Goal: Task Accomplishment & Management: Use online tool/utility

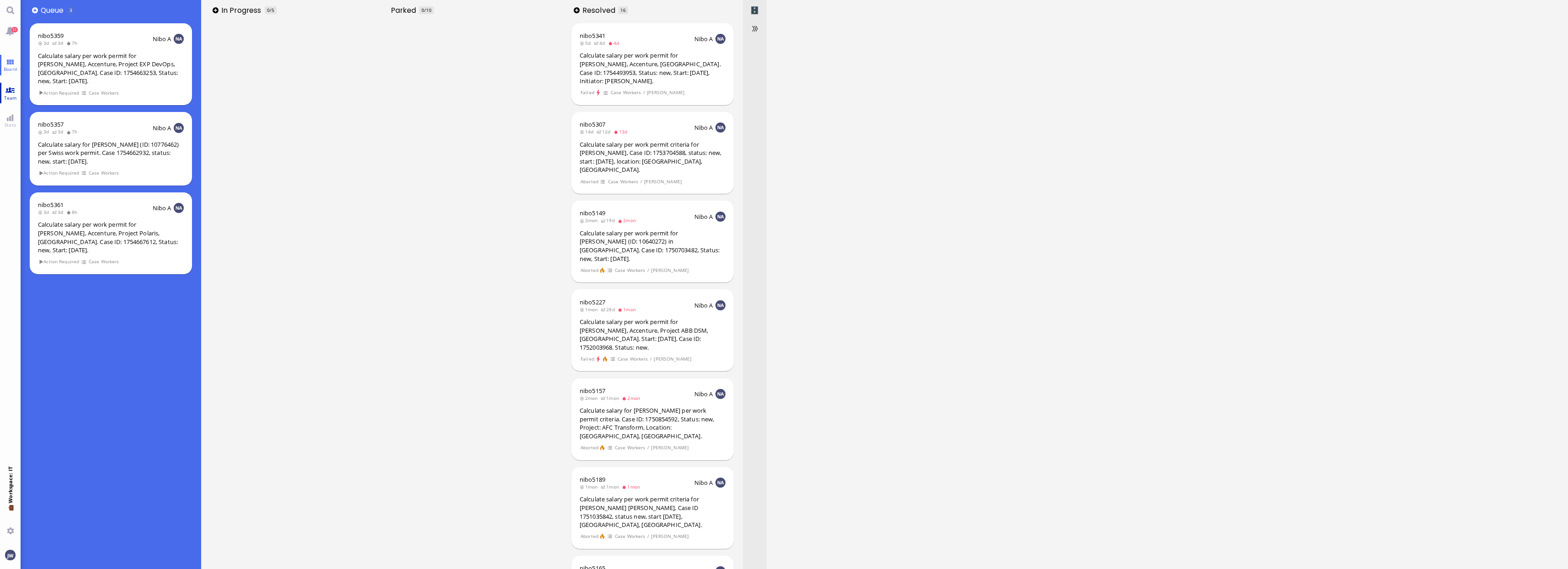
click at [15, 95] on span "Team" at bounding box center [10, 98] width 17 height 6
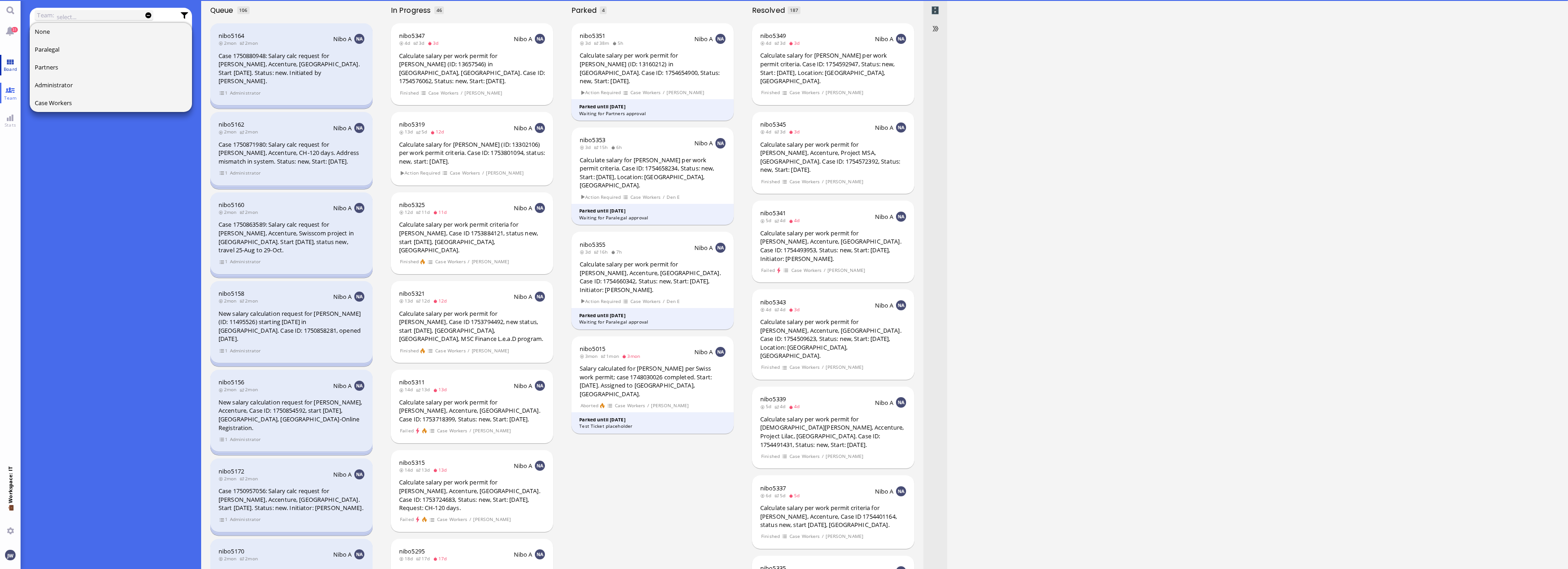
click at [9, 63] on link "Board" at bounding box center [10, 65] width 20 height 20
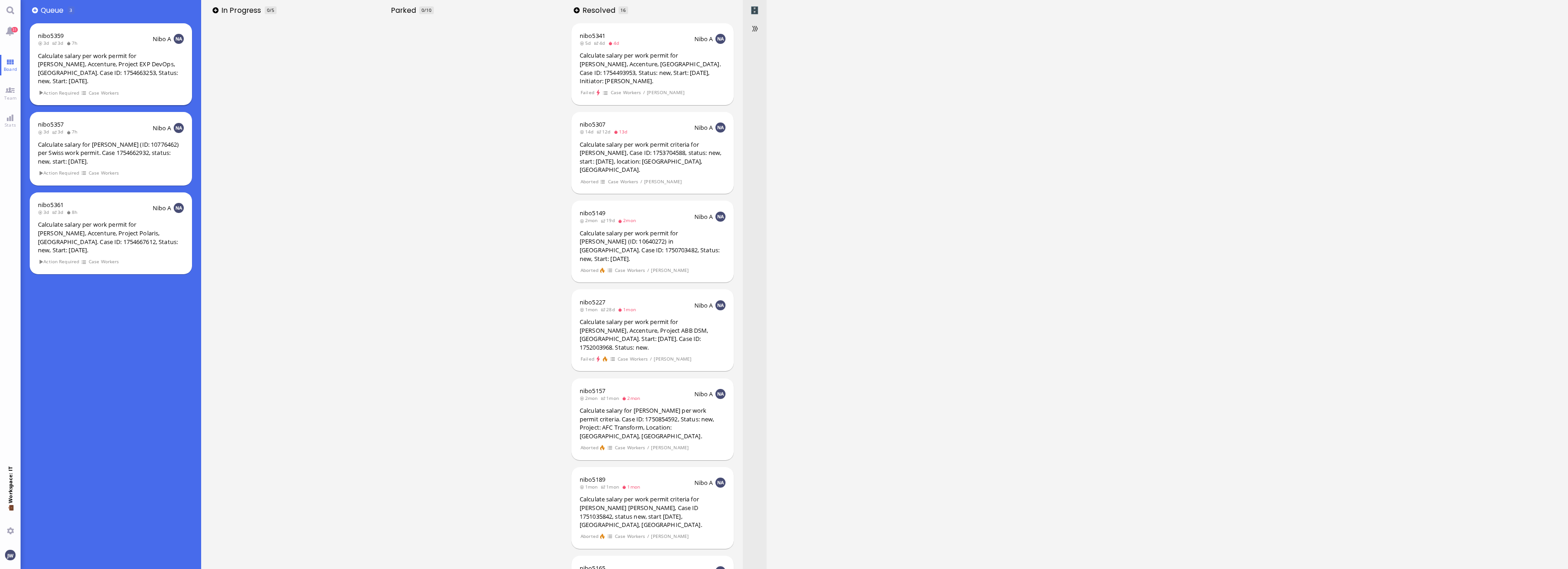
click at [107, 58] on div "Calculate salary per work permit for [PERSON_NAME], Accenture, Project EXP DevO…" at bounding box center [110, 68] width 146 height 34
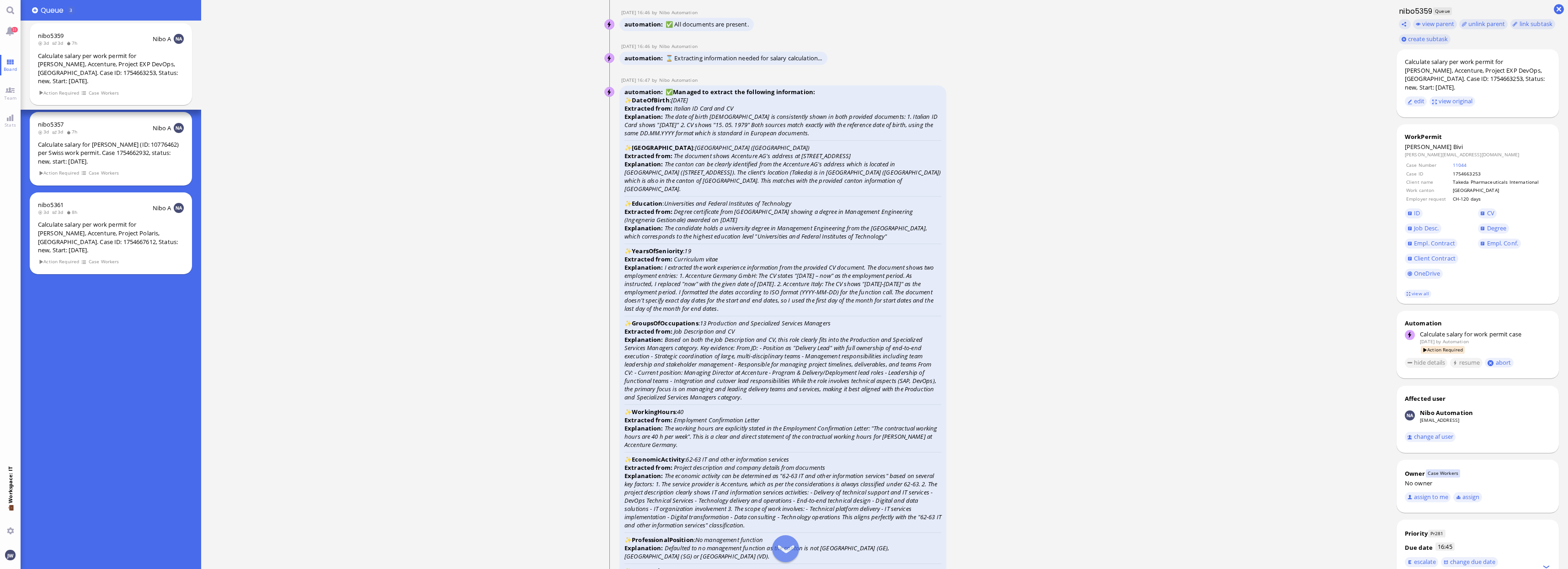
scroll to position [-1314, 0]
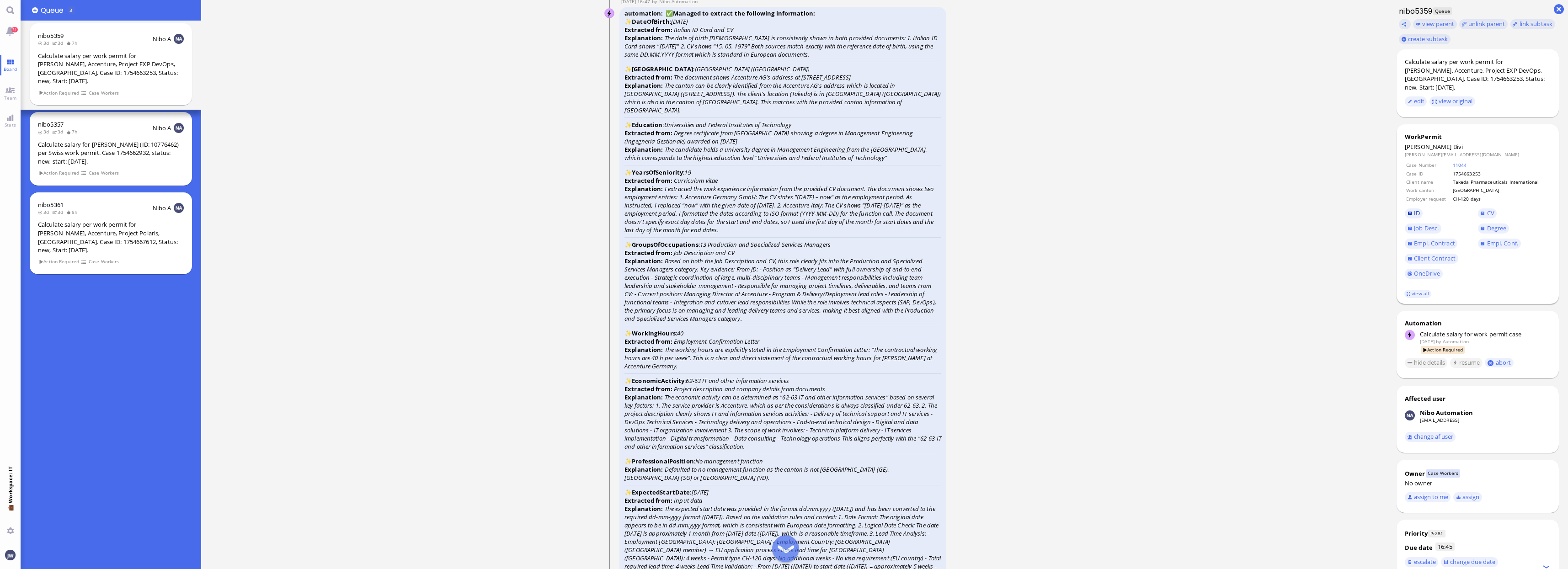
click at [1413, 209] on link "ID" at bounding box center [1414, 213] width 18 height 10
click at [1425, 224] on span "Job Desc." at bounding box center [1426, 228] width 24 height 8
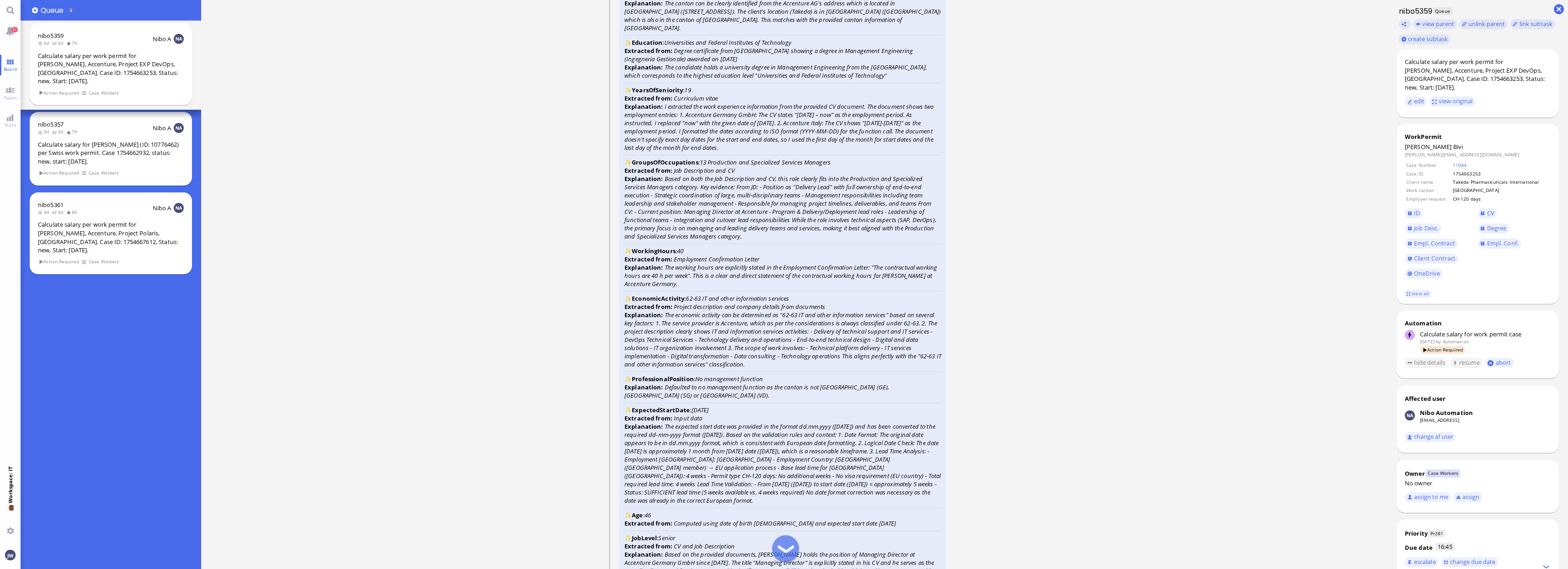
scroll to position [-1257, 0]
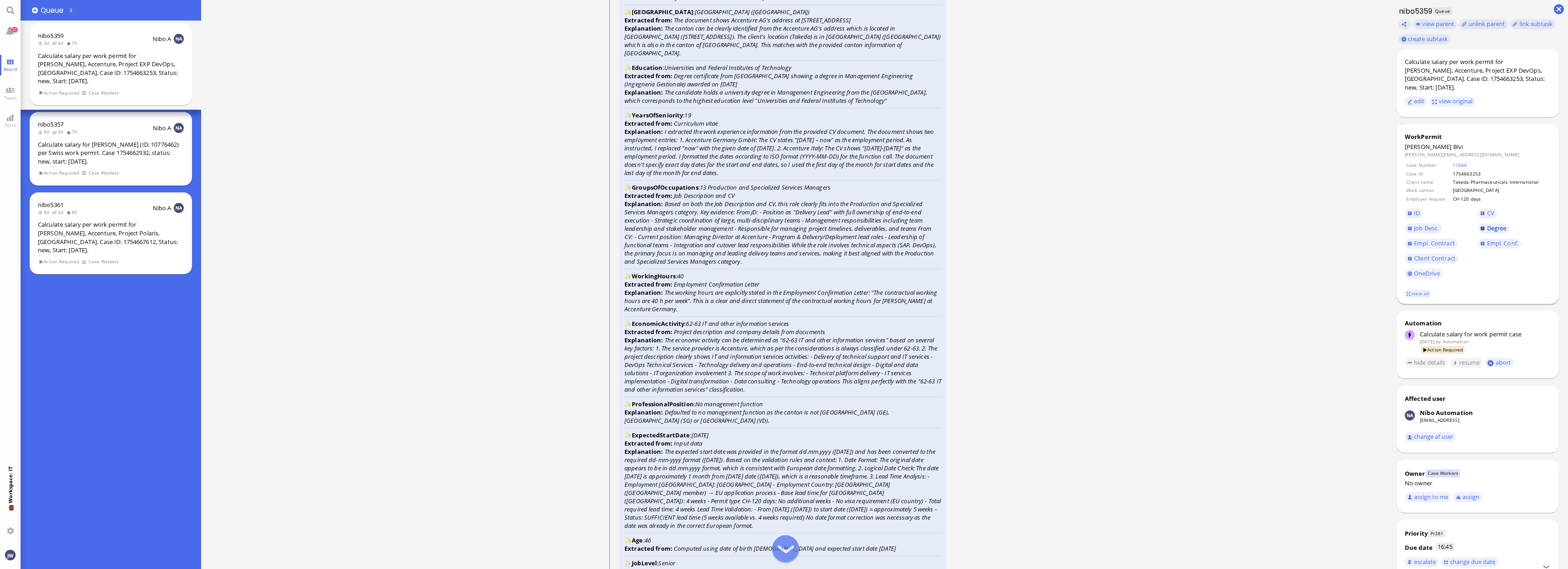
click at [1489, 224] on span "Degree" at bounding box center [1496, 228] width 20 height 8
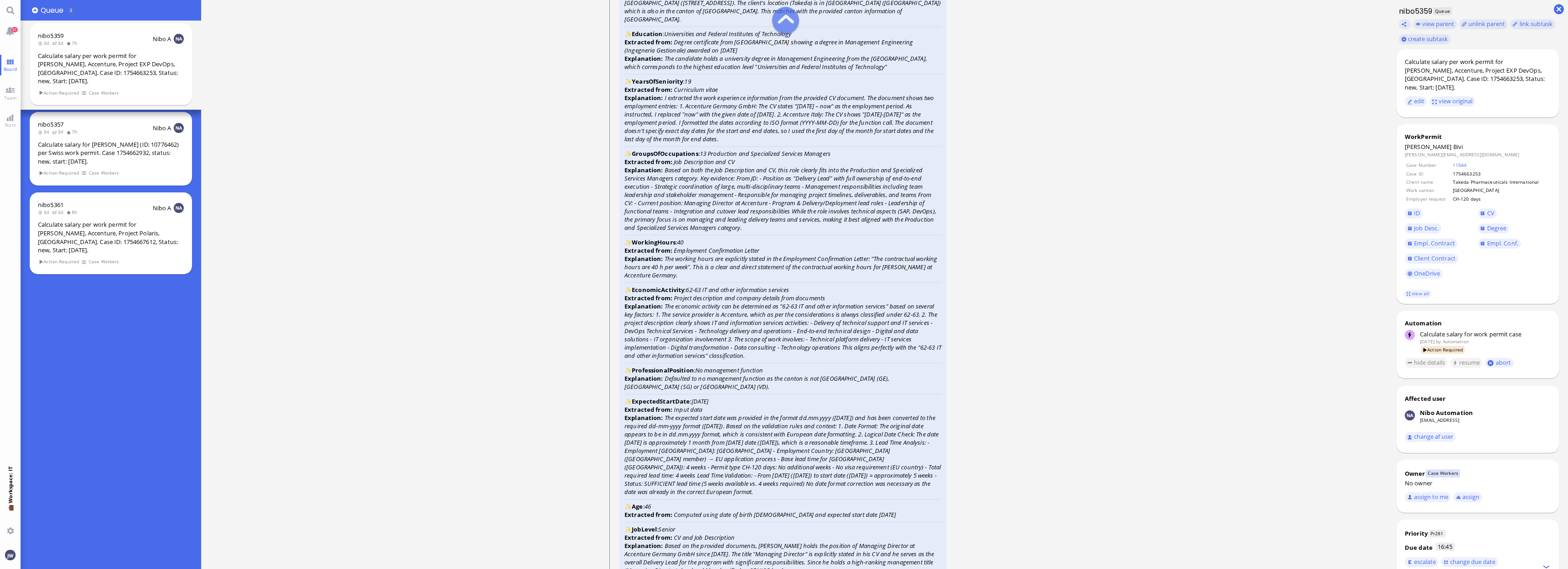
scroll to position [-1200, 0]
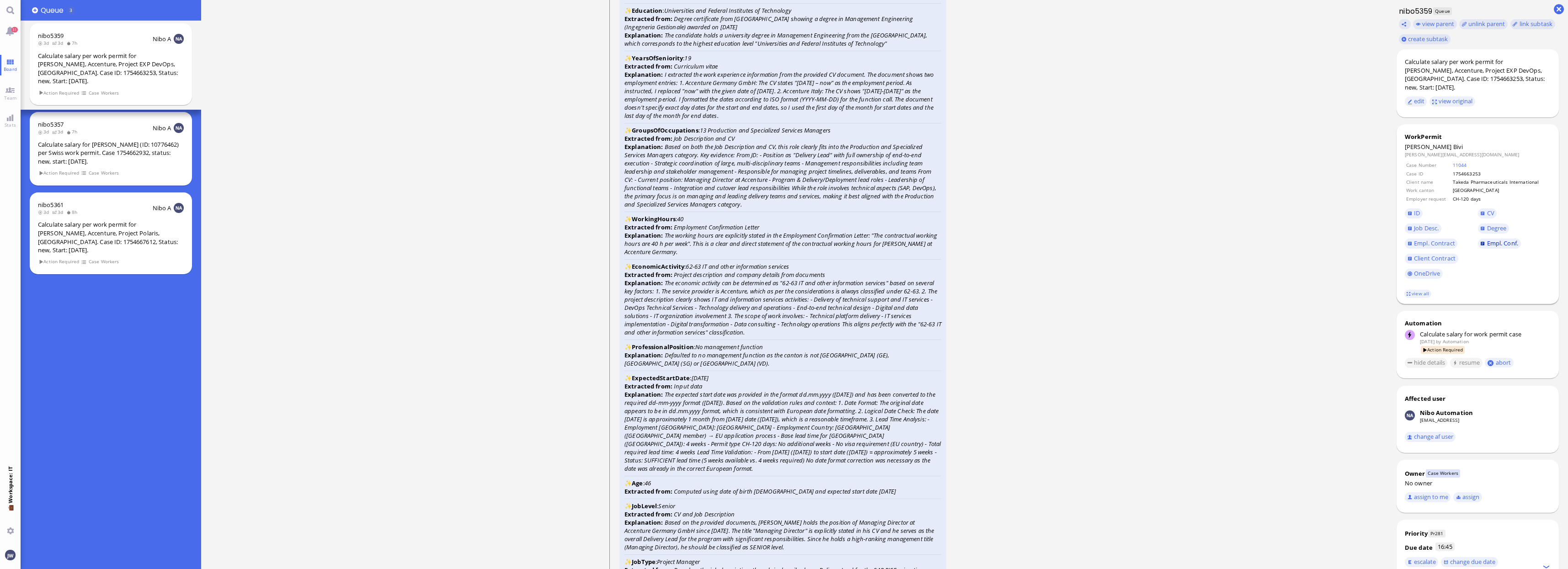
click at [1500, 239] on span "Empl. Conf." at bounding box center [1502, 243] width 31 height 8
click at [1485, 209] on link "CV" at bounding box center [1488, 213] width 19 height 10
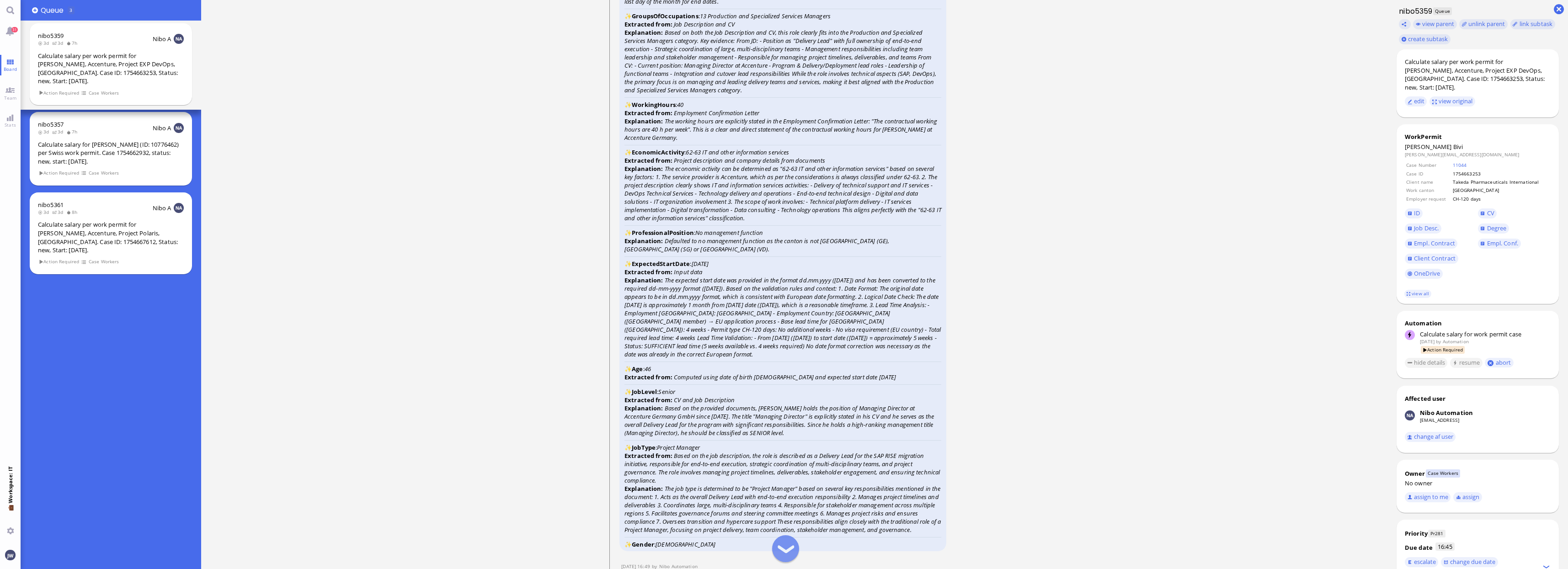
scroll to position [-1029, 0]
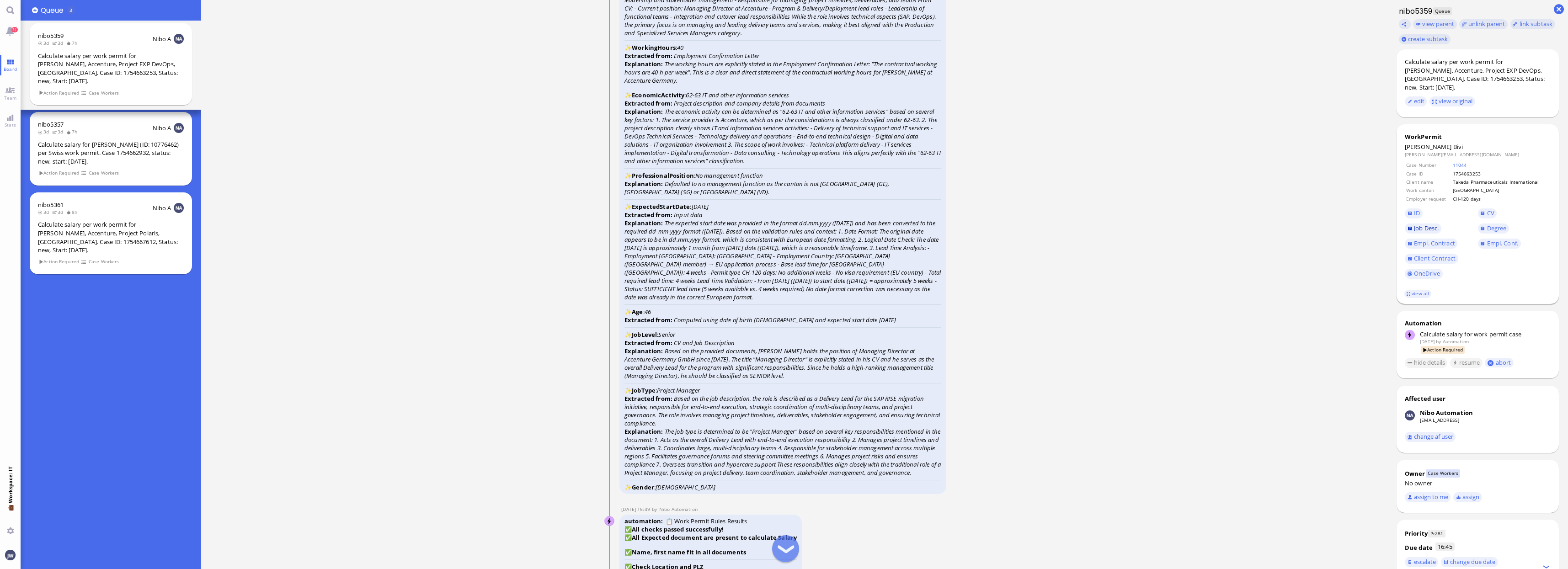
click at [1426, 224] on span "Job Desc." at bounding box center [1426, 228] width 24 height 8
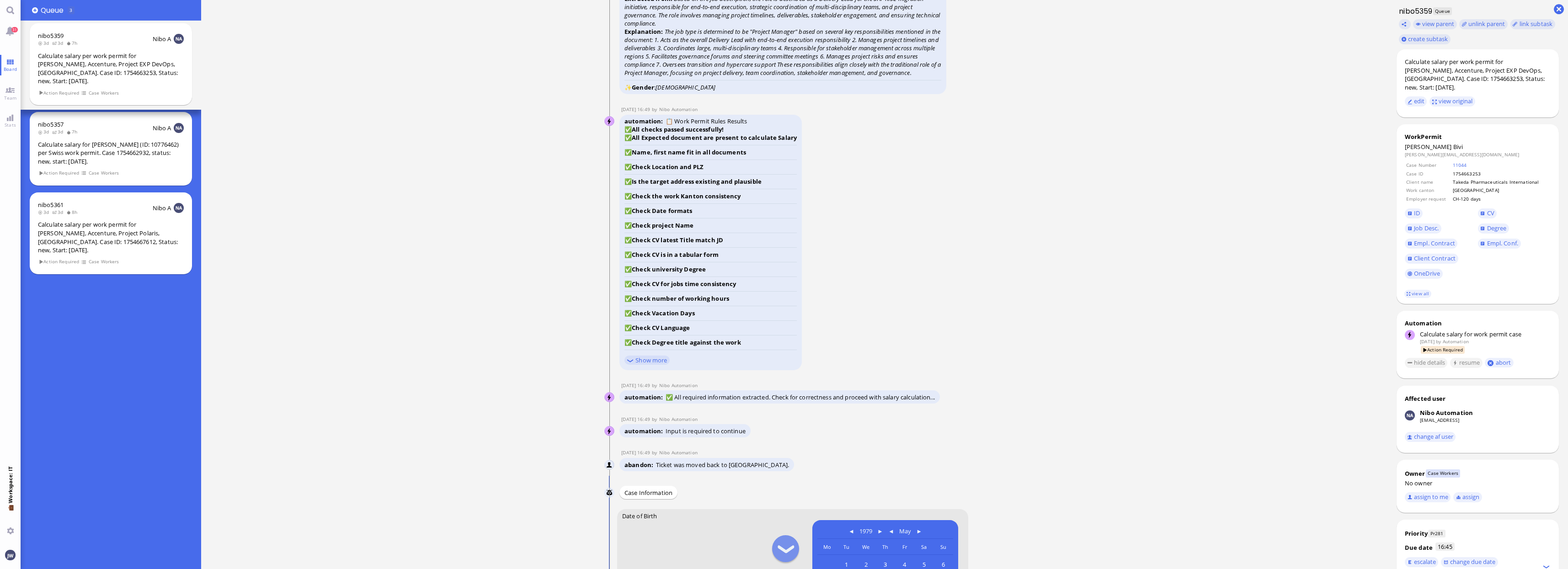
scroll to position [-286, 0]
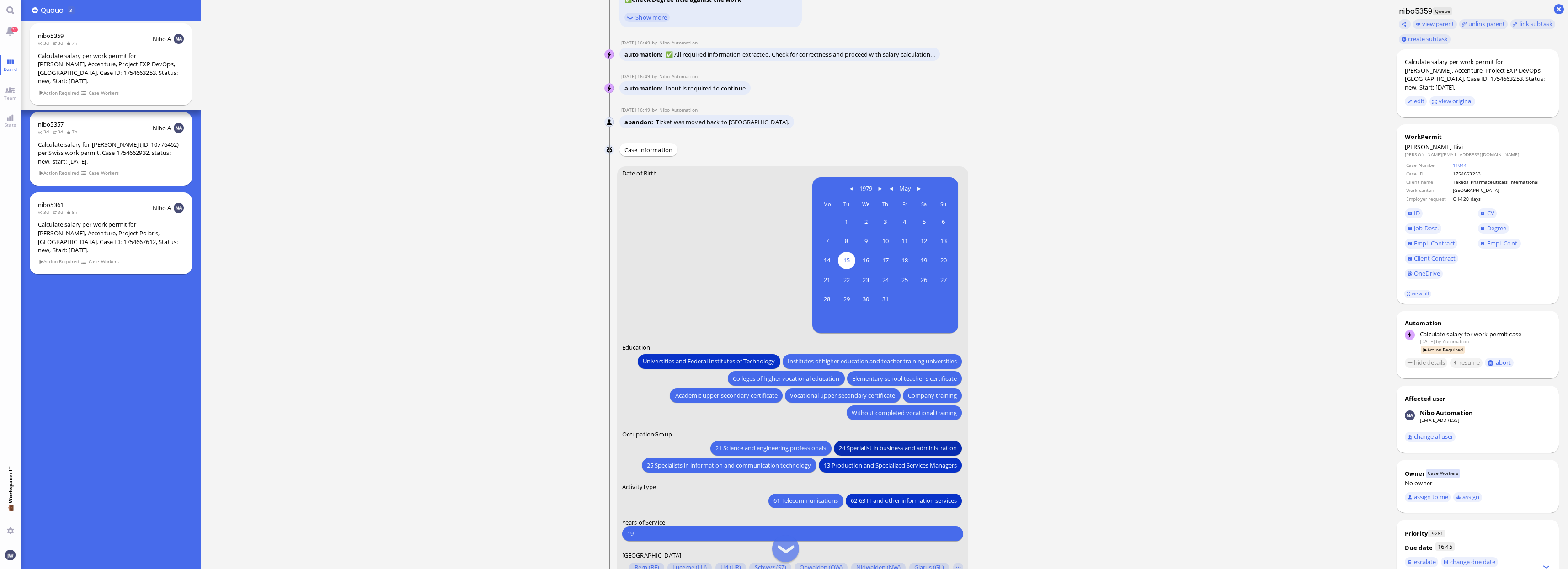
click at [865, 447] on span "24 Specialist in business and administration" at bounding box center [898, 448] width 118 height 9
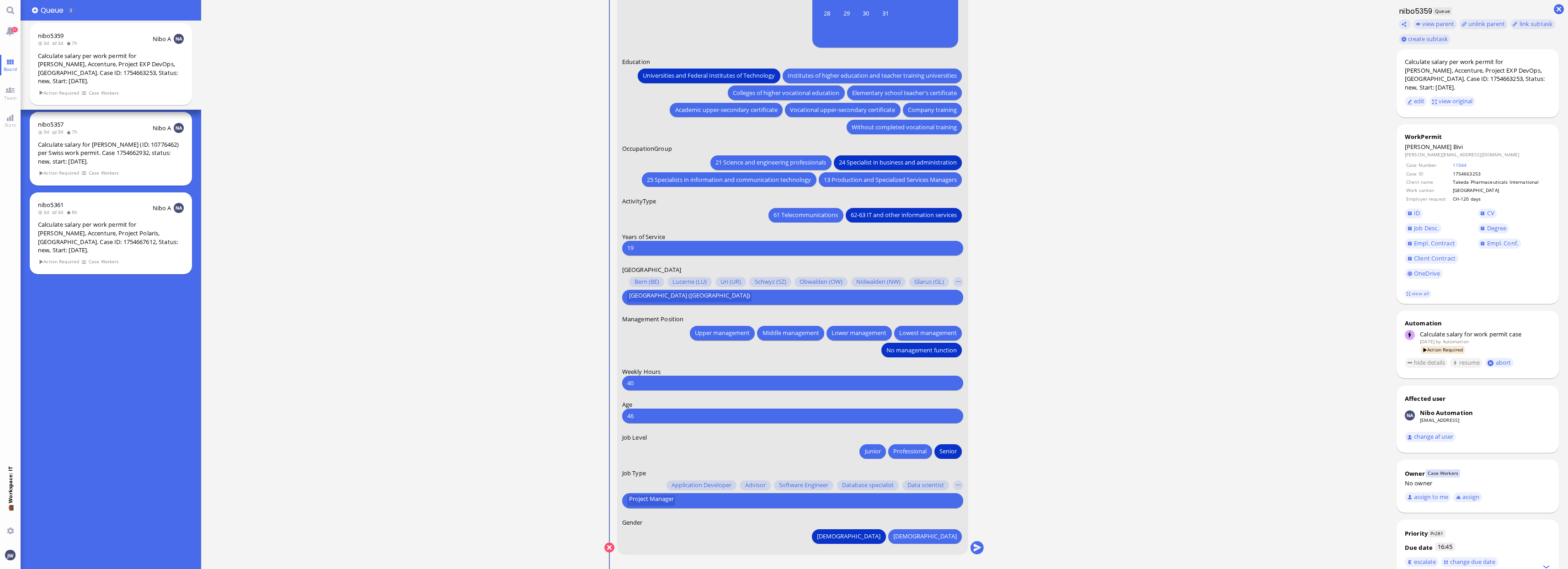
scroll to position [1, 0]
click at [682, 497] on input "text" at bounding box center [816, 501] width 278 height 9
type input "progr"
click at [666, 478] on span "Programme Manager" at bounding box center [662, 483] width 58 height 9
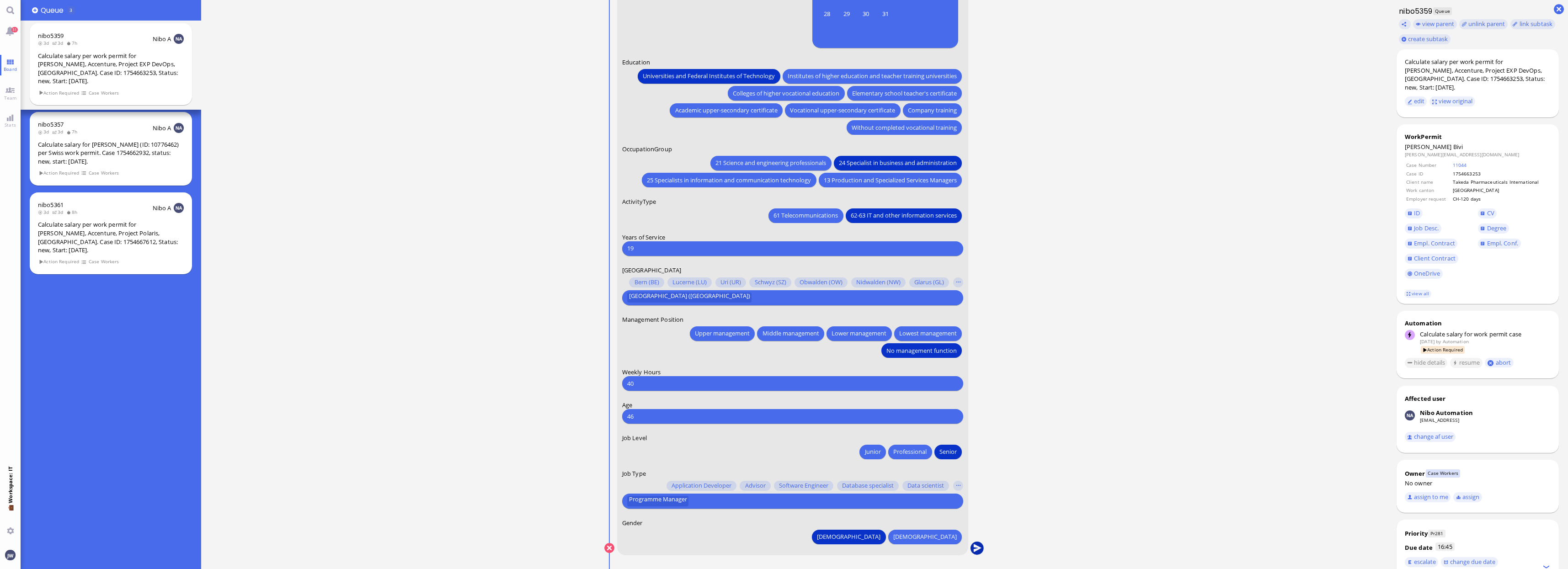
click at [982, 547] on button "submit" at bounding box center [977, 548] width 13 height 13
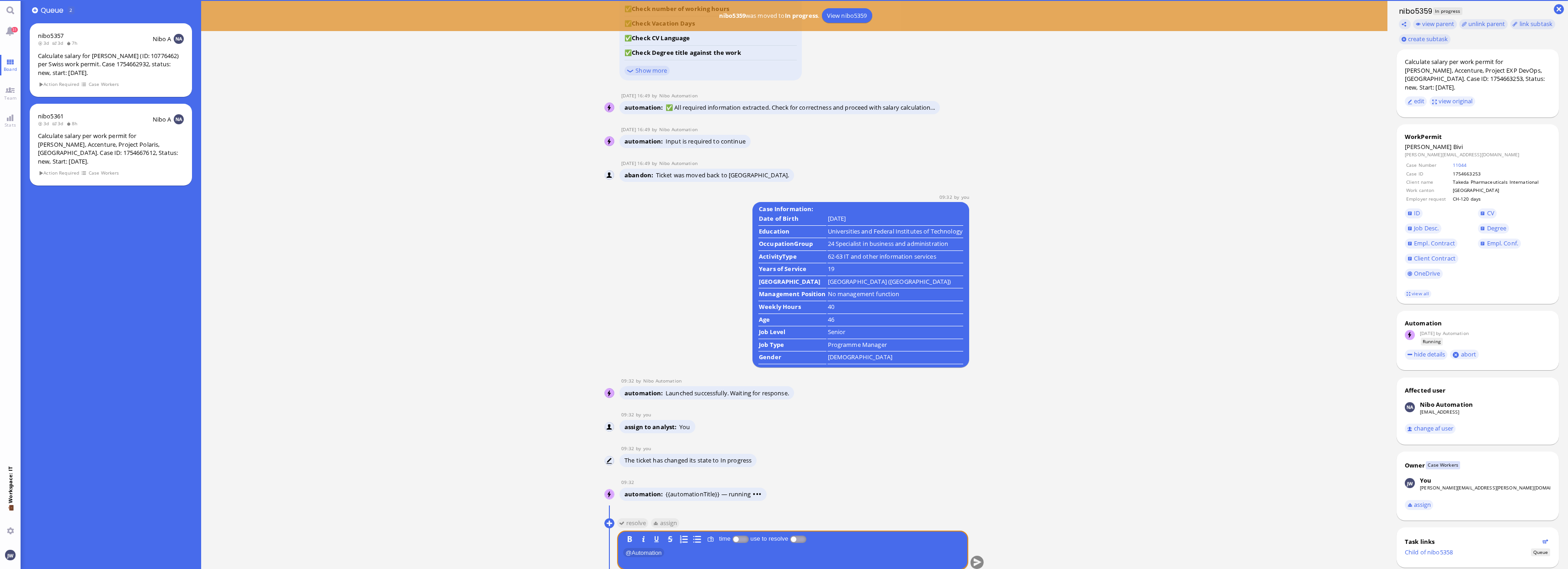
scroll to position [0, 0]
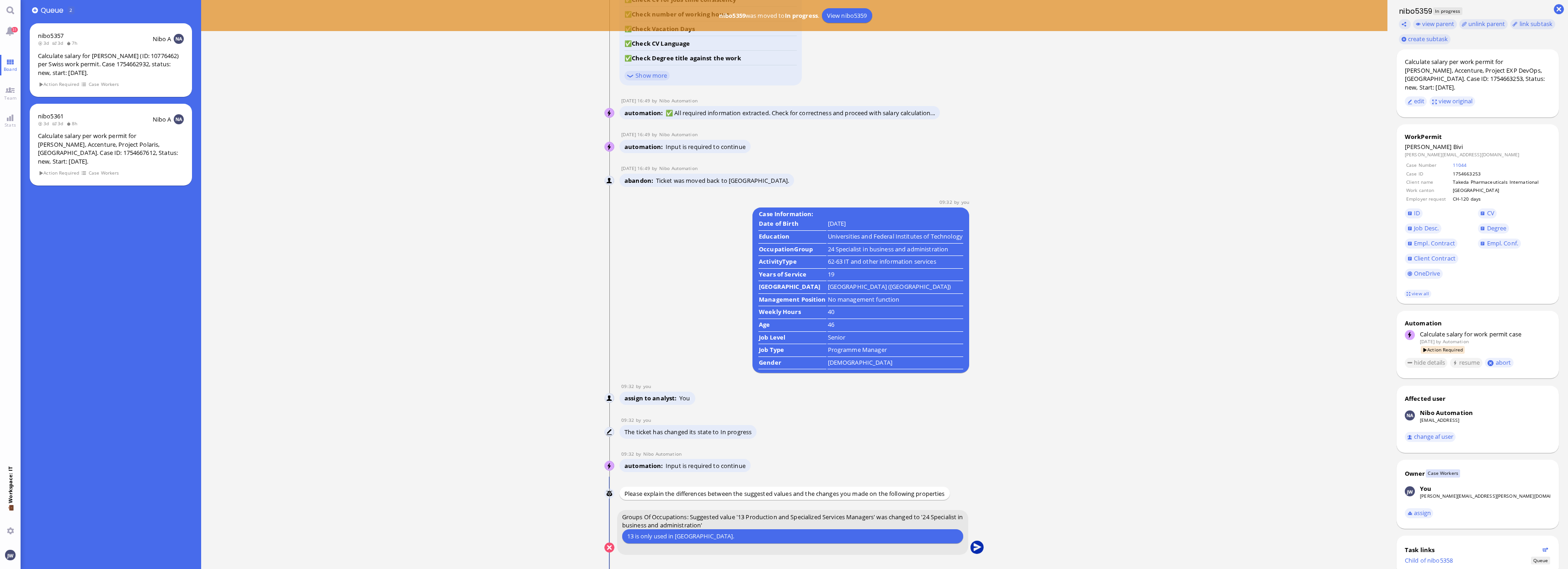
type input "13 is only used in [GEOGRAPHIC_DATA]."
click at [973, 545] on button "submit" at bounding box center [977, 548] width 13 height 13
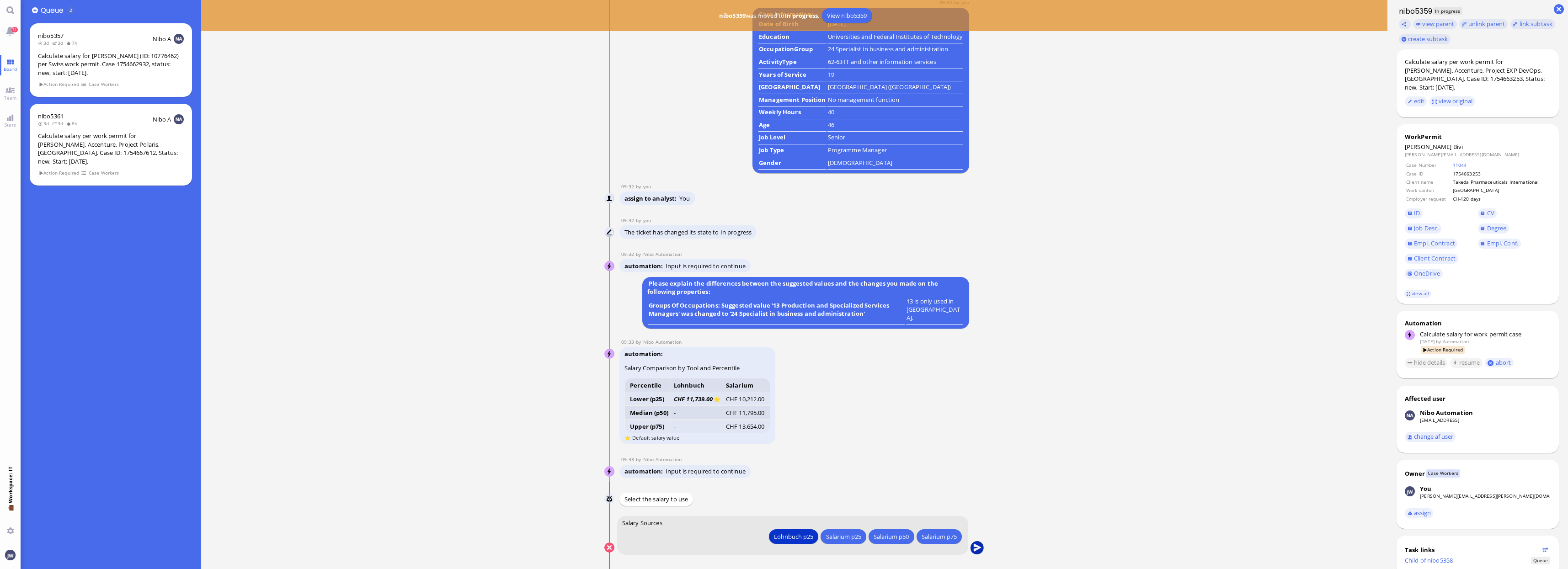
click at [980, 548] on button "submit" at bounding box center [977, 548] width 13 height 13
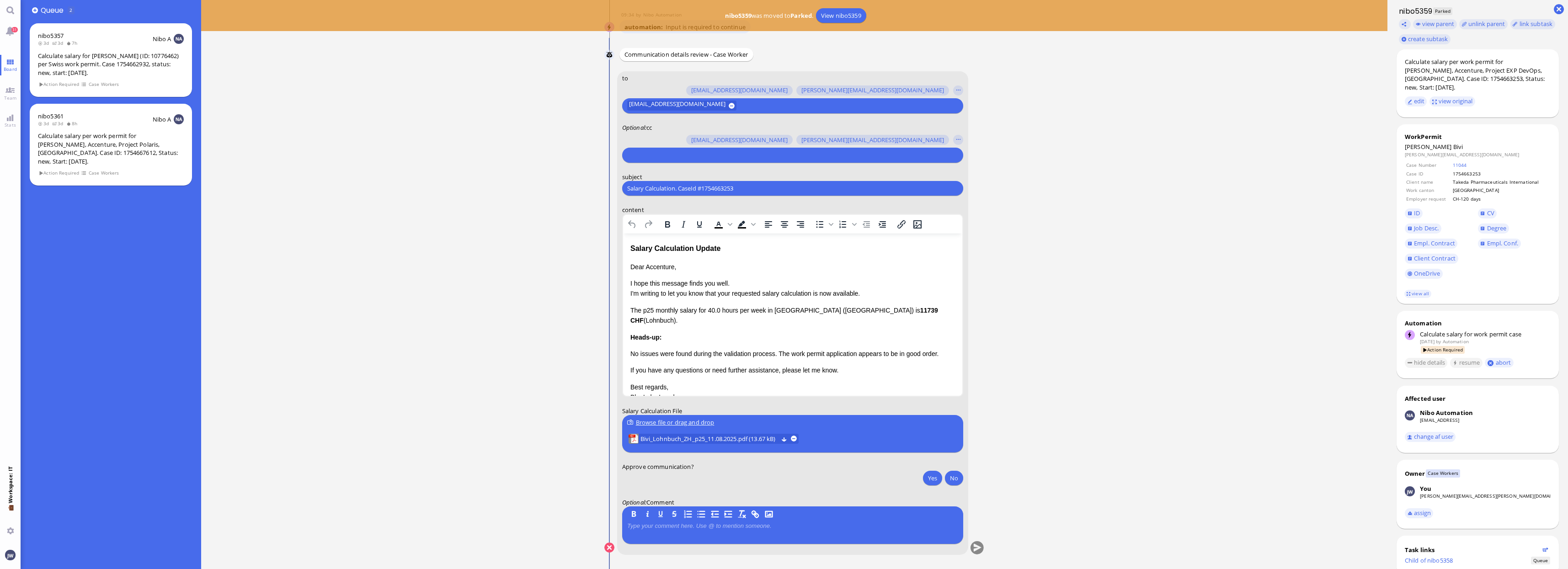
click at [671, 162] on div at bounding box center [793, 155] width 341 height 15
click at [670, 157] on input "text" at bounding box center [792, 155] width 329 height 9
type input "jan"
click at [682, 138] on span "[PERSON_NAME][EMAIL_ADDRESS][PERSON_NAME][DOMAIN_NAME]" at bounding box center [740, 138] width 189 height 9
type input "anu"
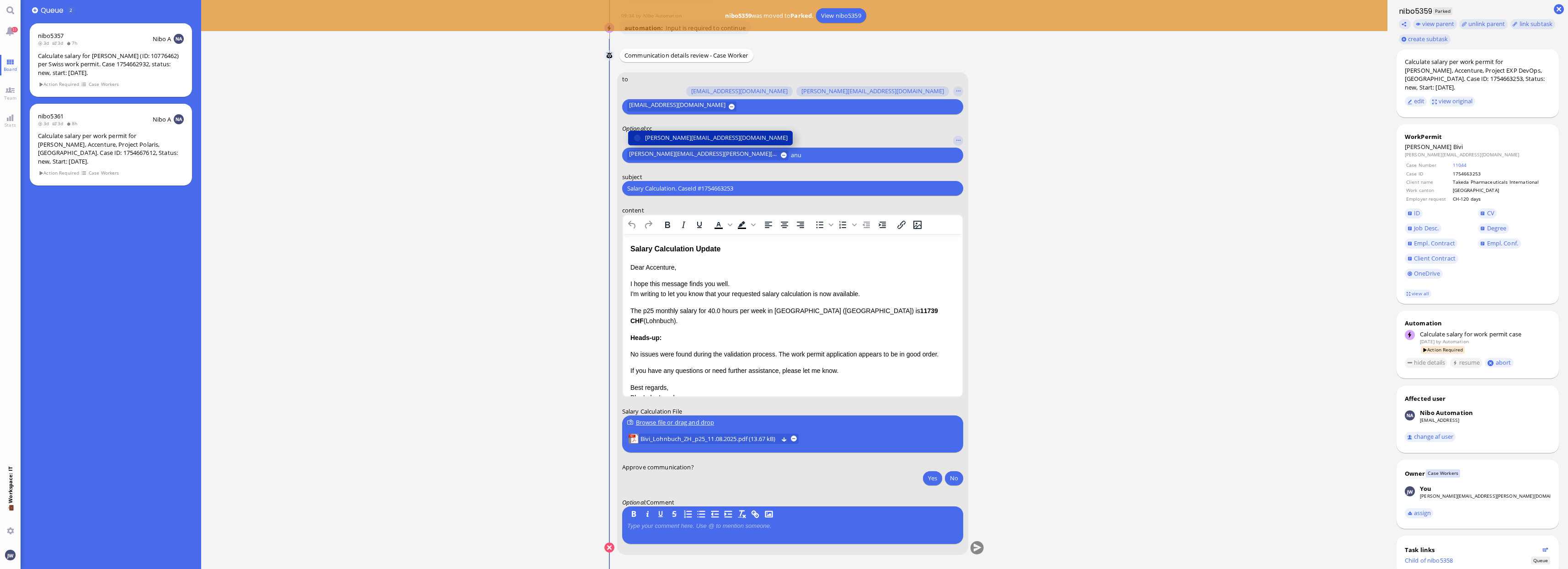
click at [682, 138] on span "[PERSON_NAME][EMAIL_ADDRESS][DOMAIN_NAME]" at bounding box center [716, 138] width 142 height 9
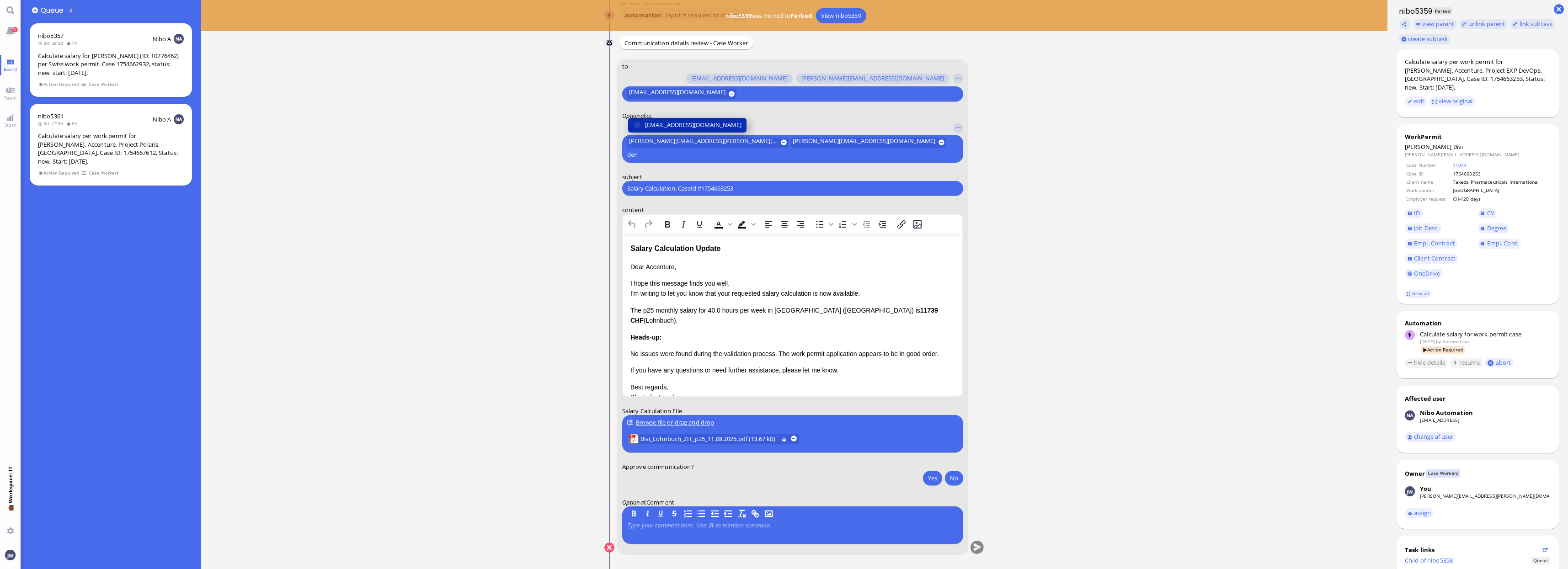
type input "den"
click at [682, 130] on span "[EMAIL_ADDRESS][DOMAIN_NAME]" at bounding box center [693, 125] width 97 height 9
type input "a"
click at [739, 191] on input "Salary Calculation. CaseId #1754663253" at bounding box center [793, 188] width 331 height 9
paste input "PazPerTout new case: [PERSON_NAME] (1754663253 / 10747408), Employer Request: C…"
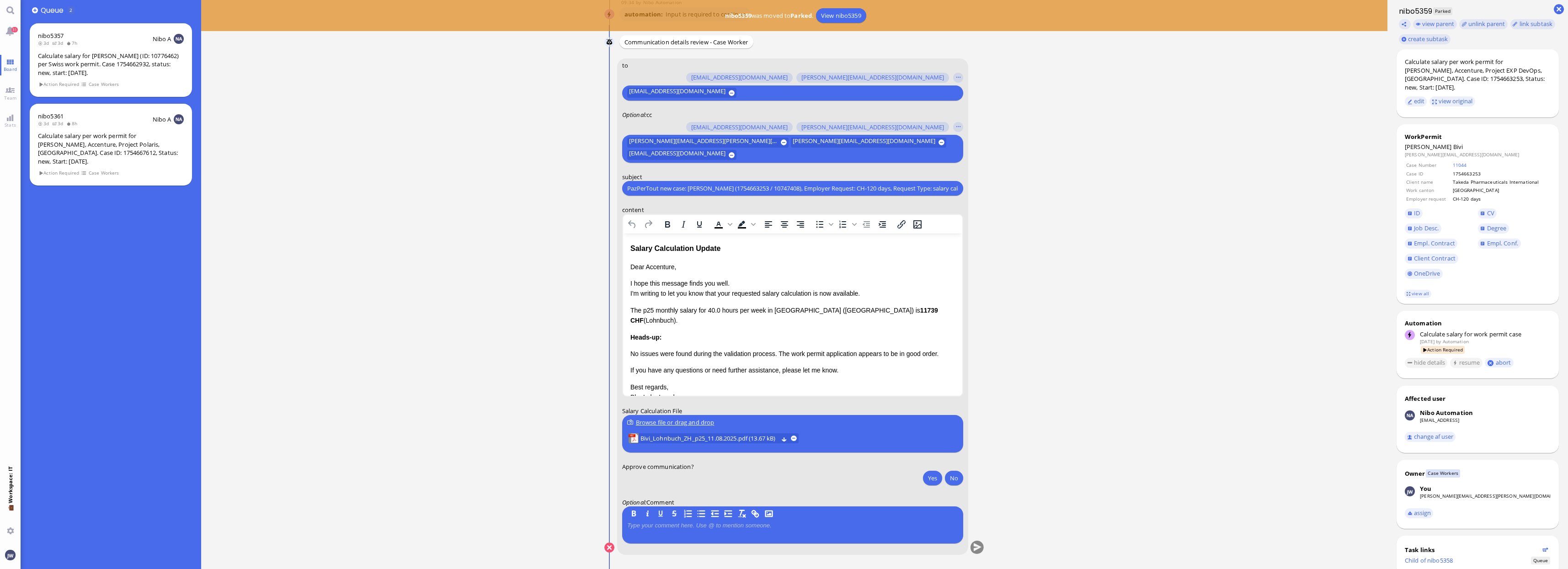
scroll to position [0, 16]
type input "PazPerTout new case: [PERSON_NAME] (1754663253 / 10747408), Employer Request: C…"
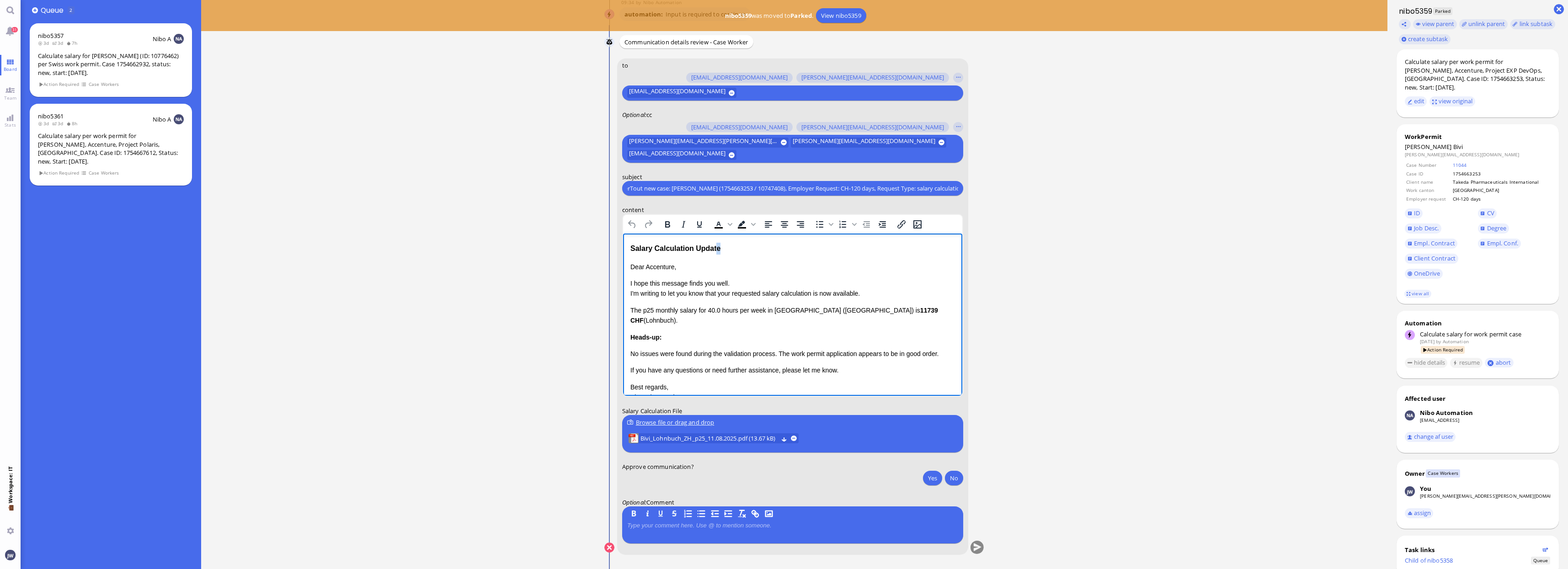
scroll to position [0, 0]
drag, startPoint x: 722, startPoint y: 247, endPoint x: 615, endPoint y: 255, distance: 107.3
click at [623, 255] on html "Salary Calculation Update Dear Accenture, I hope this message finds you well. I…" at bounding box center [792, 337] width 339 height 207
click at [641, 249] on div "Salary Calculation Update" at bounding box center [792, 248] width 324 height 12
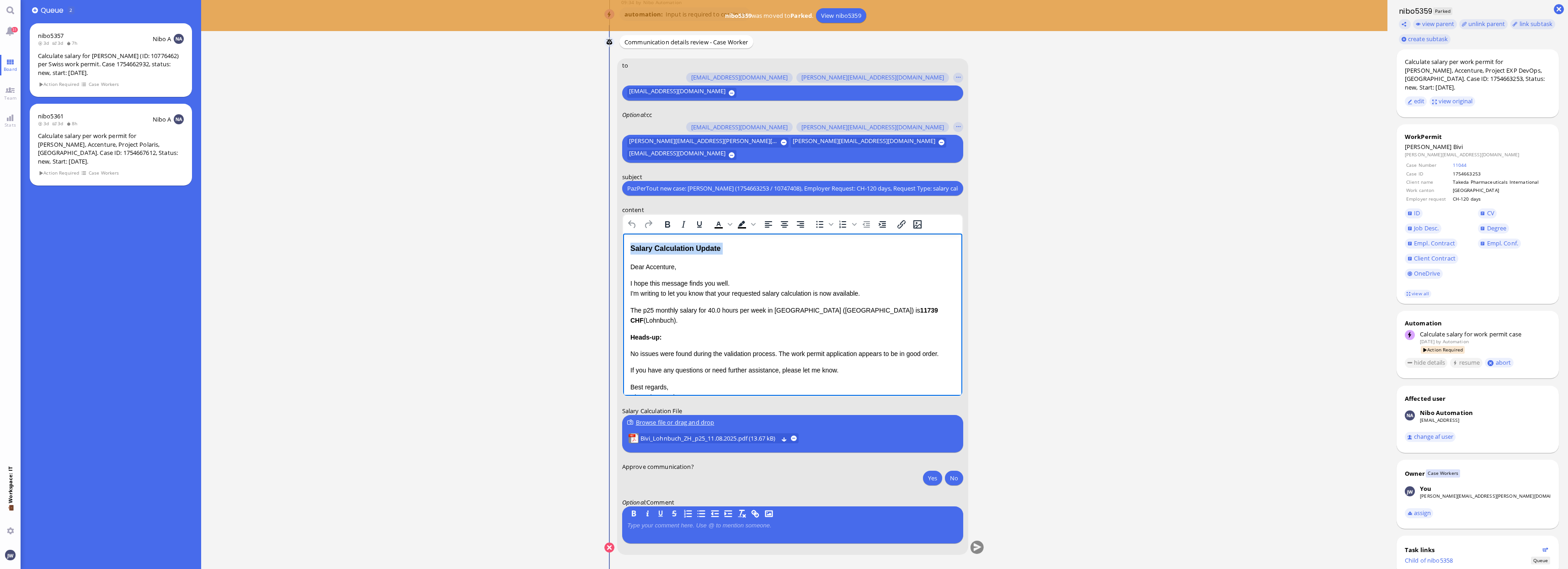
click at [732, 248] on div "Salary Calculation Update" at bounding box center [792, 248] width 324 height 12
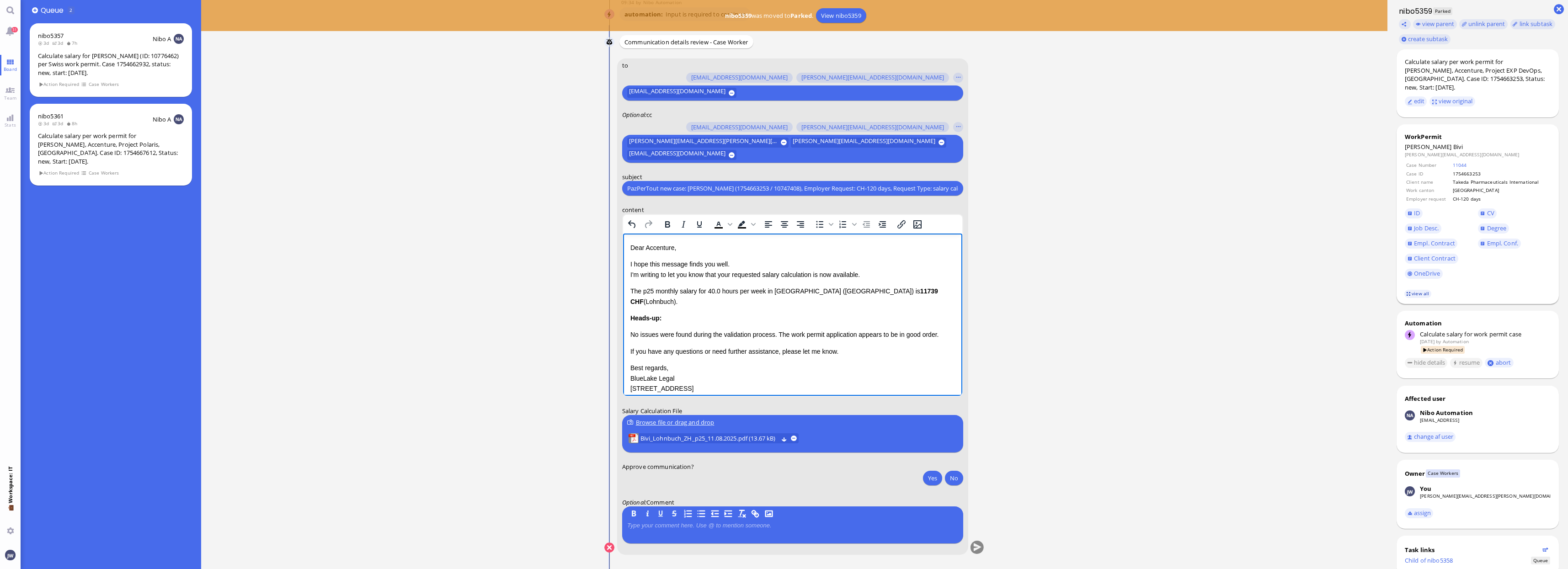
click at [1414, 290] on link "view all" at bounding box center [1418, 294] width 27 height 8
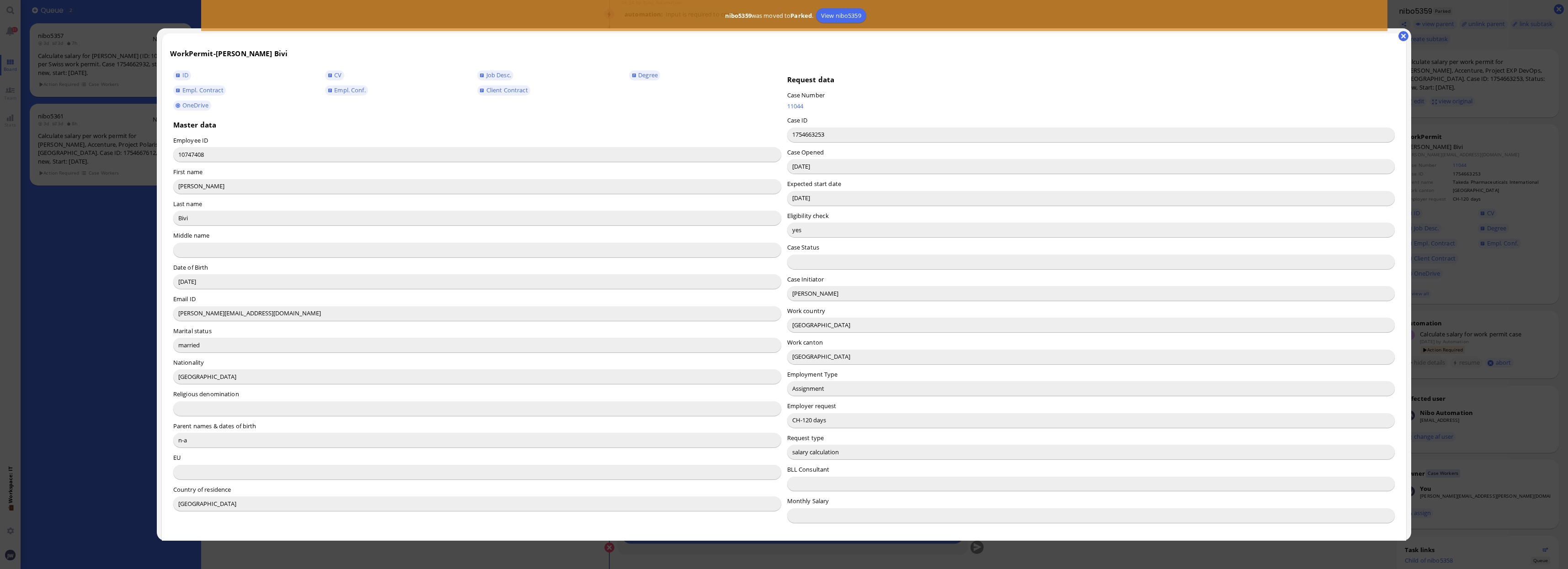
click at [797, 295] on input "[PERSON_NAME]" at bounding box center [1091, 294] width 608 height 15
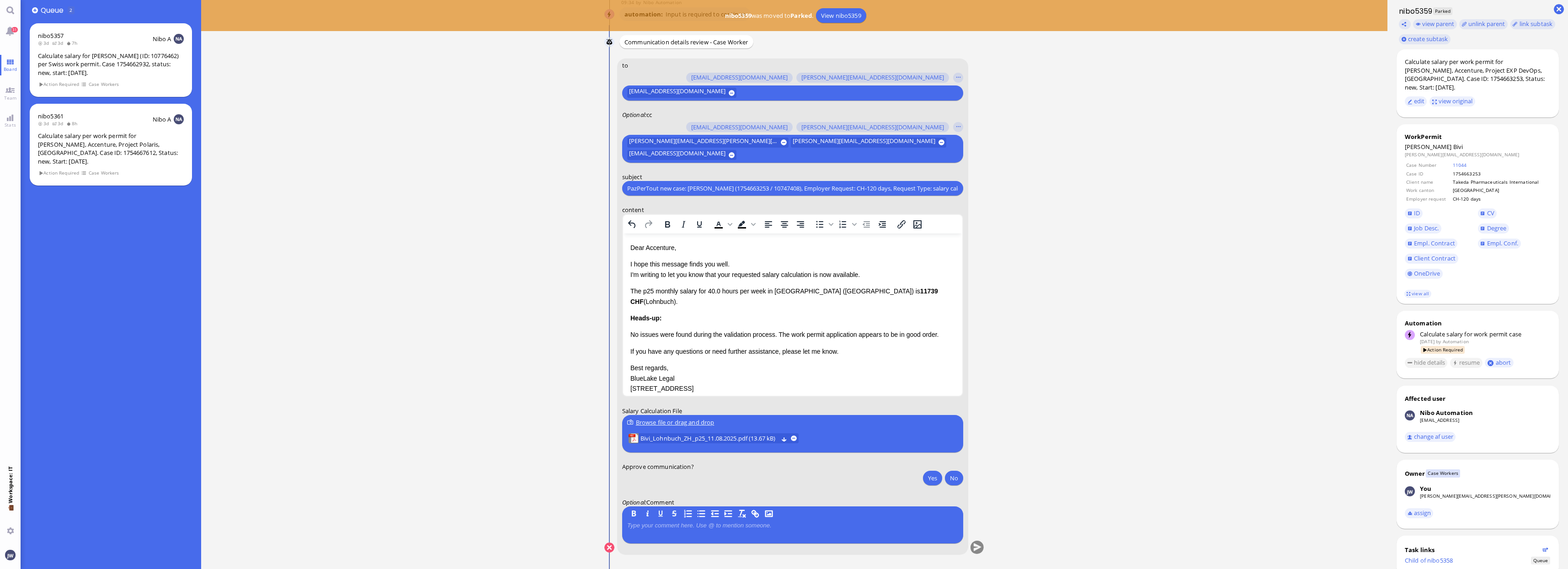
click at [662, 242] on html "Dear Accenture, I hope this message finds you well. I'm writing to let you know…" at bounding box center [792, 327] width 339 height 188
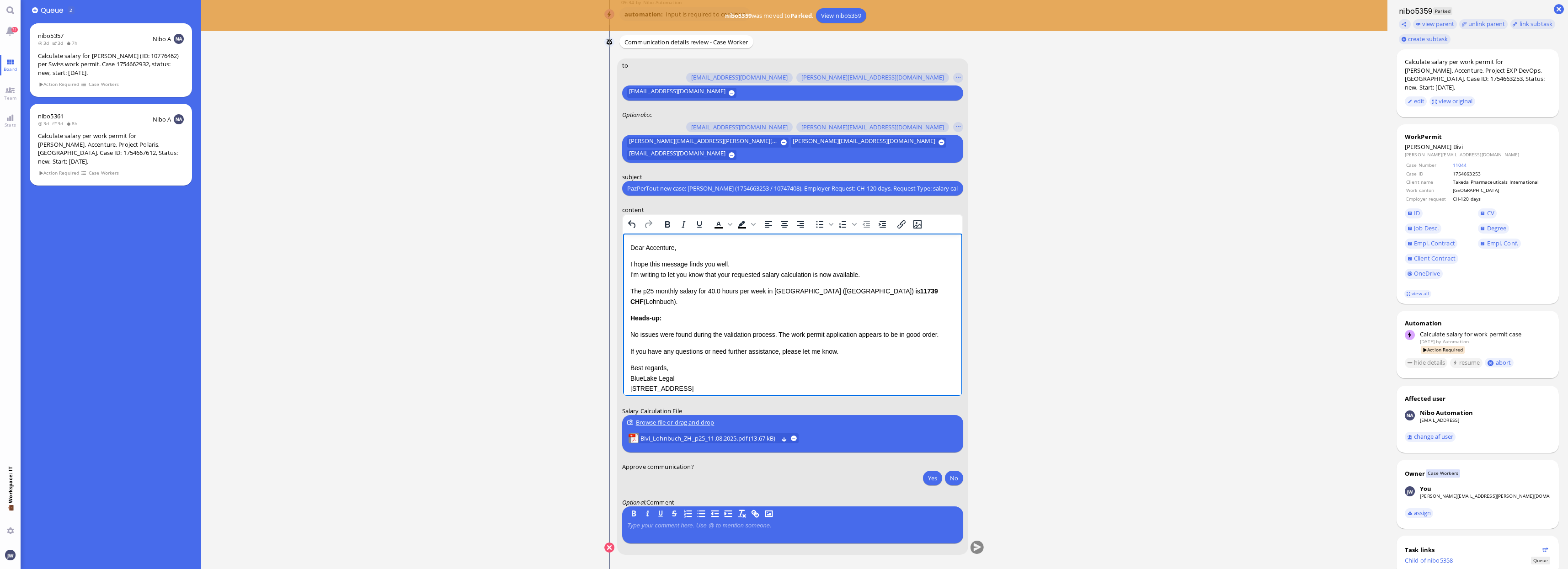
click at [662, 245] on p "Dear Accenture," at bounding box center [792, 247] width 324 height 10
paste body "Rich Text Area. Press ALT-0 for help."
click at [723, 275] on p "I hope this message finds you well. I'm writing to let you know that your reque…" at bounding box center [792, 269] width 324 height 20
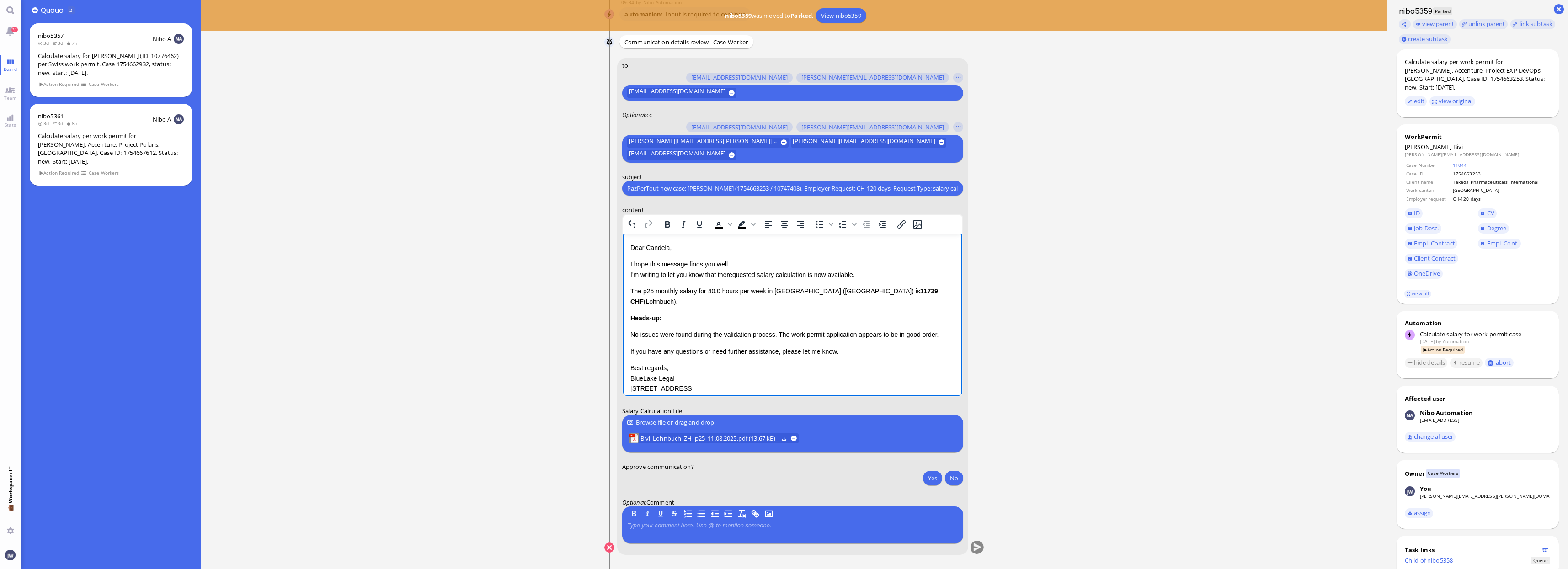
click at [808, 275] on p "I hope this message finds you well. I'm writing to let you know that therequest…" at bounding box center [792, 269] width 324 height 20
click at [836, 272] on p "I hope this message finds you well. I'm writing to let you know that therequest…" at bounding box center [792, 269] width 324 height 20
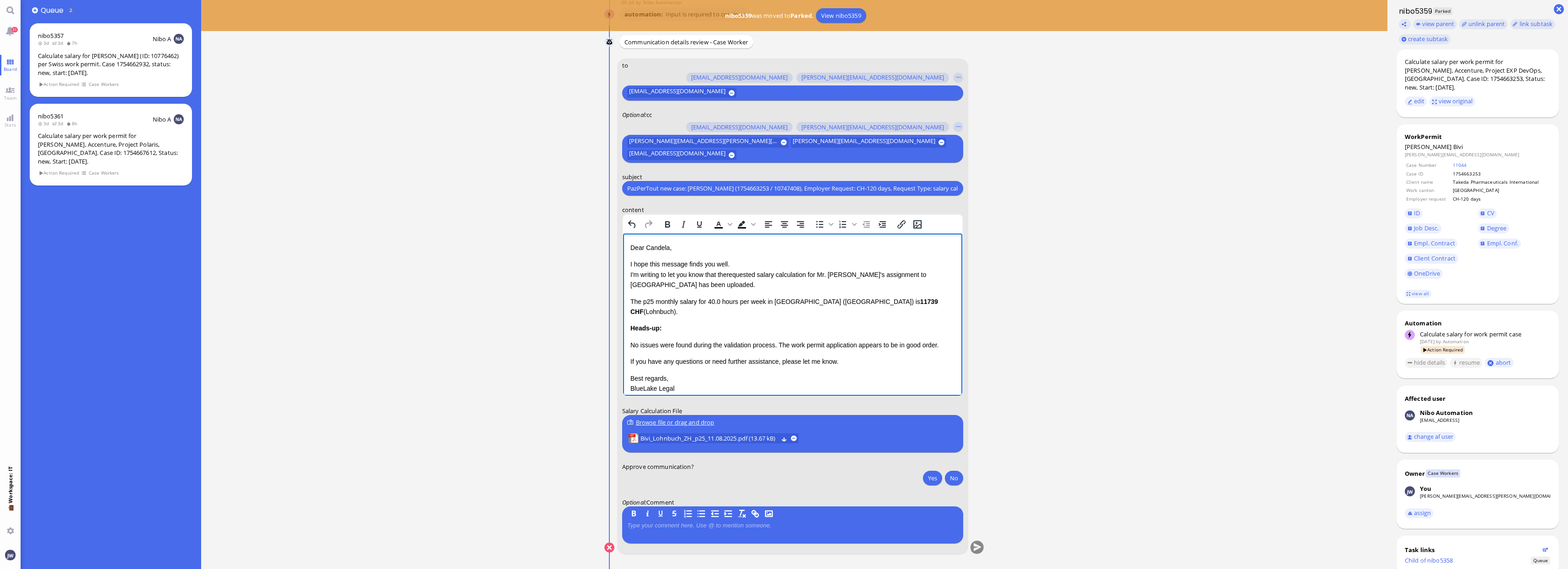
click at [630, 299] on p "The p25 monthly salary for 40.0 hours per week in [GEOGRAPHIC_DATA] ([GEOGRAPHI…" at bounding box center [792, 307] width 324 height 20
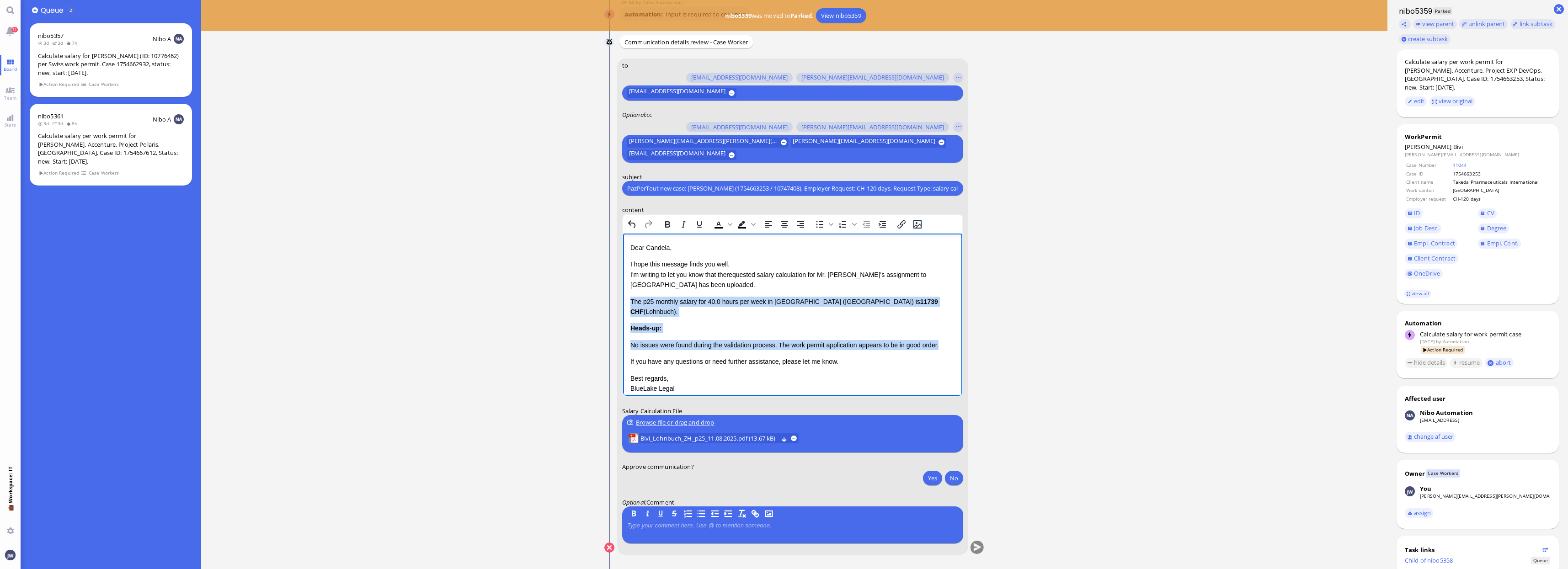
click at [940, 340] on p "No issues were found during the validation process. The work permit application…" at bounding box center [792, 345] width 324 height 10
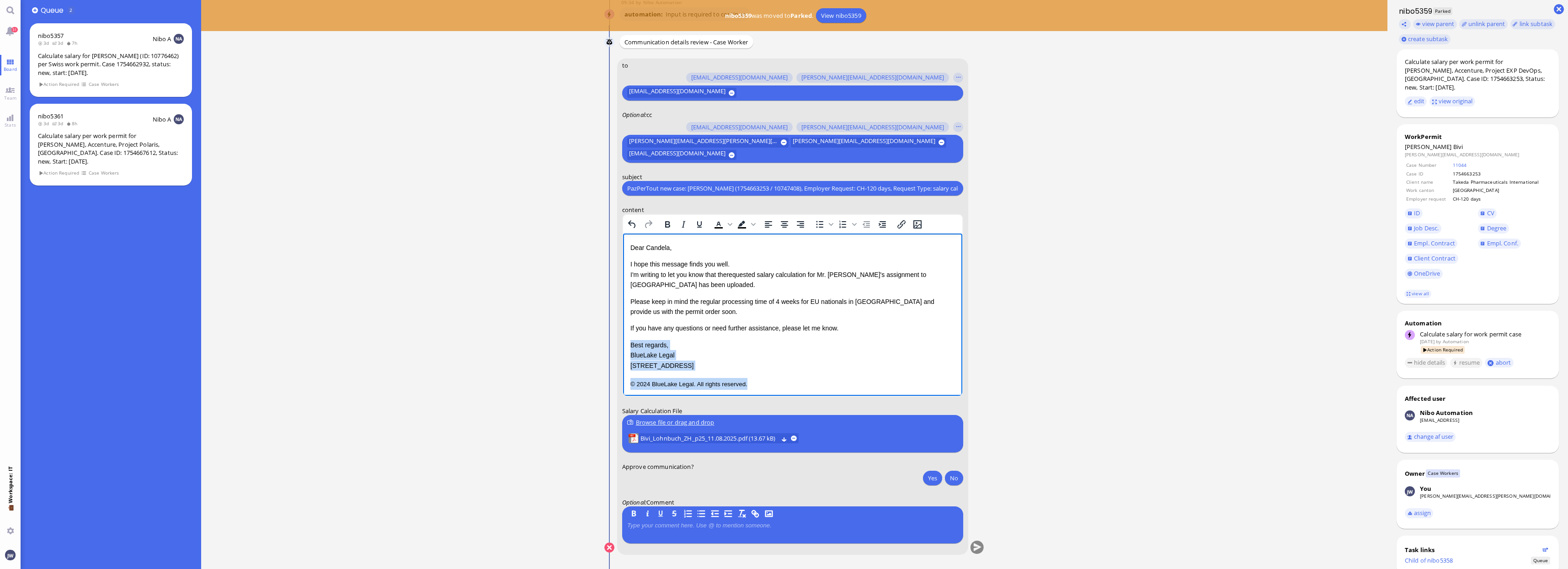
drag, startPoint x: 630, startPoint y: 342, endPoint x: 785, endPoint y: 379, distance: 159.4
click at [785, 379] on div "Dear [PERSON_NAME], I hope this message finds you well. I'm writing to let you …" at bounding box center [792, 316] width 324 height 147
click at [1453, 142] on span "Bivi" at bounding box center [1458, 146] width 10 height 8
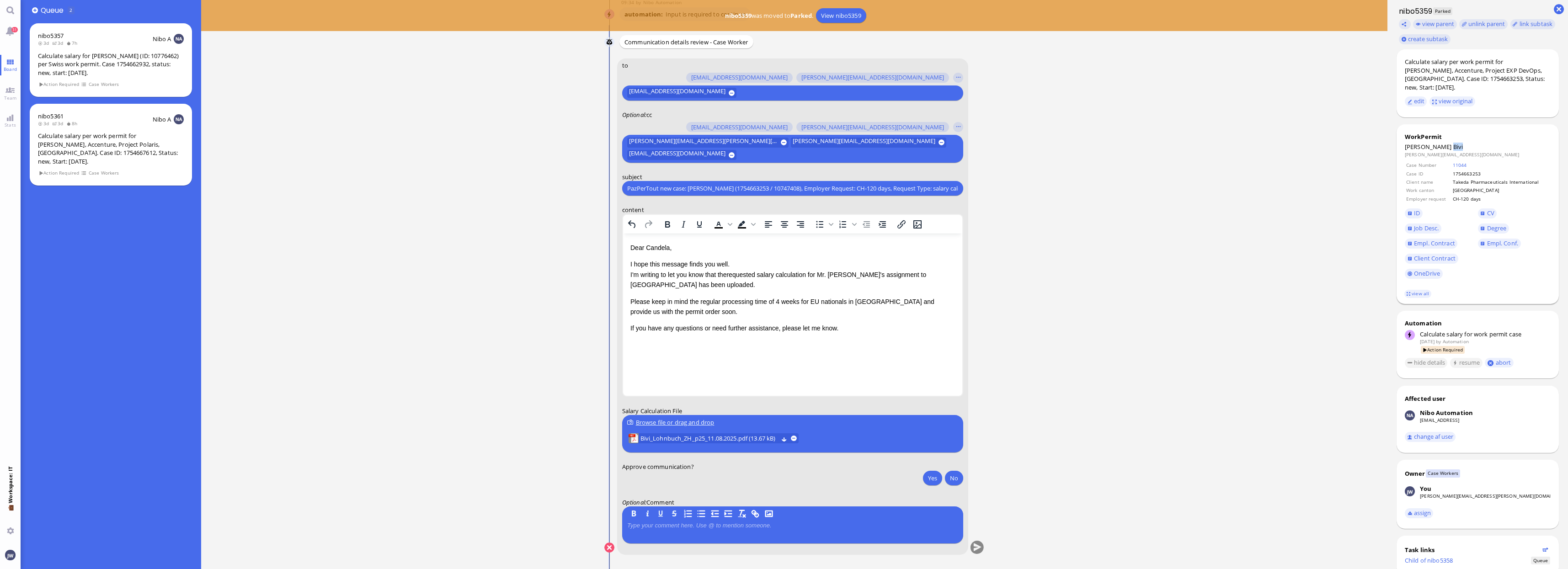
click at [1453, 142] on span "Bivi" at bounding box center [1458, 146] width 10 height 8
copy span "Bivi"
click at [1483, 209] on link "CV" at bounding box center [1488, 213] width 19 height 10
click at [1490, 239] on span "Empl. Conf." at bounding box center [1502, 243] width 31 height 8
click at [934, 475] on button "Yes" at bounding box center [933, 478] width 19 height 15
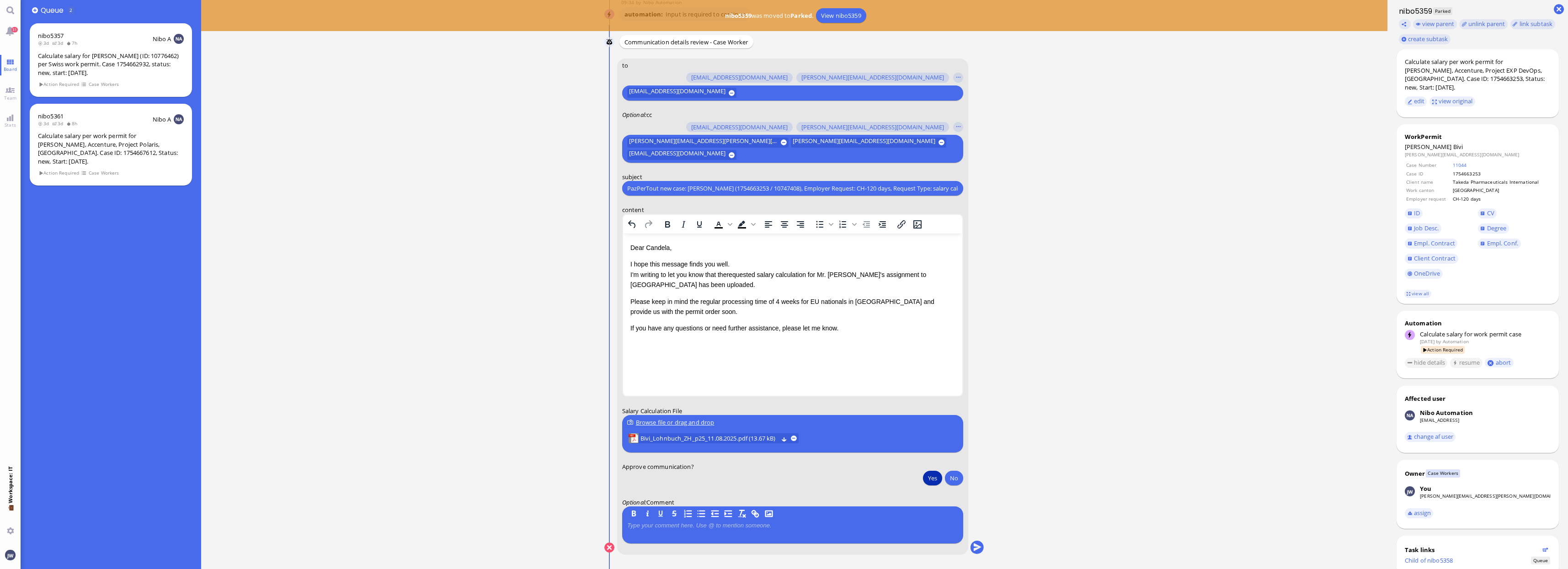
click at [689, 423] on div "Browse file or drag and drop" at bounding box center [793, 423] width 331 height 9
click at [949, 440] on button at bounding box center [945, 439] width 6 height 6
click at [669, 419] on div "Browse file or drag and drop" at bounding box center [793, 423] width 331 height 9
click at [982, 548] on button "submit" at bounding box center [977, 548] width 13 height 13
click at [932, 482] on button "Yes" at bounding box center [933, 478] width 19 height 15
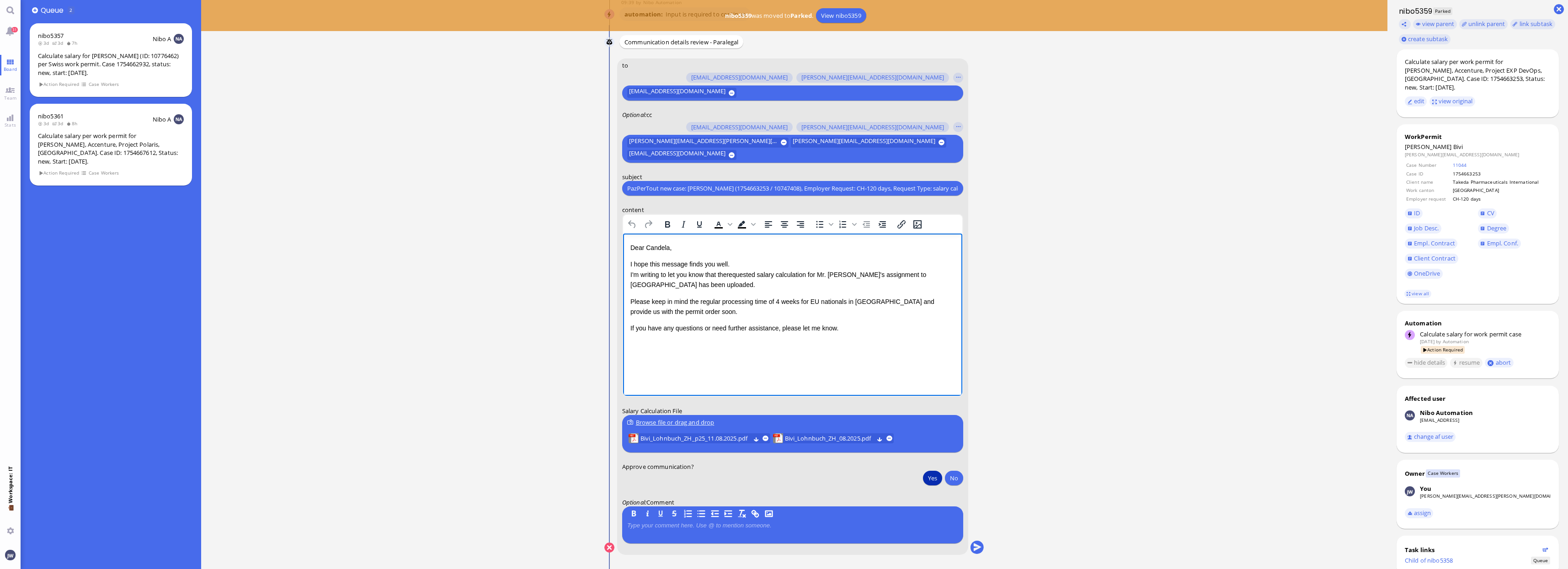
click at [730, 275] on p "I hope this message finds you well. I'm writing to let you know that therequest…" at bounding box center [792, 274] width 324 height 31
click at [981, 545] on button "submit" at bounding box center [977, 548] width 13 height 13
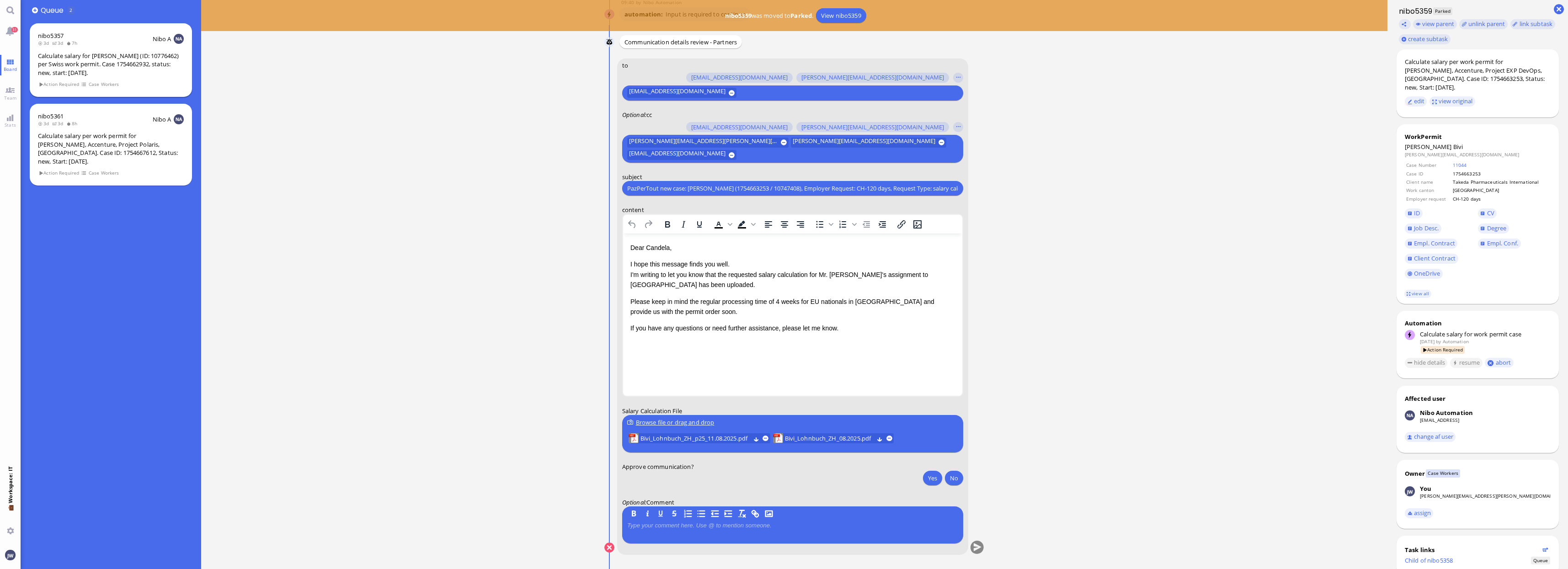
click at [106, 81] on span "Case Workers" at bounding box center [103, 84] width 31 height 8
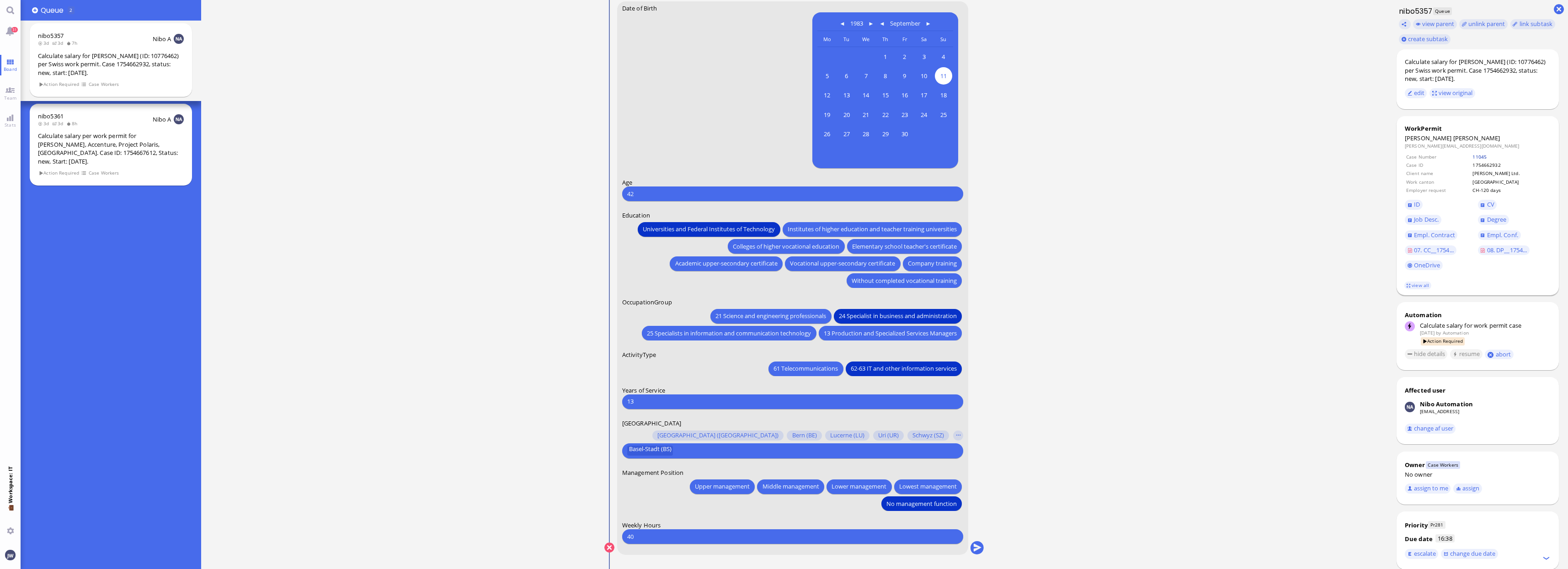
click at [1474, 155] on link "11045" at bounding box center [1480, 157] width 14 height 6
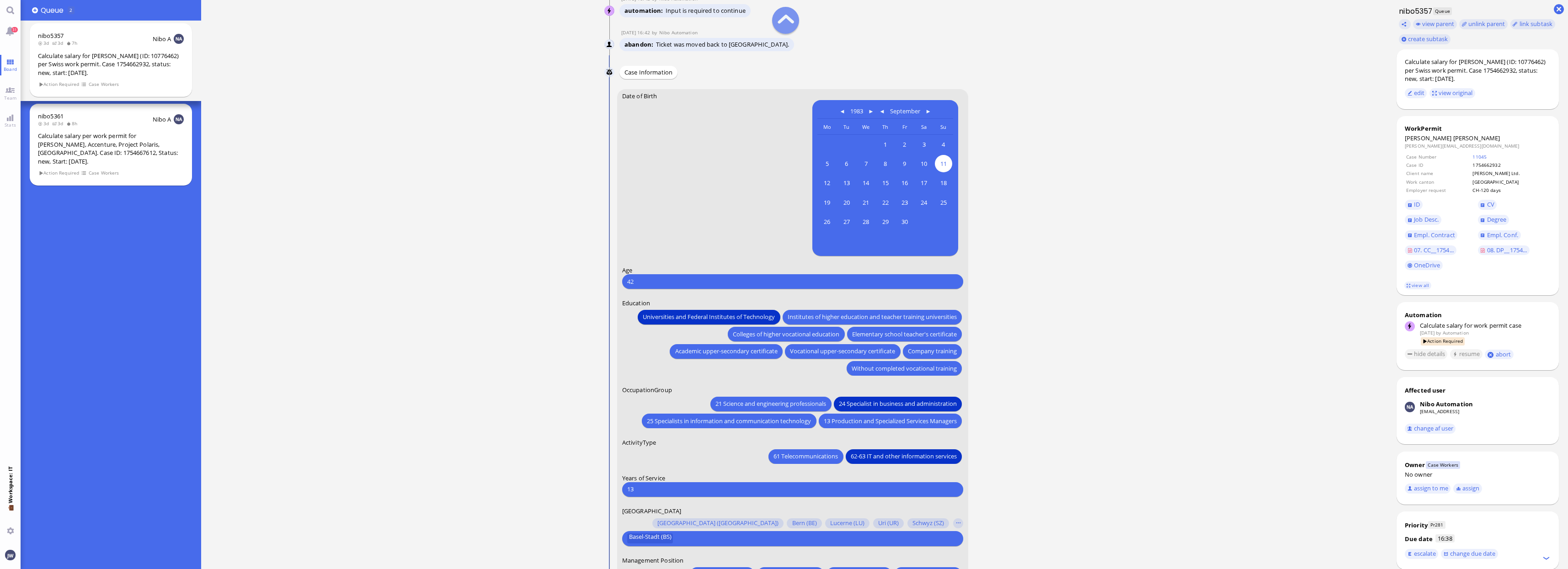
scroll to position [-114, 0]
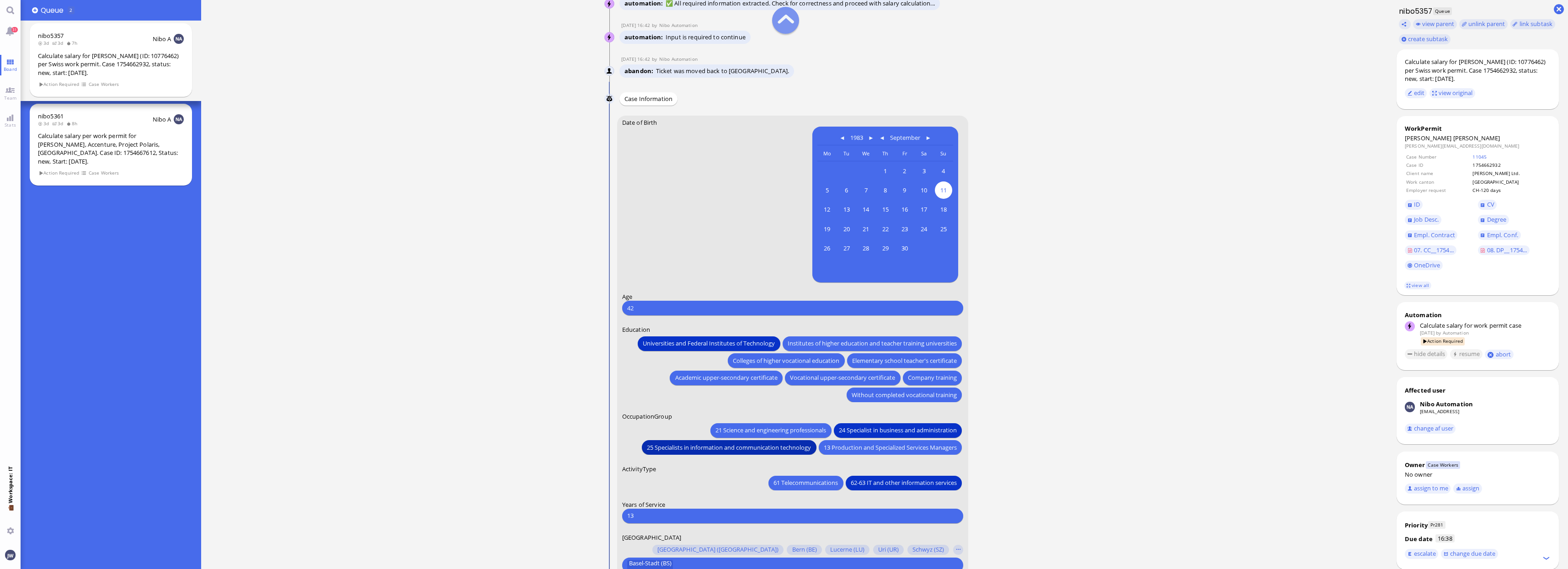
click at [694, 448] on span "25 Specialists in information and communication technology" at bounding box center [729, 447] width 165 height 9
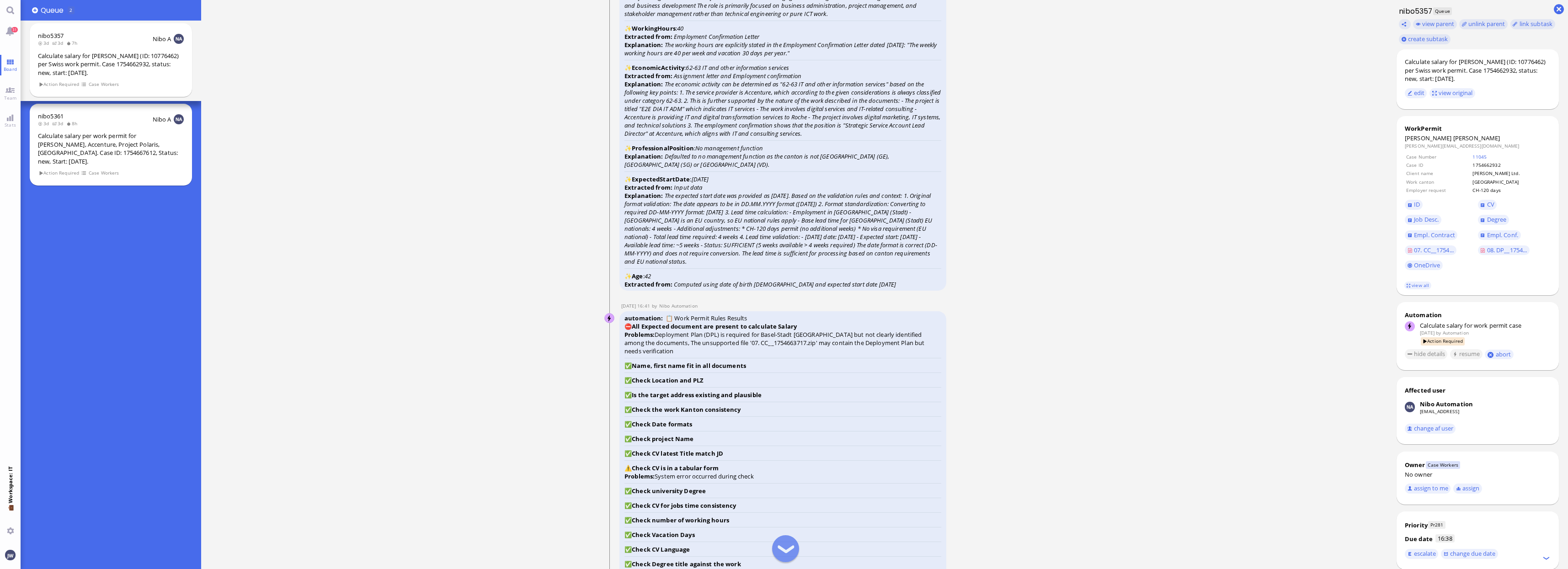
scroll to position [-685, 0]
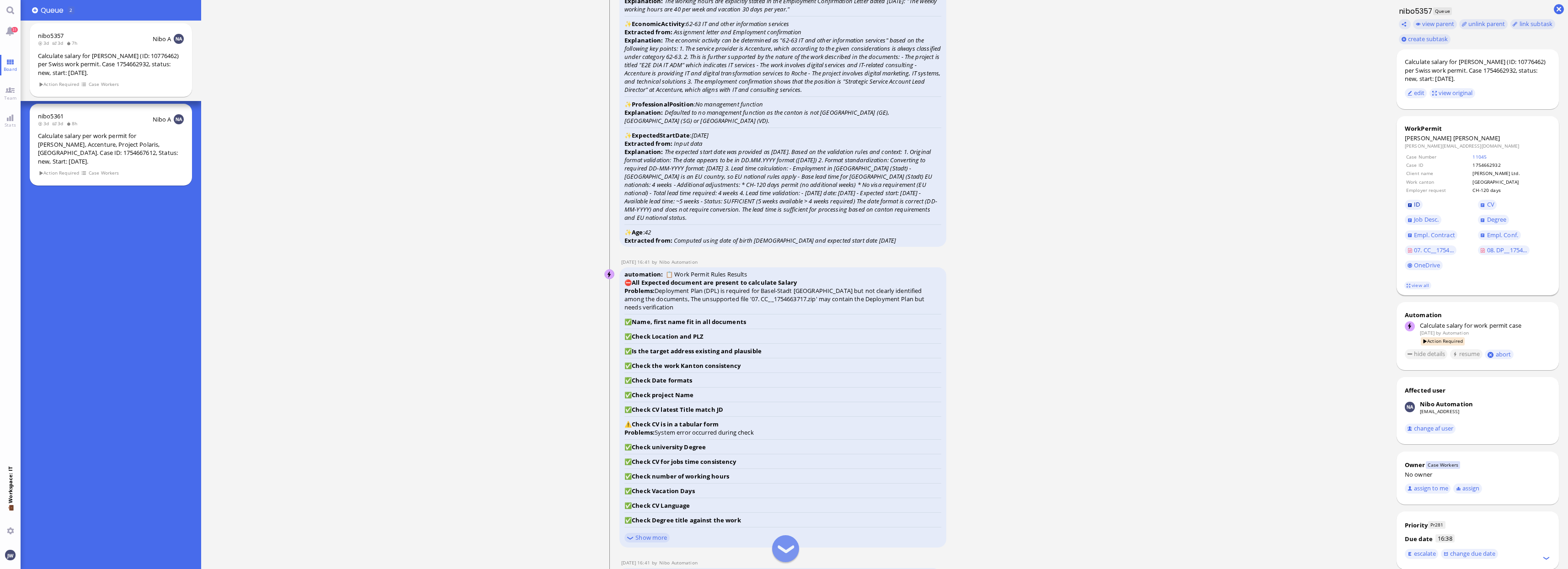
click at [1413, 203] on link "ID" at bounding box center [1414, 205] width 18 height 10
click at [1486, 203] on link "CV" at bounding box center [1488, 205] width 19 height 10
click at [1405, 221] on link "Job Desc." at bounding box center [1423, 220] width 36 height 10
click at [1491, 236] on span "Empl. Conf." at bounding box center [1502, 235] width 31 height 8
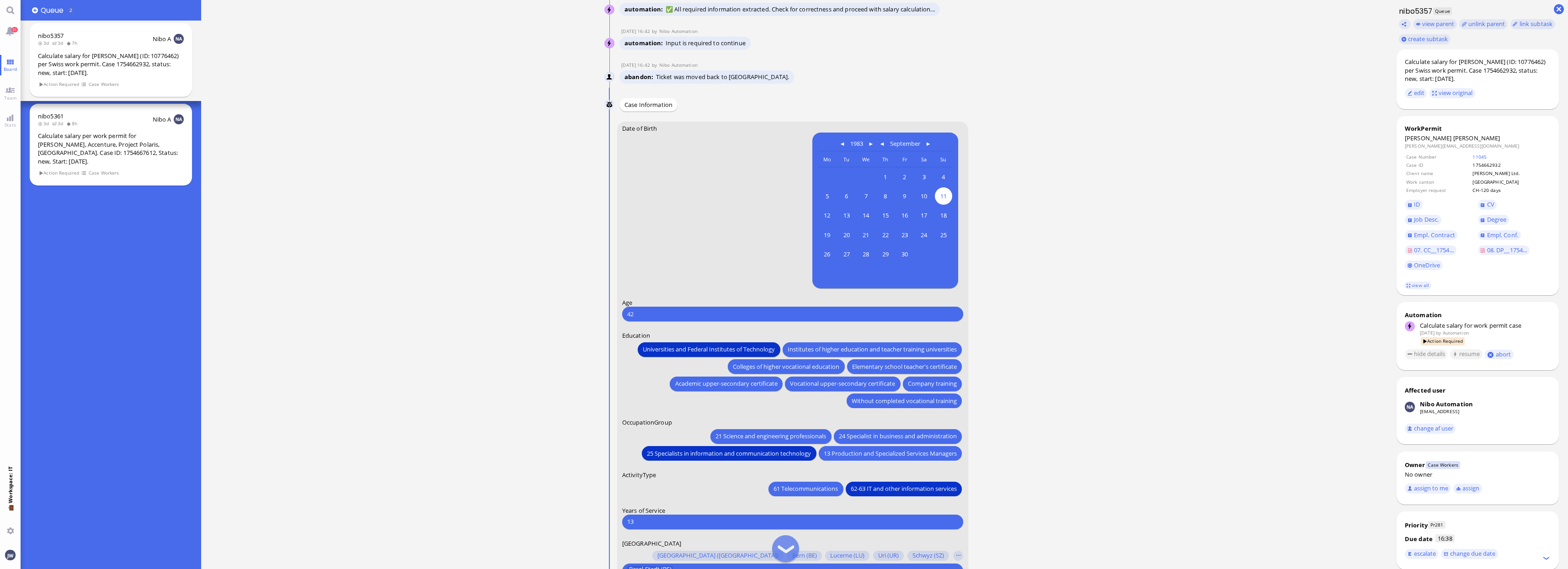
scroll to position [-114, 0]
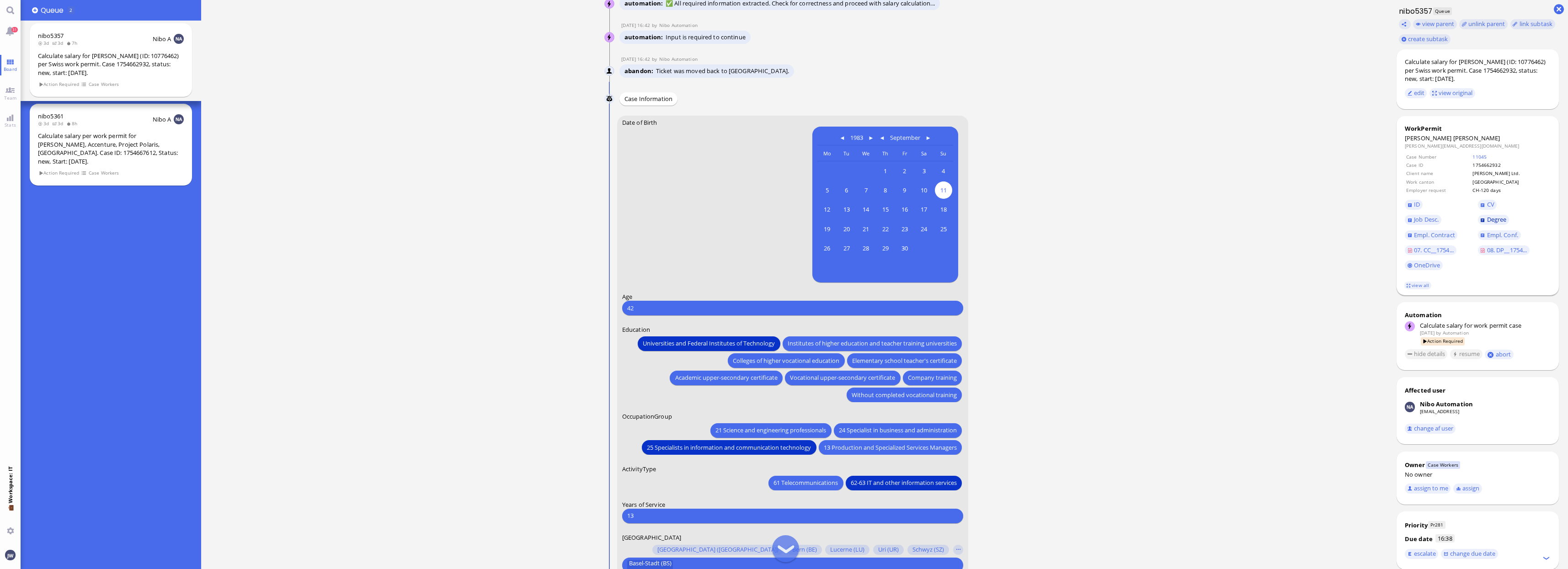
click at [1488, 222] on span "Degree" at bounding box center [1496, 220] width 20 height 8
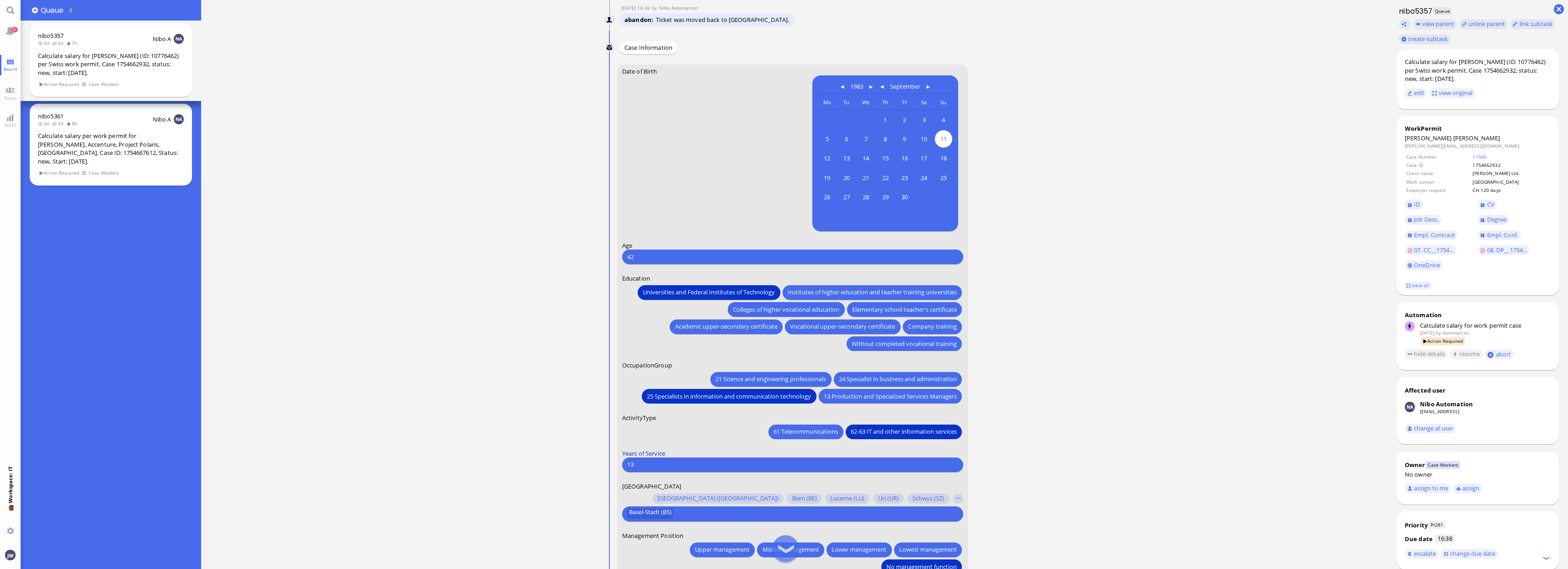
scroll to position [0, 0]
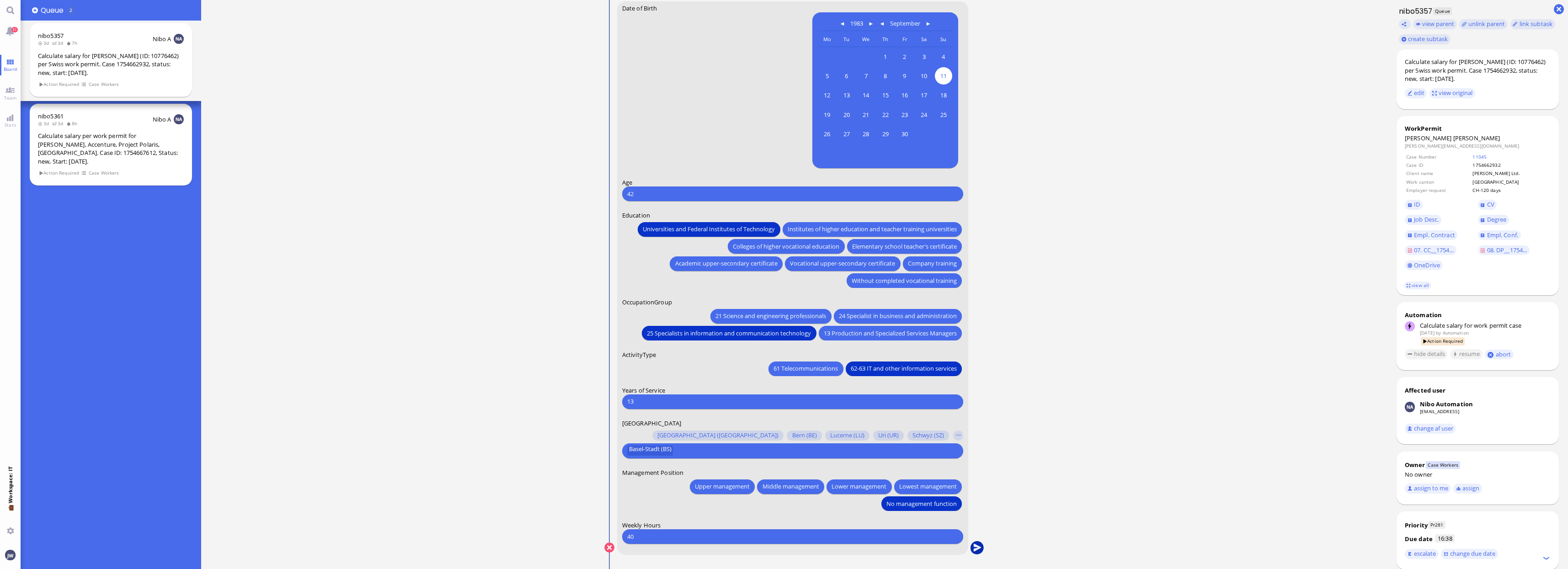
click at [976, 548] on button "submit" at bounding box center [977, 548] width 13 height 13
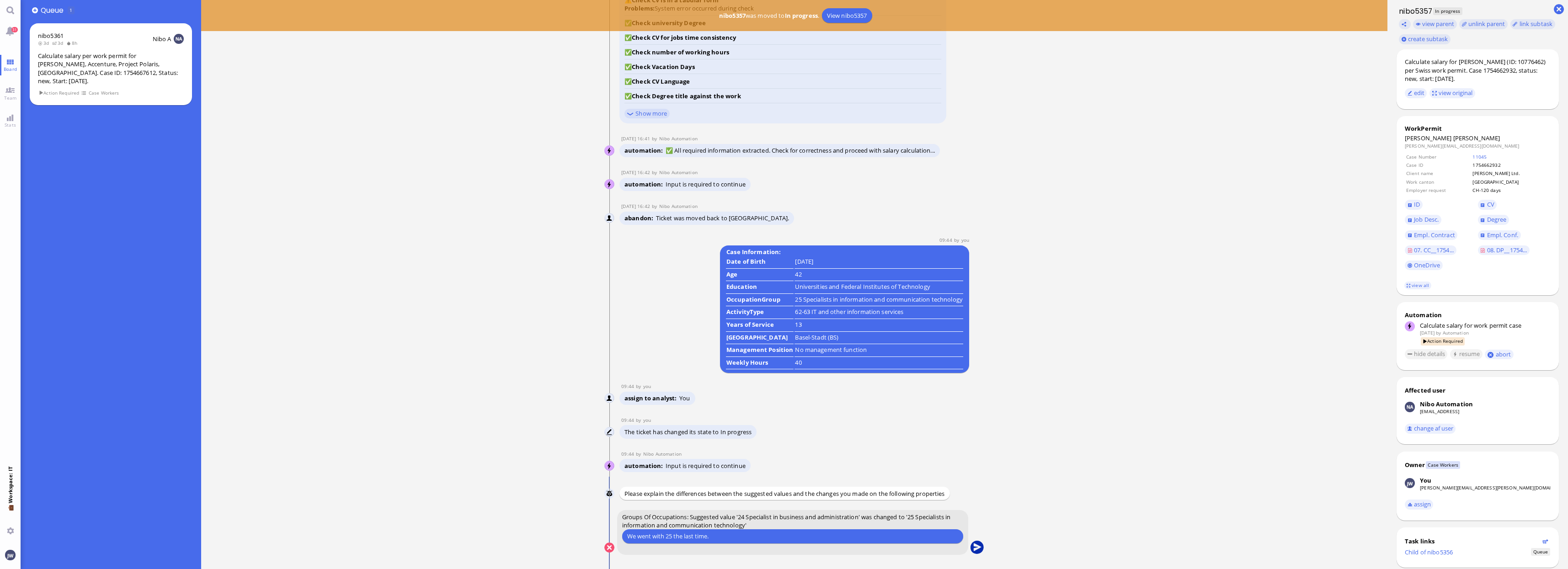
type input "We went with 25 the last time."
click at [977, 548] on button "submit" at bounding box center [977, 548] width 13 height 13
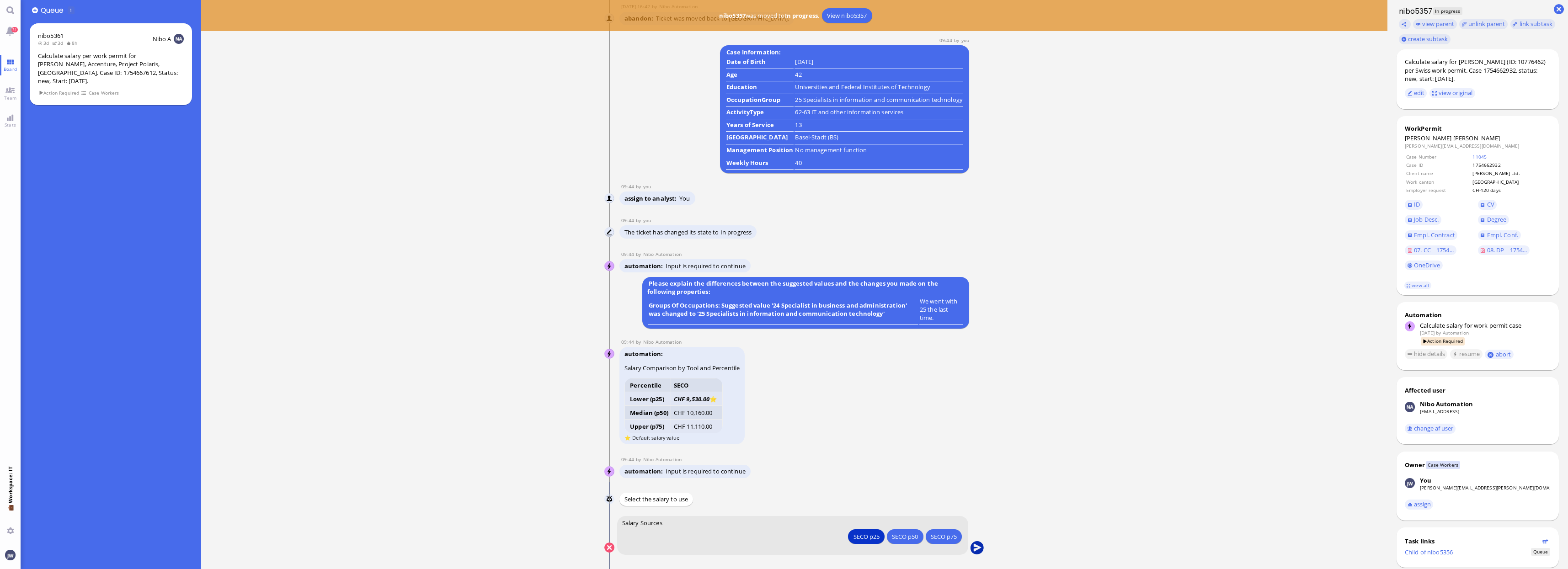
click at [974, 544] on button "submit" at bounding box center [977, 548] width 13 height 13
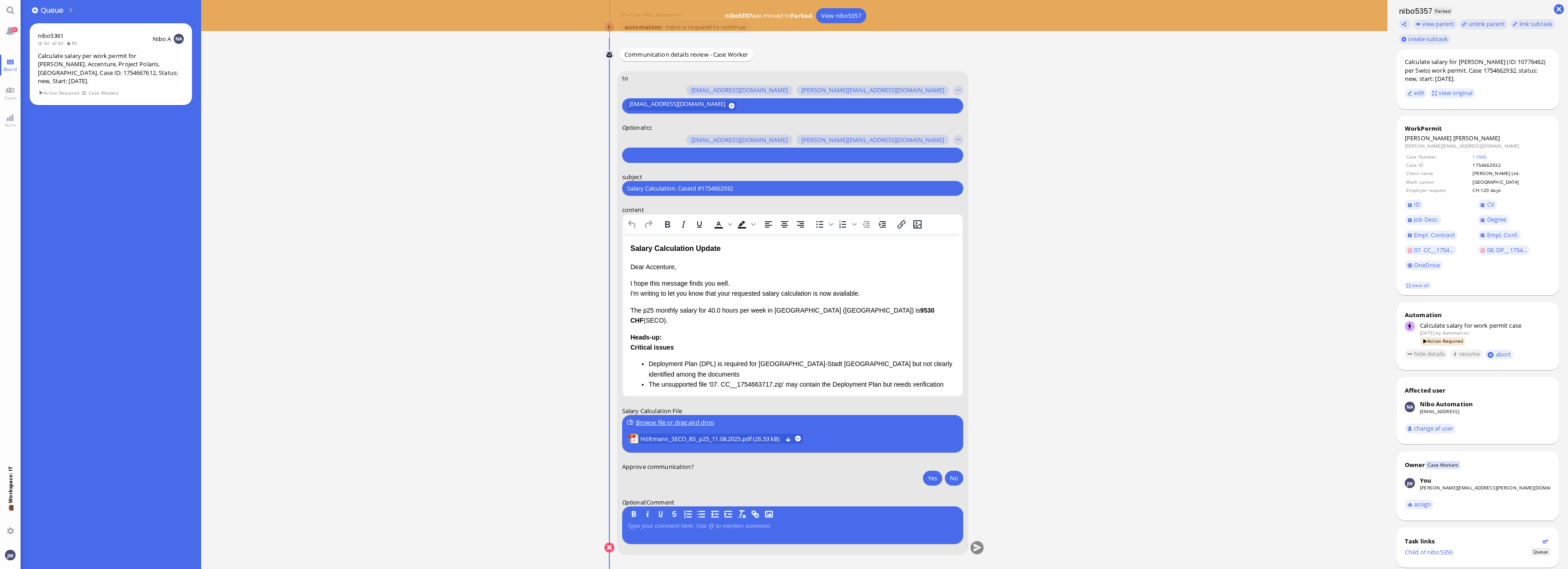
click at [663, 156] on input "text" at bounding box center [792, 155] width 329 height 9
paste input "PazPerTout new case: [PERSON_NAME] (1754662932 / 10776462), Employer Request: C…"
type input "PazPerTout new case: [PERSON_NAME] (1754662932 / 10776462), Employer Request: C…"
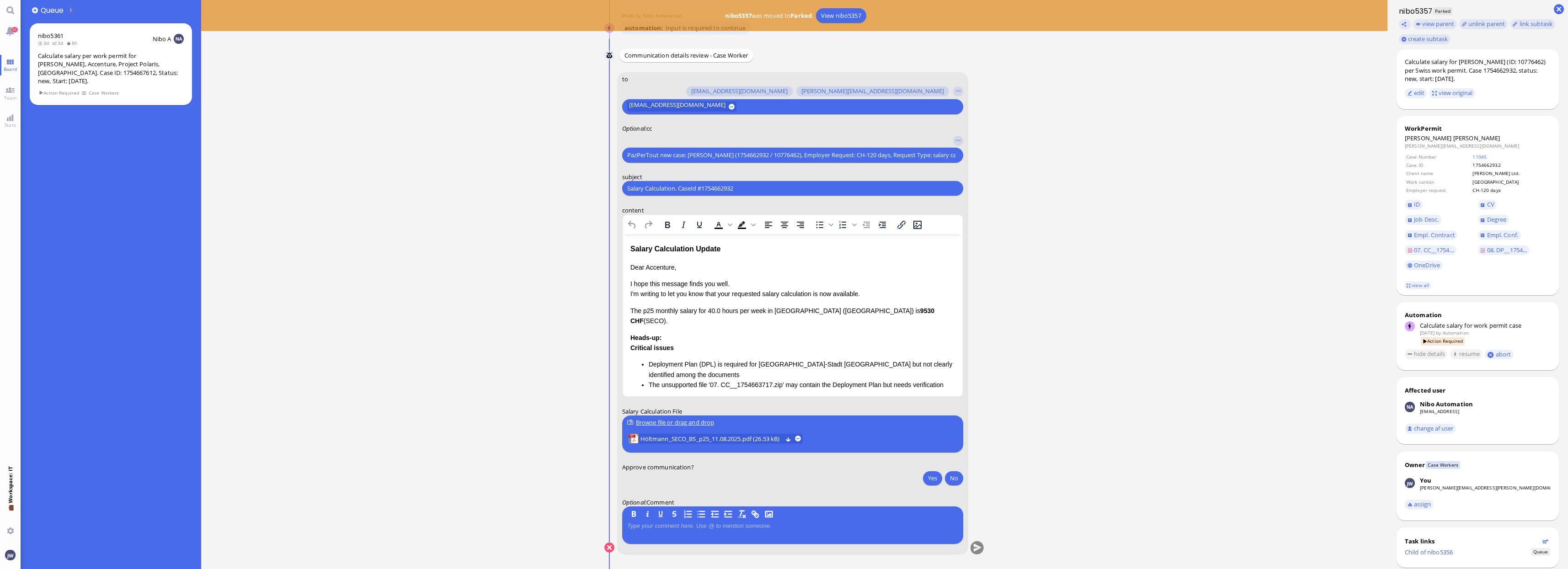
click at [682, 188] on input "Salary Calculation. CaseId #1754662932" at bounding box center [793, 188] width 331 height 9
paste input "PazPerTout new case: [PERSON_NAME] (1754662932 / 10776462), Employer Request: C…"
type input "PazPerTout new case: [PERSON_NAME] (1754662932 / 10776462), Employer Request: C…"
click at [677, 157] on input "PazPerTout new case: [PERSON_NAME] (1754662932 / 10776462), Employer Request: C…" at bounding box center [792, 155] width 329 height 9
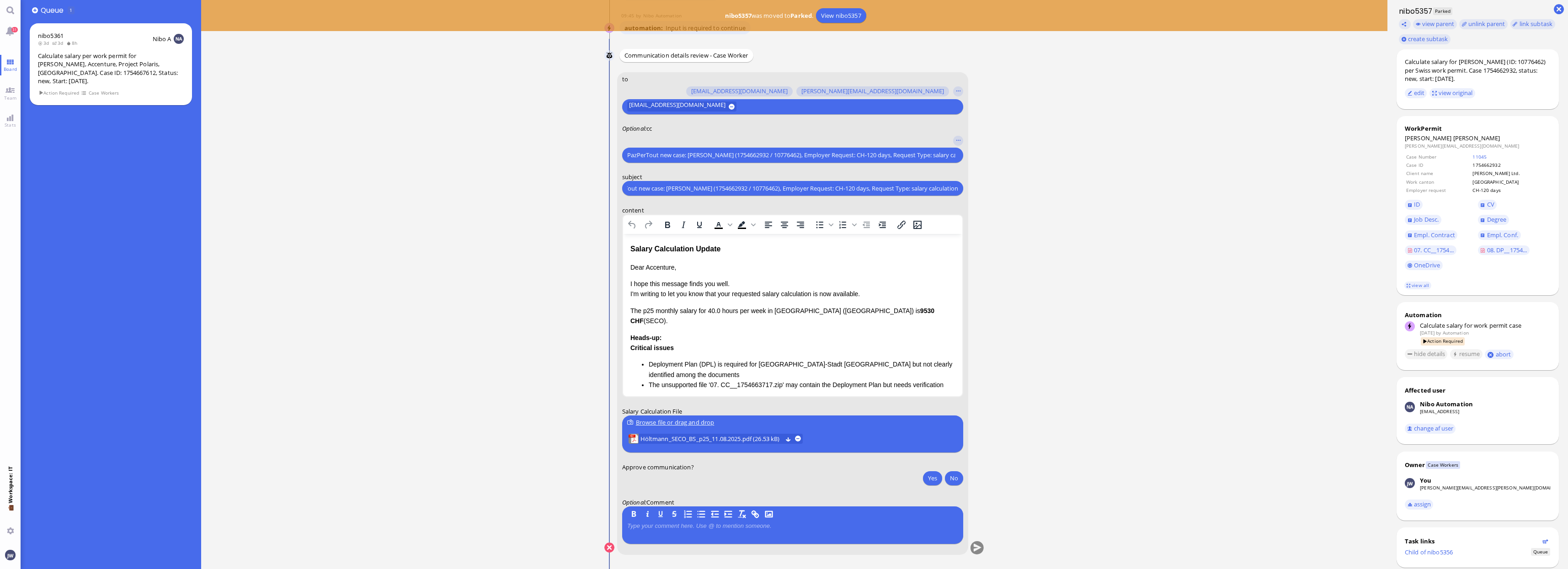
scroll to position [0, 0]
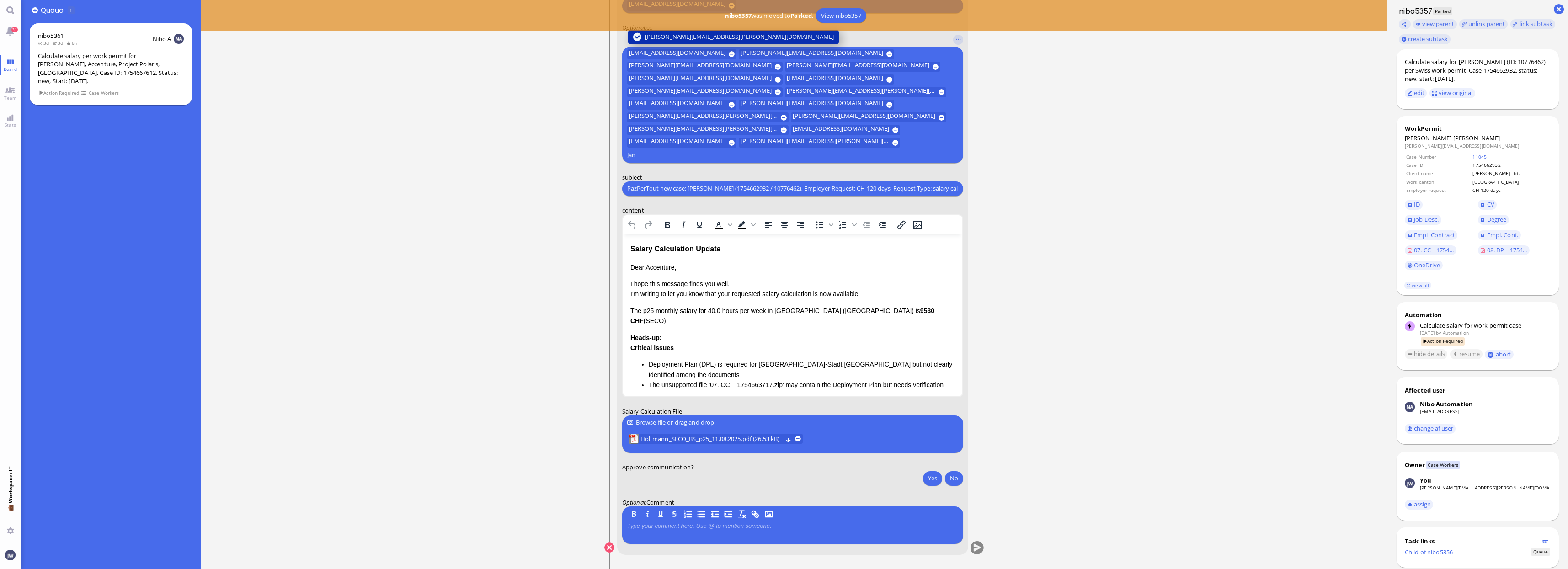
type input "Jan"
click at [643, 44] on button "[PERSON_NAME][EMAIL_ADDRESS][PERSON_NAME][DOMAIN_NAME]" at bounding box center [734, 36] width 211 height 15
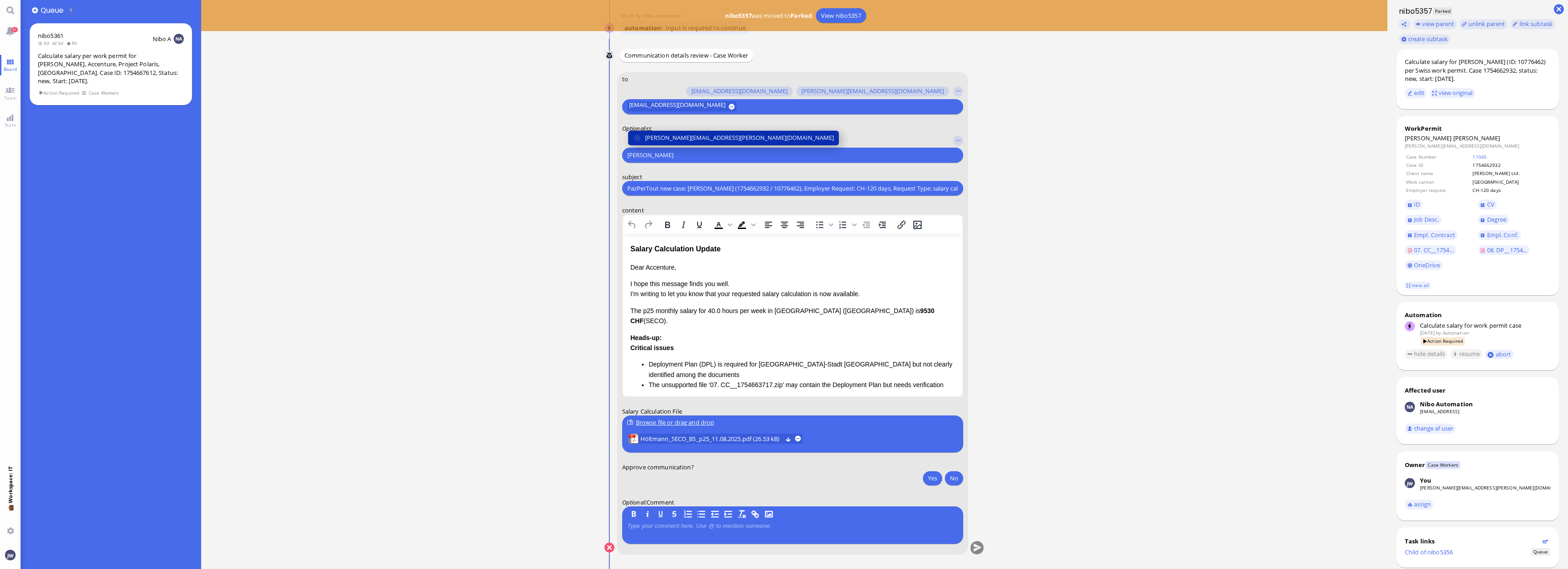
type input "[PERSON_NAME]"
click at [677, 134] on span "[PERSON_NAME][EMAIL_ADDRESS][PERSON_NAME][DOMAIN_NAME]" at bounding box center [740, 138] width 189 height 9
type input "anu"
click at [677, 134] on span "[PERSON_NAME][EMAIL_ADDRESS][DOMAIN_NAME]" at bounding box center [716, 138] width 142 height 9
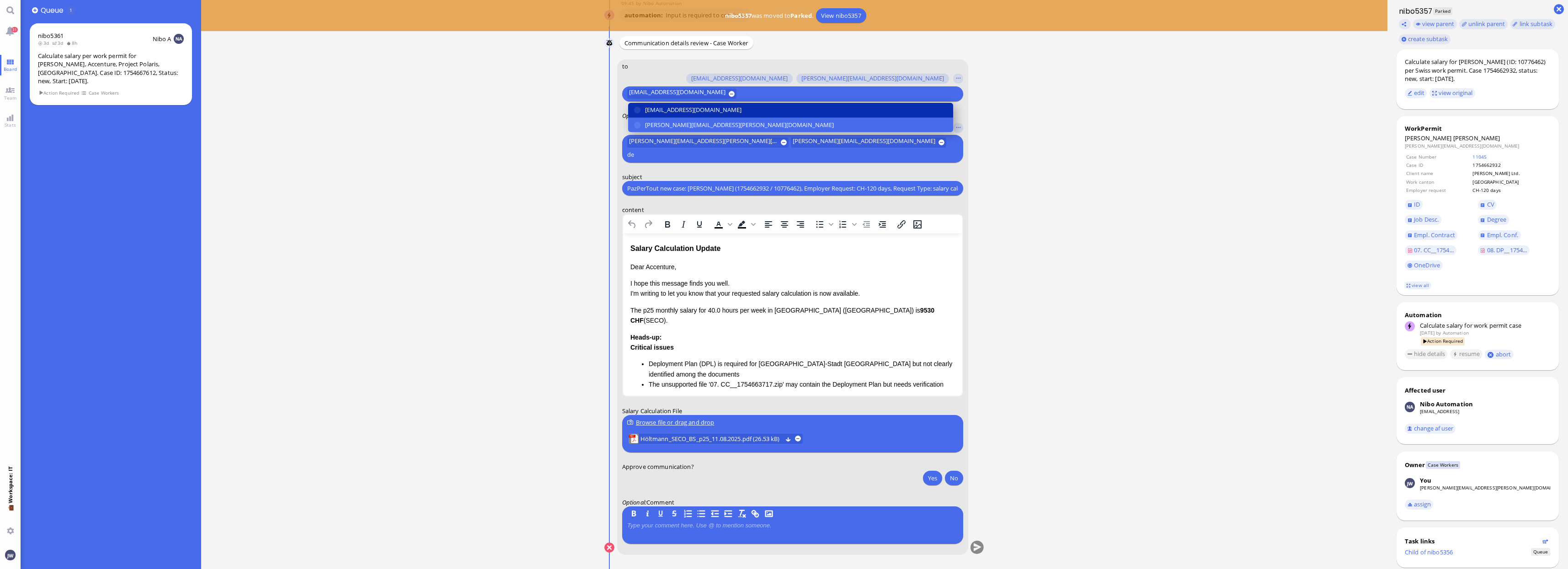
type input "de"
click at [675, 115] on span "[EMAIL_ADDRESS][DOMAIN_NAME]" at bounding box center [693, 110] width 97 height 9
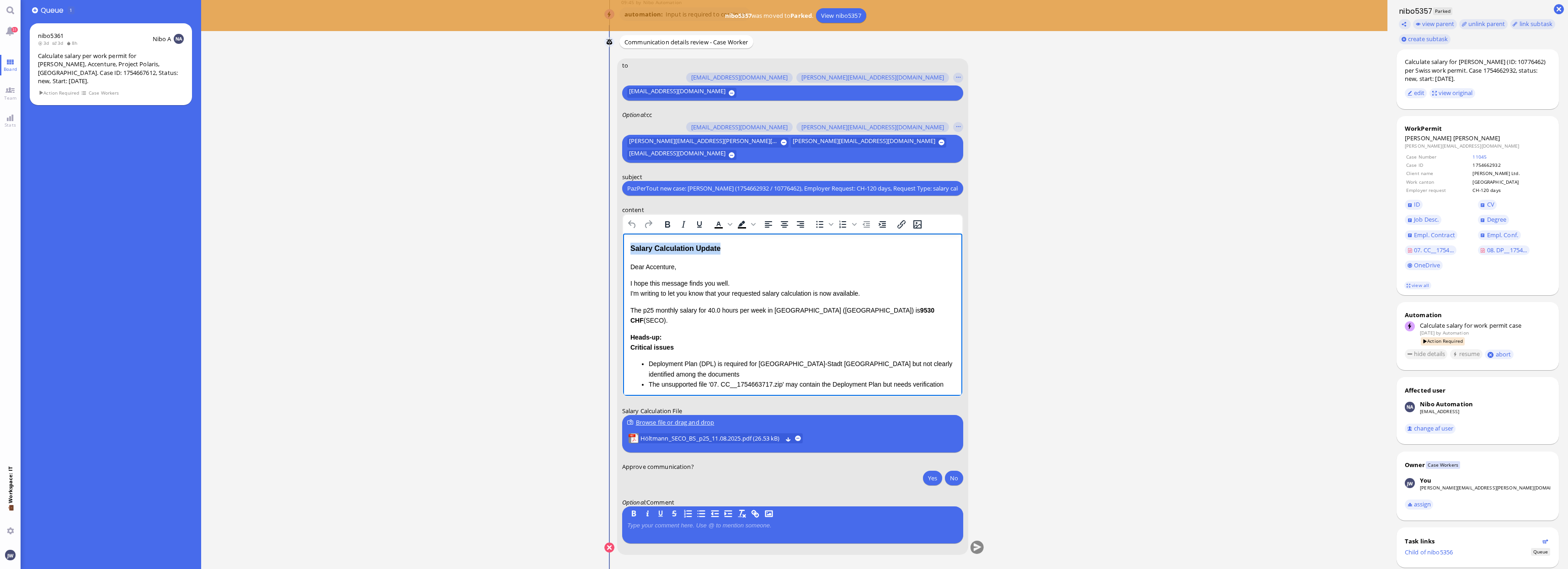
drag, startPoint x: 722, startPoint y: 247, endPoint x: 1214, endPoint y: 485, distance: 546.5
click at [623, 251] on html "Salary Calculation Update Dear Accenture, I hope this message finds you well. I…" at bounding box center [792, 369] width 339 height 271
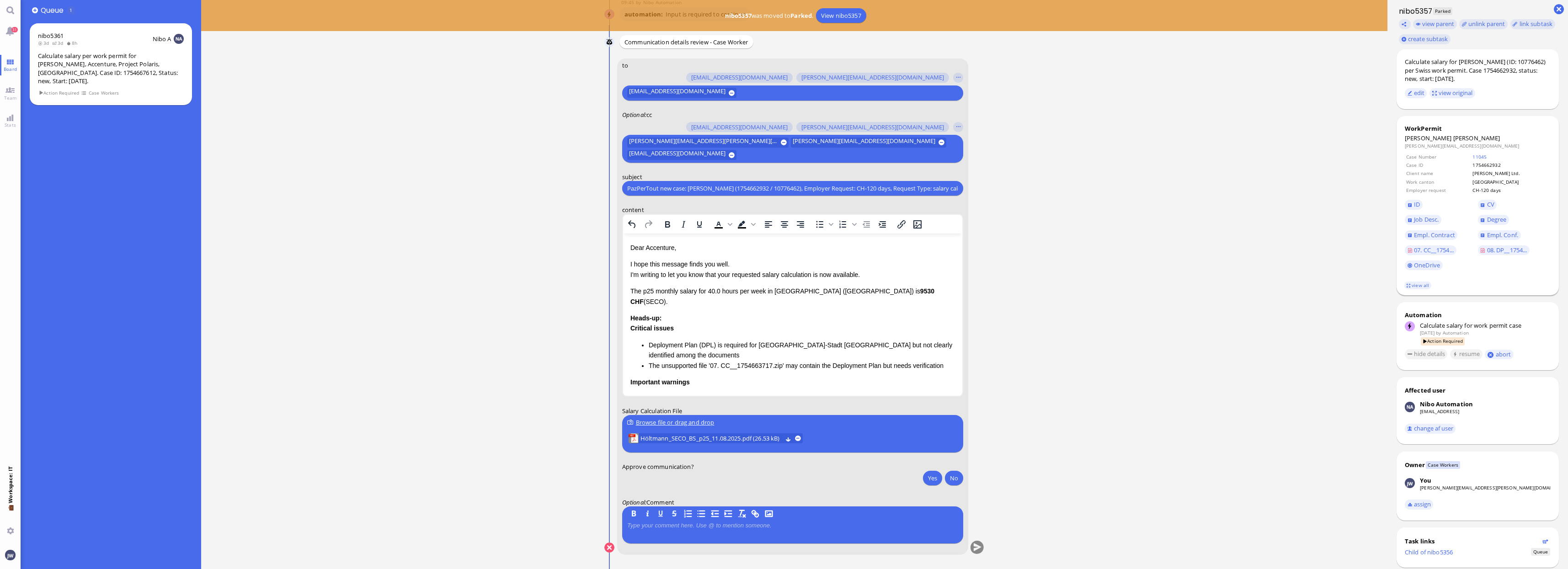
click at [1453, 137] on span "[PERSON_NAME]" at bounding box center [1477, 138] width 47 height 8
click at [1421, 139] on span "[PERSON_NAME]" at bounding box center [1429, 138] width 47 height 8
click at [1407, 285] on link "view all" at bounding box center [1418, 286] width 27 height 8
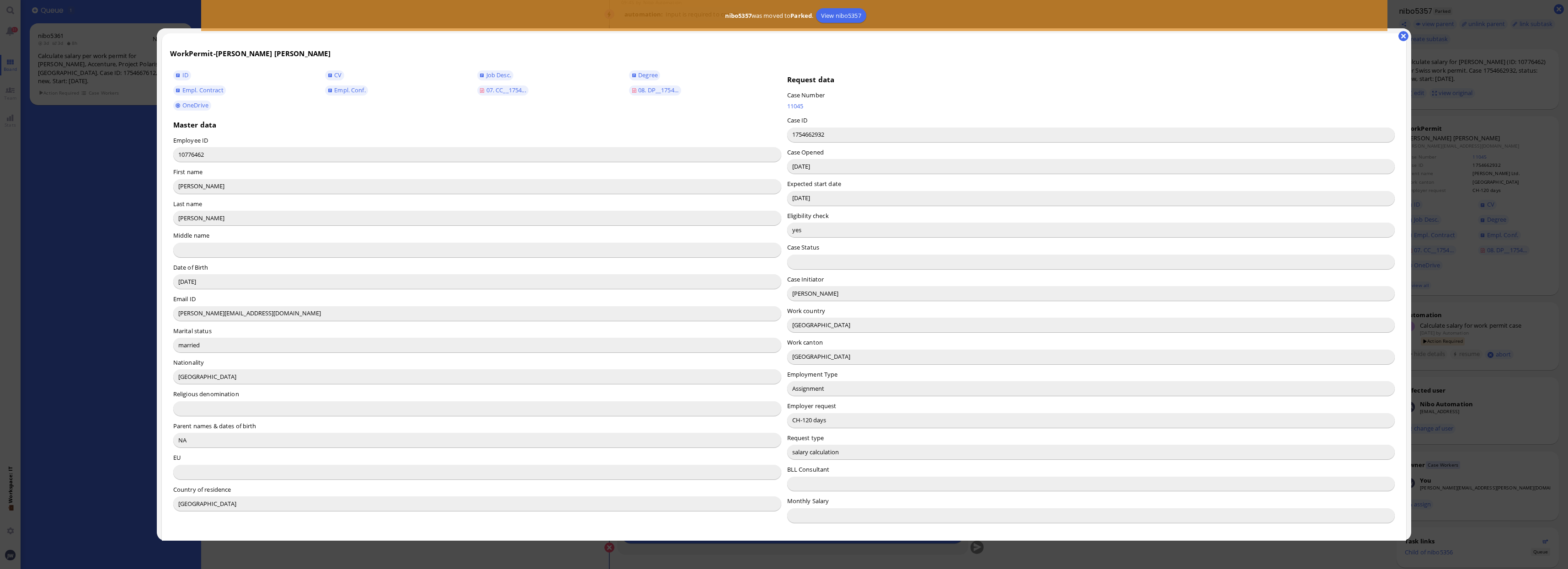
click at [800, 294] on input "[PERSON_NAME]" at bounding box center [1091, 294] width 608 height 15
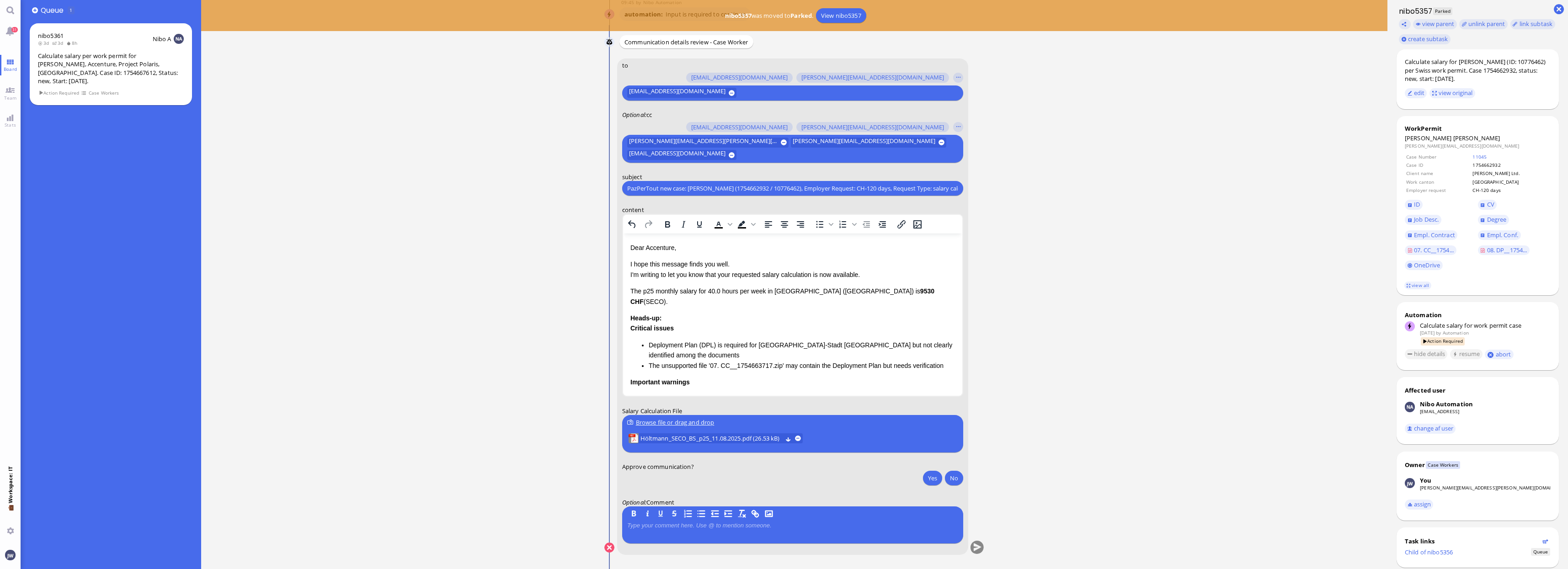
click at [660, 247] on p "Dear Accenture," at bounding box center [792, 247] width 324 height 10
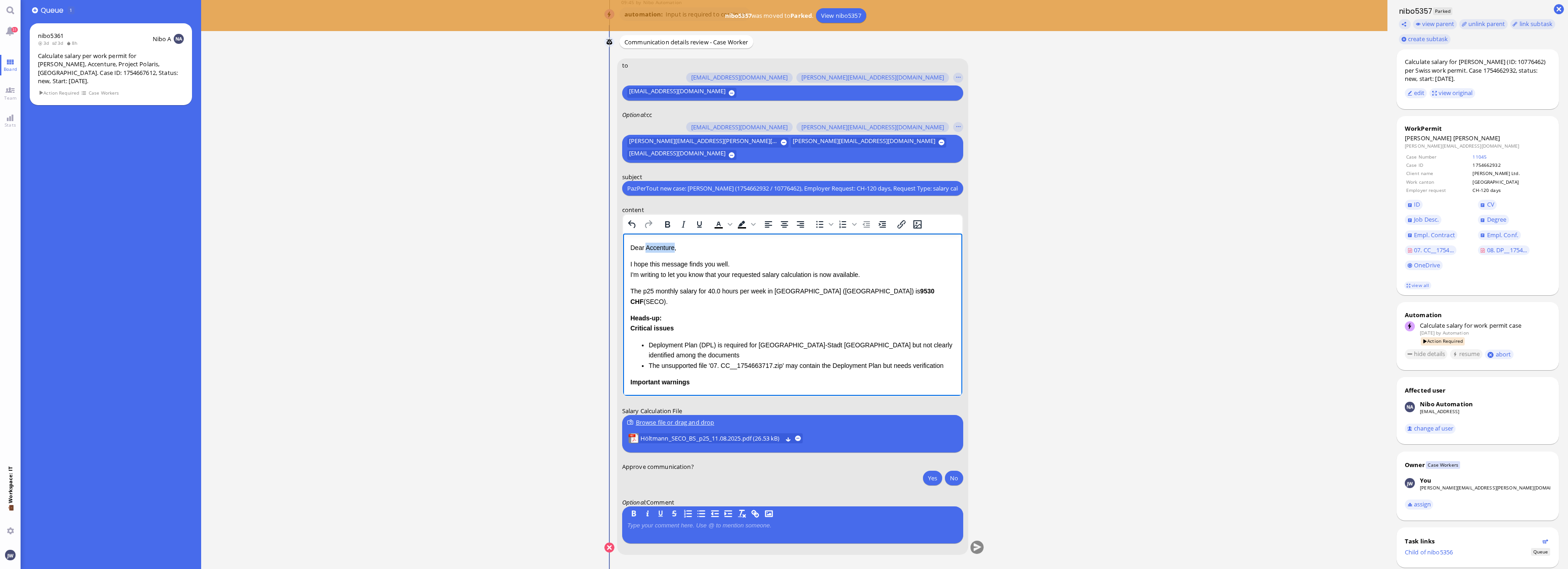
click at [660, 247] on p "Dear Accenture," at bounding box center [792, 247] width 324 height 10
click at [722, 273] on p "I hope this message finds you well. I'm writing to let you know that your reque…" at bounding box center [792, 269] width 324 height 20
click at [811, 274] on p "I hope this message finds you well. I'm writing to let you know that [PERSON_NA…" at bounding box center [792, 269] width 324 height 20
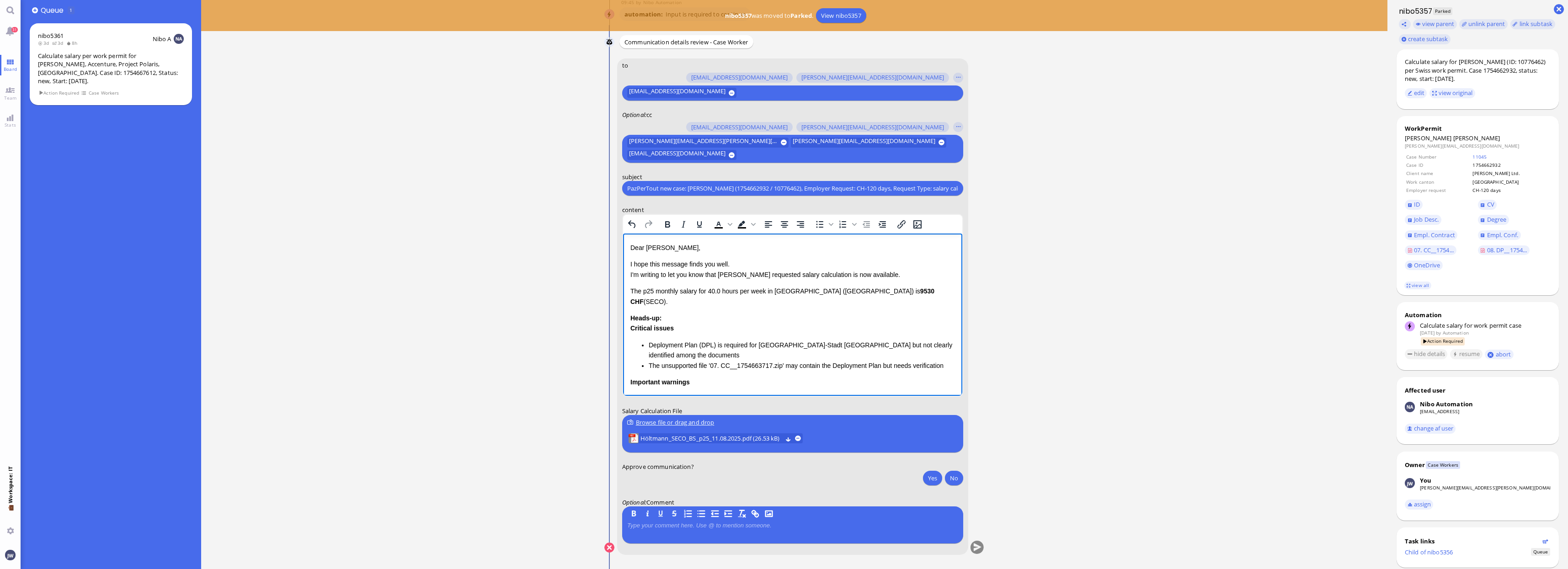
click at [852, 278] on p "I hope this message finds you well. I'm writing to let you know that [PERSON_NA…" at bounding box center [792, 269] width 324 height 20
click at [812, 273] on p "I hope this message finds you well. I'm writing to let you know that [PERSON_NA…" at bounding box center [792, 269] width 324 height 20
click at [845, 273] on p "I hope this message finds you well. I'm writing to let you know that [PERSON_NA…" at bounding box center [792, 269] width 324 height 20
click at [1453, 141] on span "[PERSON_NAME]" at bounding box center [1477, 138] width 47 height 8
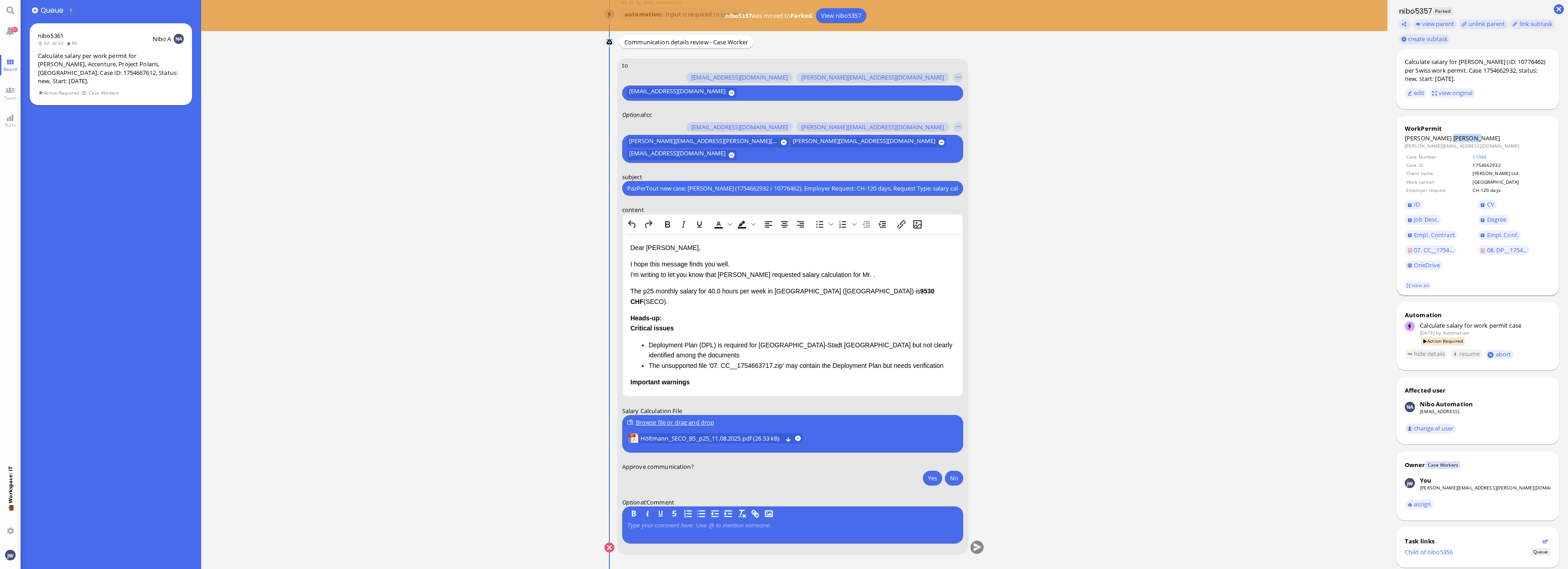
click at [1453, 141] on span "[PERSON_NAME]" at bounding box center [1477, 138] width 47 height 8
copy span "[PERSON_NAME]"
click at [833, 275] on p "I hope this message finds you well. I'm writing to let you know that [PERSON_NA…" at bounding box center [792, 269] width 324 height 20
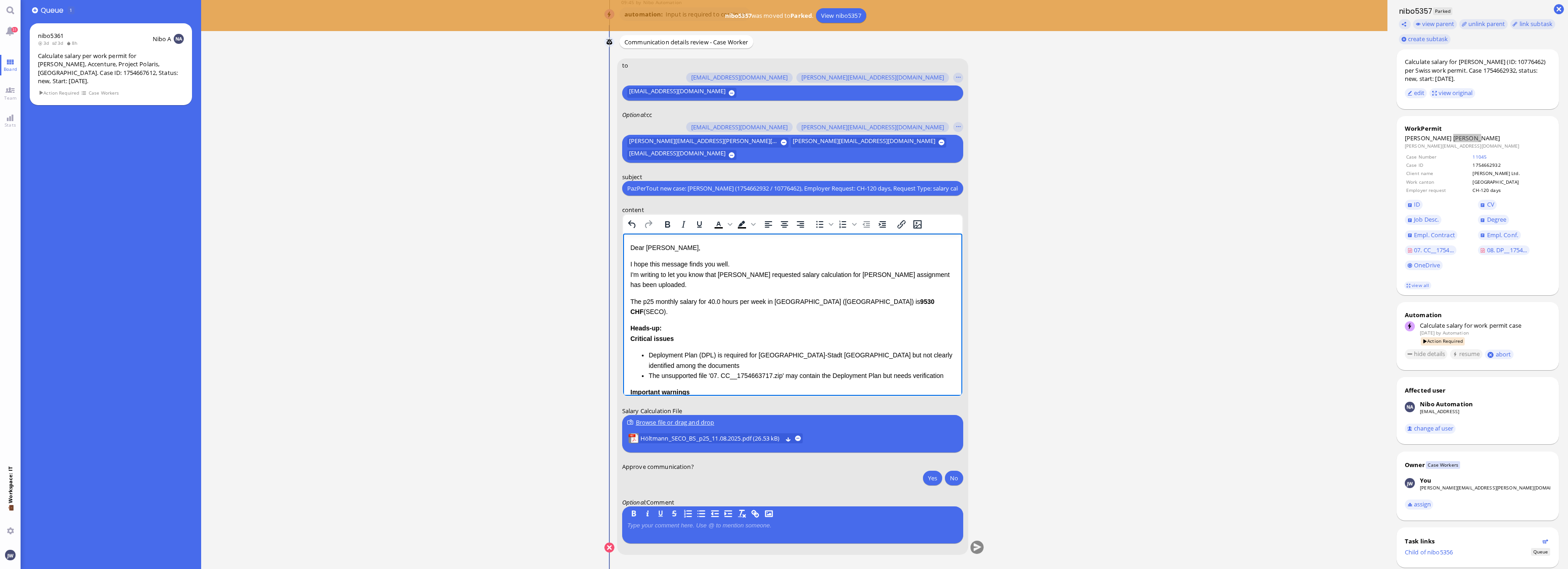
click at [630, 299] on p "The p25 monthly salary for 40.0 hours per week in [GEOGRAPHIC_DATA] (BS) is 953…" at bounding box center [792, 307] width 324 height 20
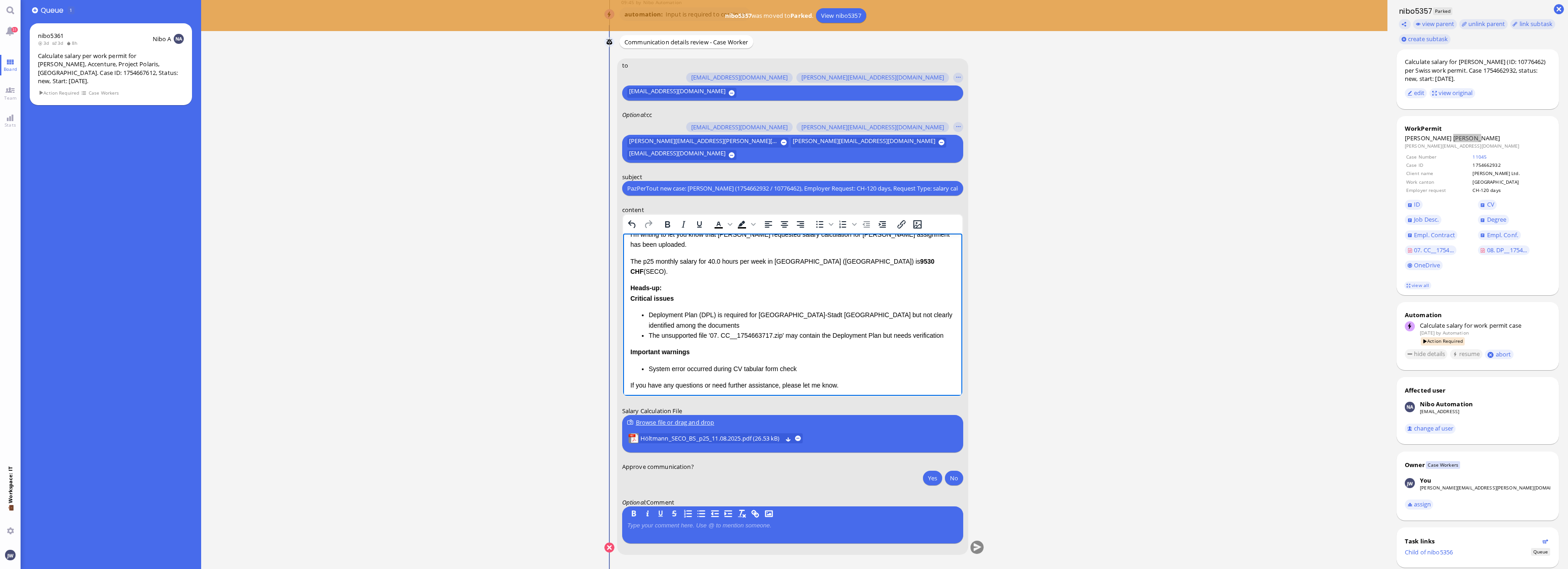
scroll to position [79, 0]
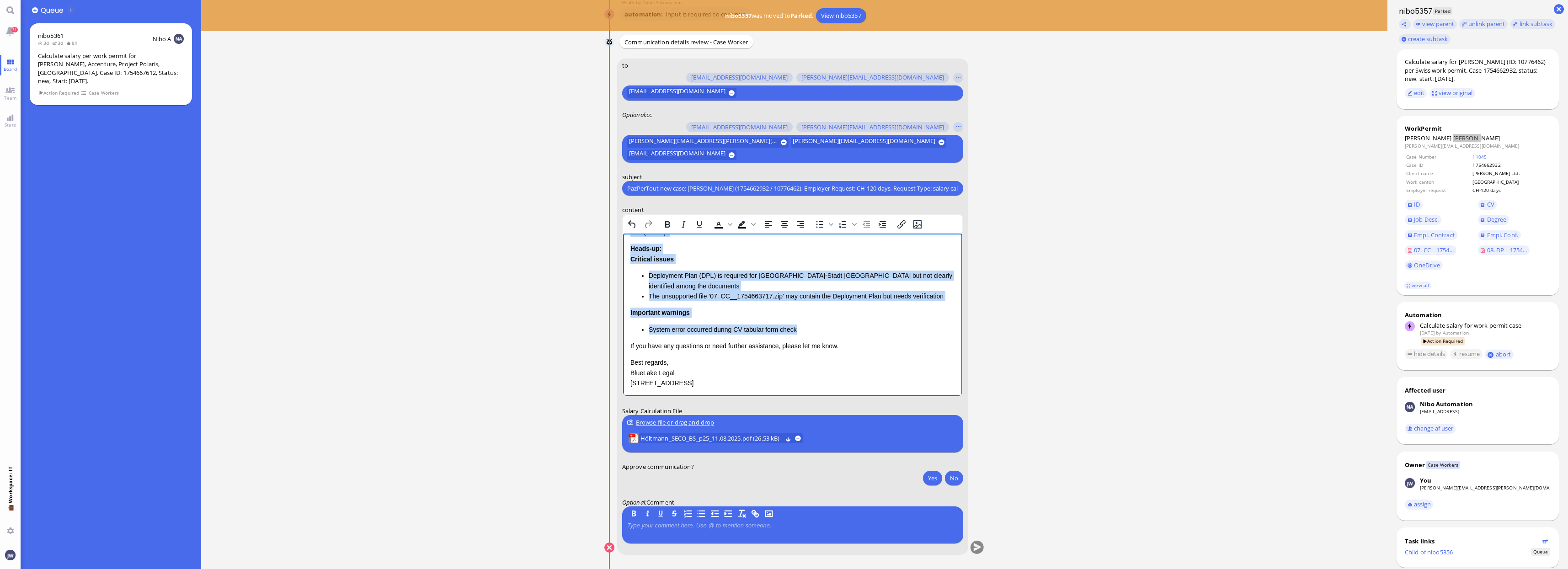
click at [799, 324] on li "System error occurred during CV tabular form check" at bounding box center [801, 329] width 306 height 10
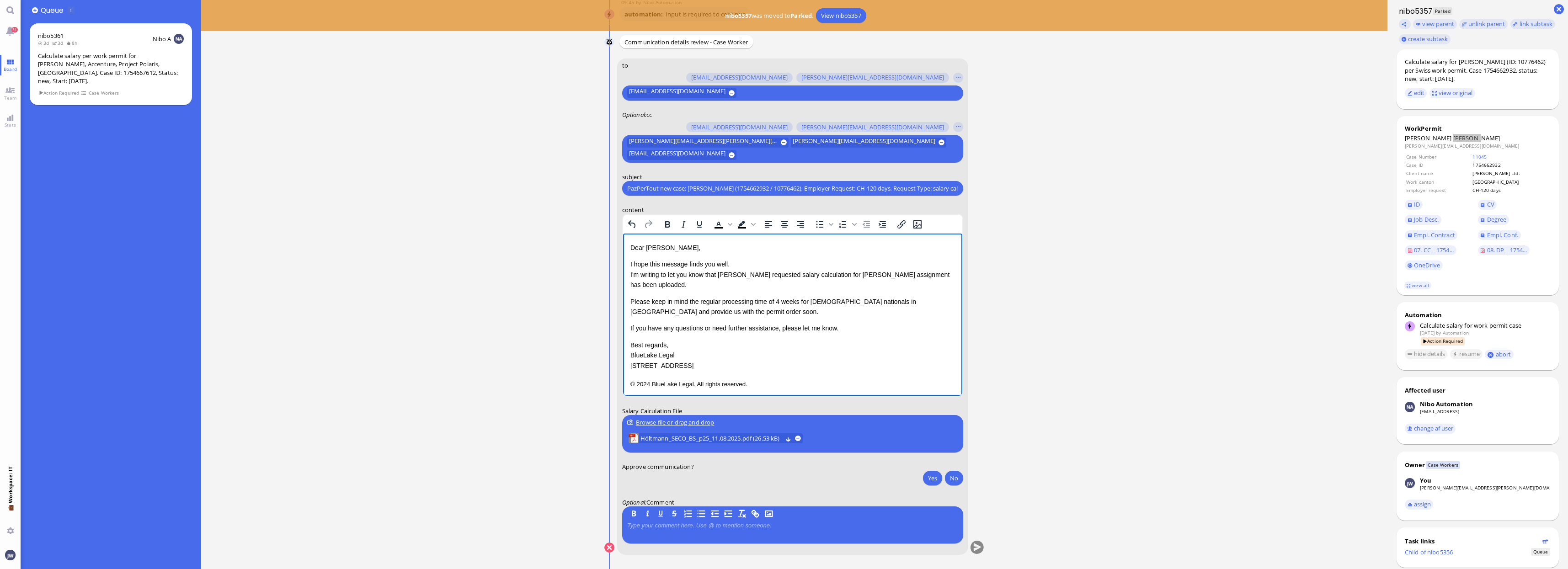
drag, startPoint x: 629, startPoint y: 344, endPoint x: 678, endPoint y: 352, distance: 49.6
click at [678, 352] on html "Dear [PERSON_NAME], I hope this message finds you well. I'm writing to let you …" at bounding box center [792, 316] width 339 height 165
click at [634, 345] on p "Best regards, BlueLake Legal [STREET_ADDRESS]" at bounding box center [792, 355] width 324 height 31
click at [745, 382] on p "© 2024 BlueLake Legal. All rights reserved." at bounding box center [792, 383] width 324 height 12
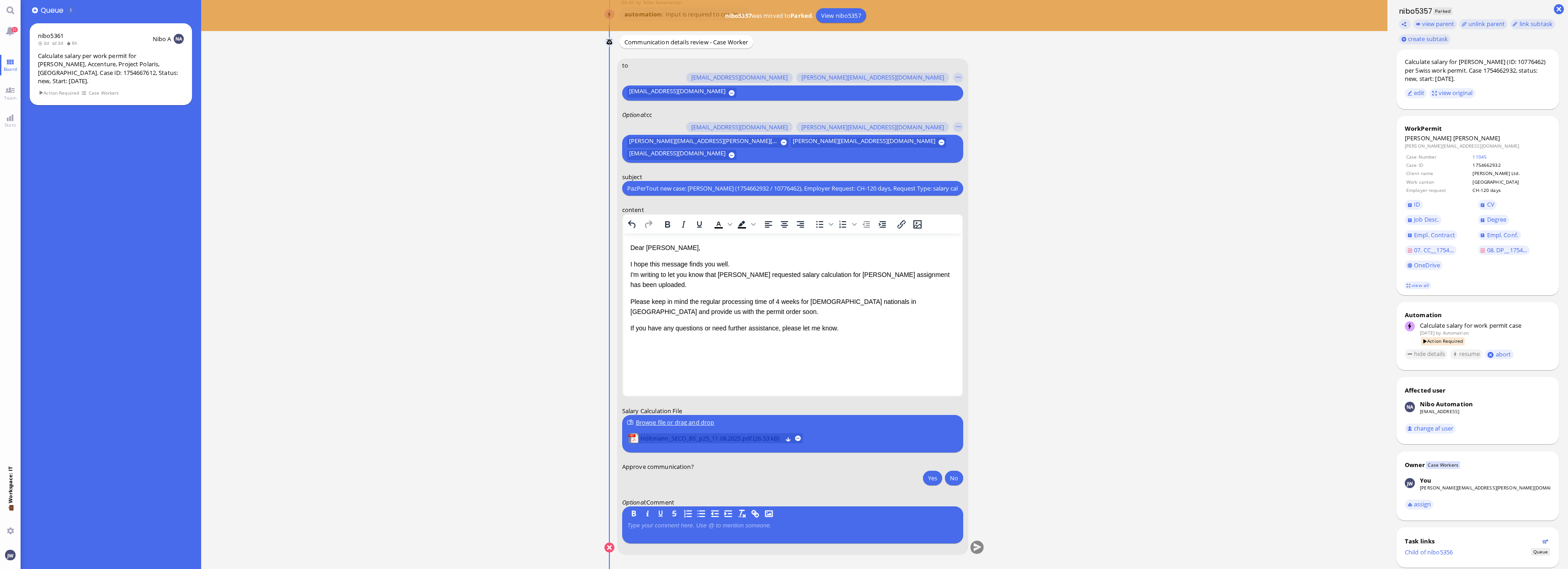
click at [745, 434] on span "Höltmann_SECO_BS_p25_11.08.2025.pdf (26.53 kB)" at bounding box center [711, 438] width 142 height 10
click at [937, 481] on button "Yes" at bounding box center [933, 478] width 19 height 15
click at [978, 546] on button "submit" at bounding box center [977, 548] width 13 height 13
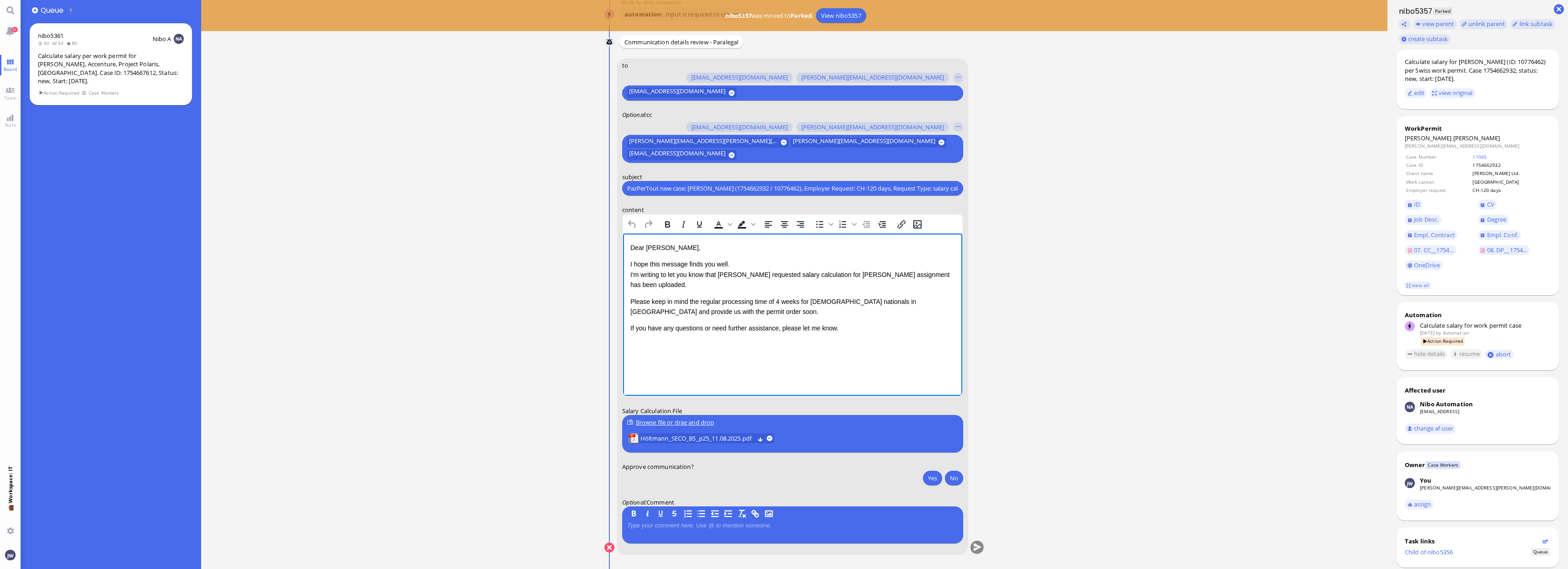
click at [723, 275] on p "I hope this message finds you well. I'm writing to let you know that [PERSON_NA…" at bounding box center [792, 274] width 324 height 31
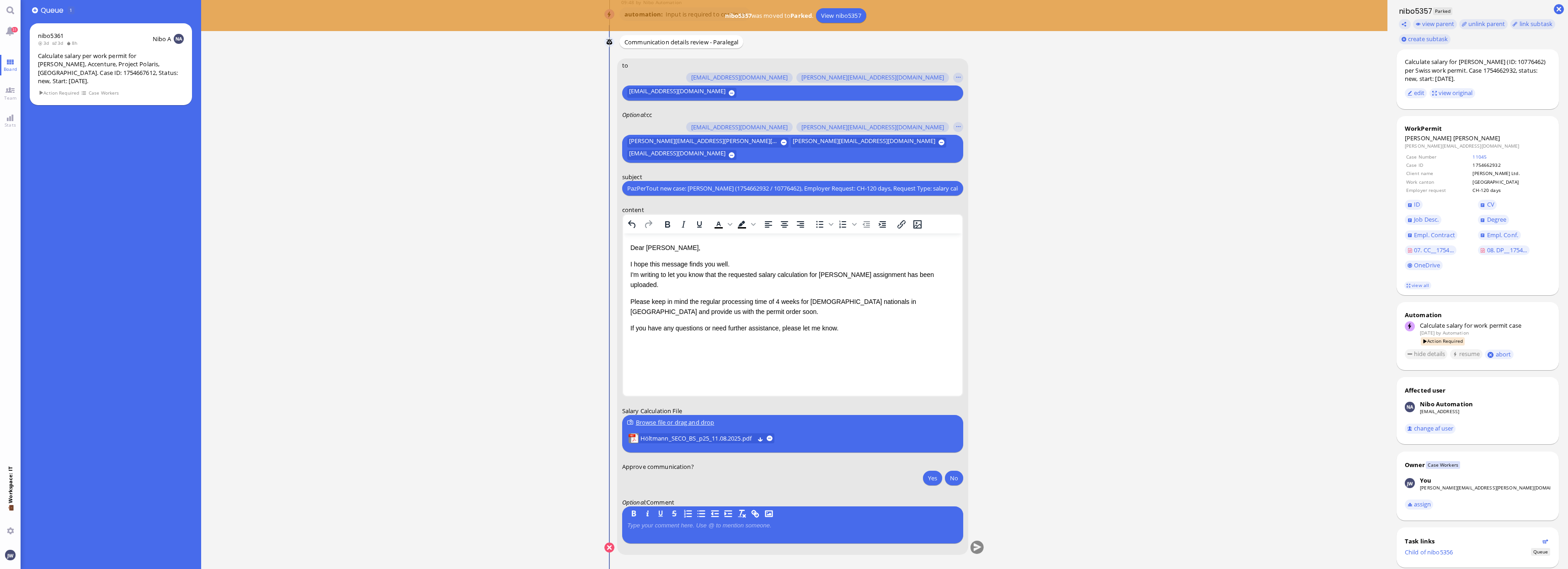
click at [925, 484] on div "Yes No" at bounding box center [941, 478] width 43 height 17
click at [934, 477] on button "Yes" at bounding box center [933, 478] width 19 height 15
click at [882, 484] on runbook-parameter-input "Yes No" at bounding box center [793, 478] width 341 height 17
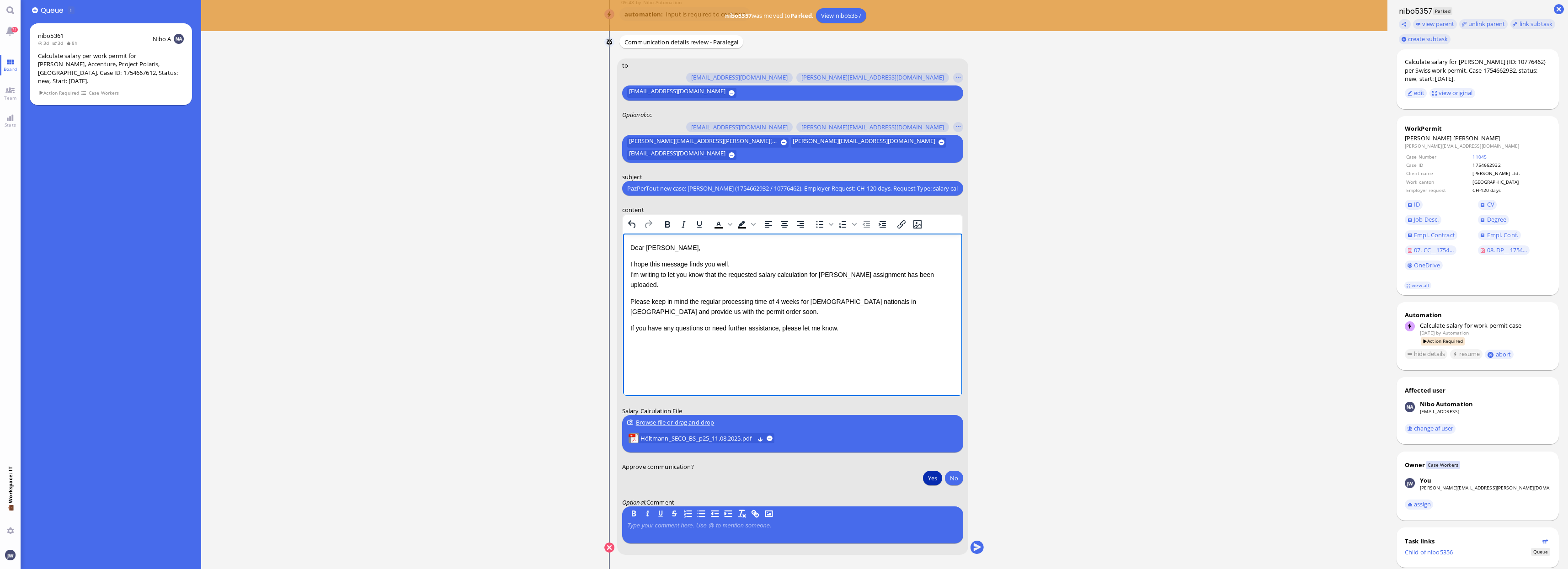
click at [897, 275] on p "I hope this message finds you well. I'm writing to let you know that the reques…" at bounding box center [792, 274] width 324 height 31
click at [977, 549] on button "submit" at bounding box center [977, 548] width 13 height 13
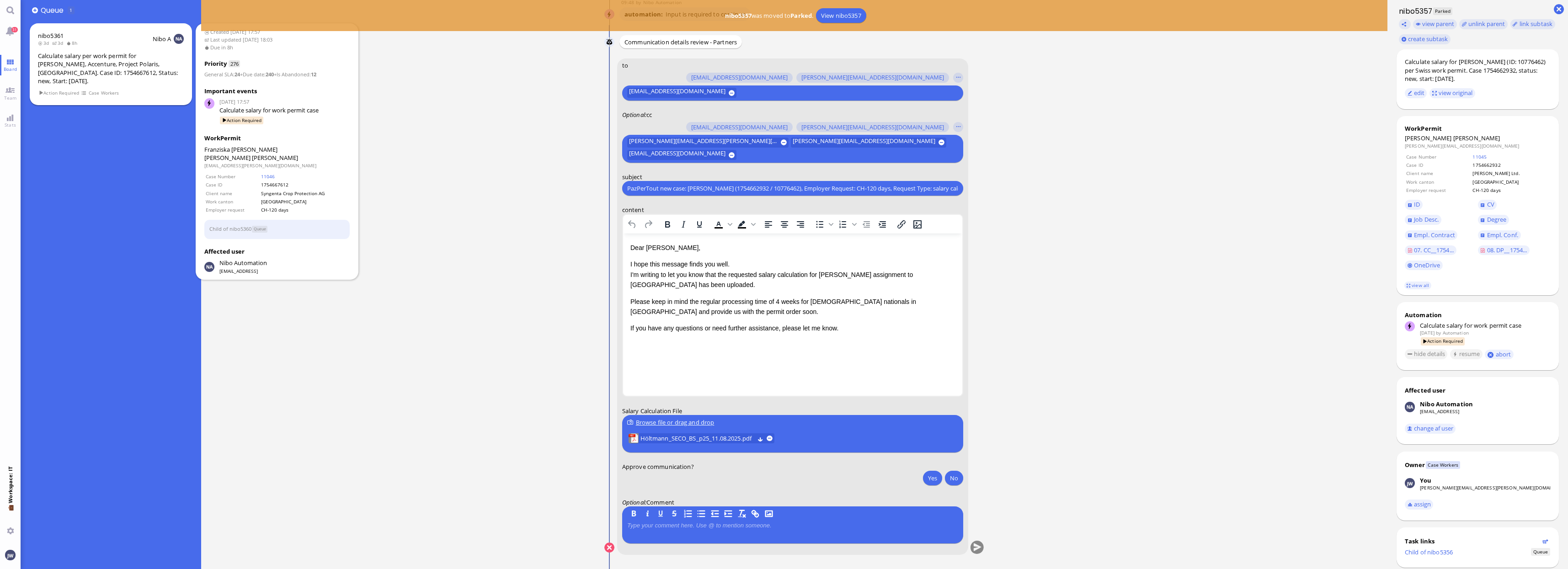
click at [89, 68] on div "Calculate salary per work permit for [PERSON_NAME], Accenture, Project Polaris,…" at bounding box center [110, 68] width 146 height 34
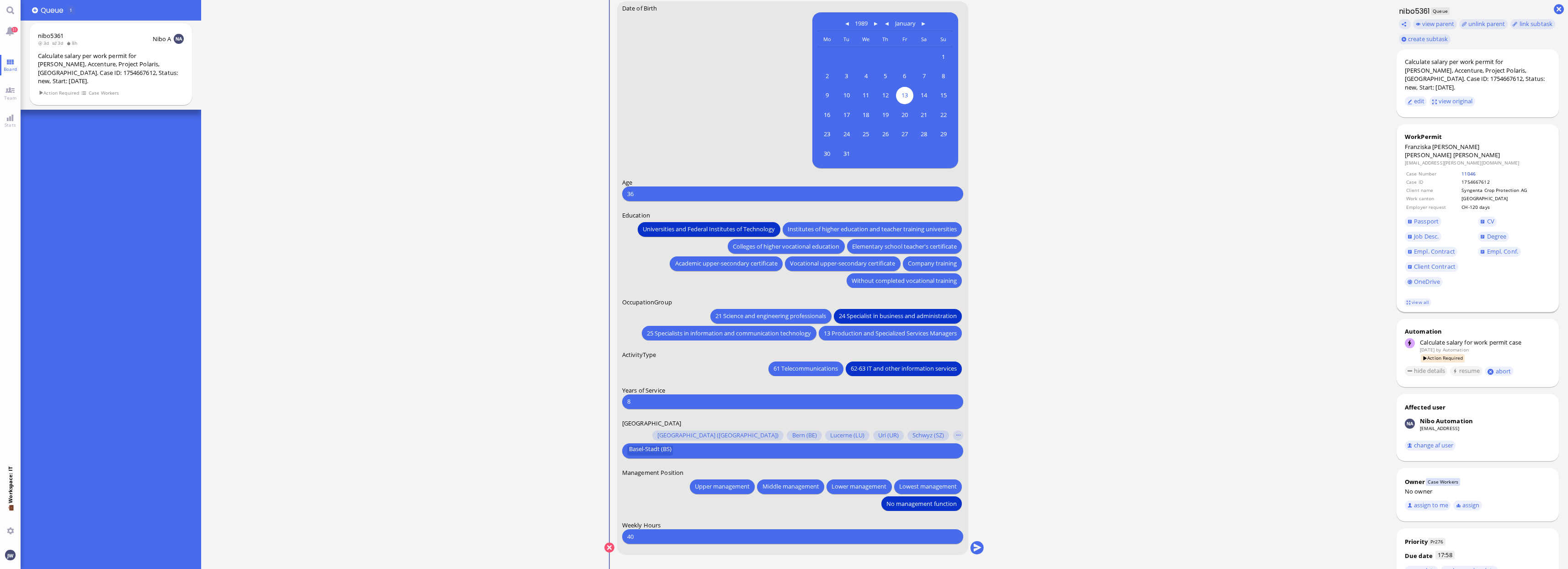
click at [1465, 171] on link "11046" at bounding box center [1469, 174] width 14 height 6
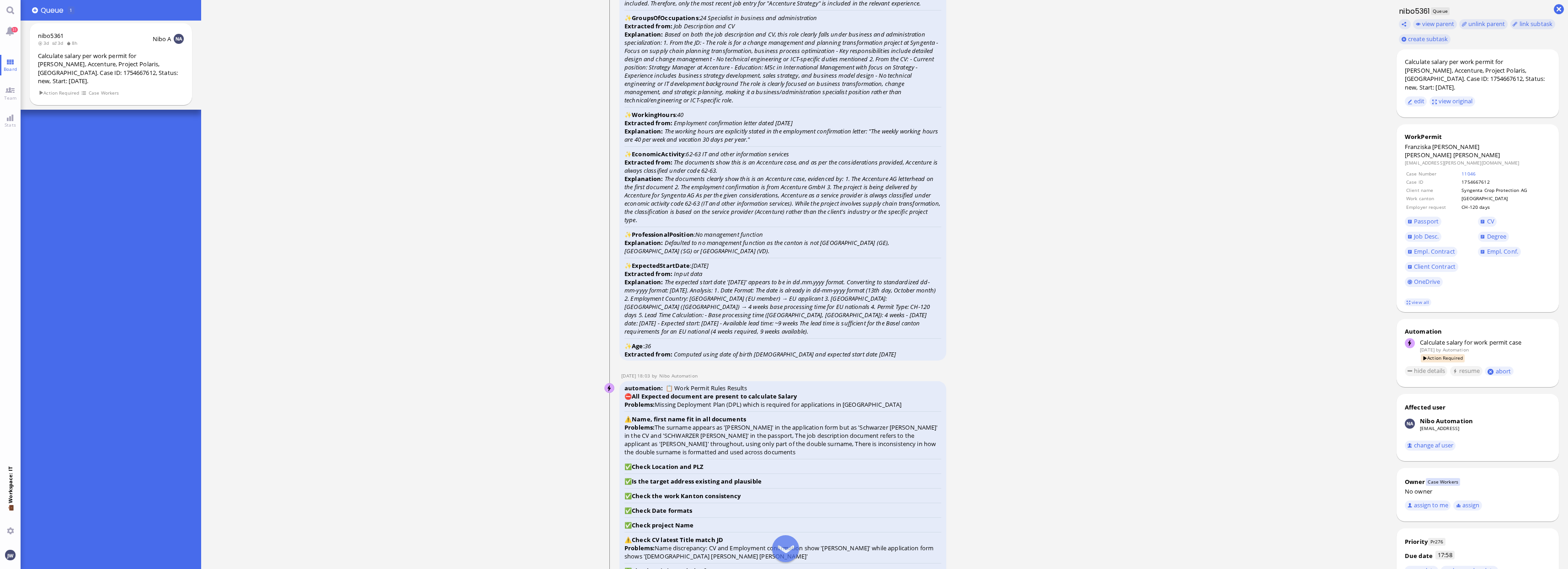
scroll to position [-743, 0]
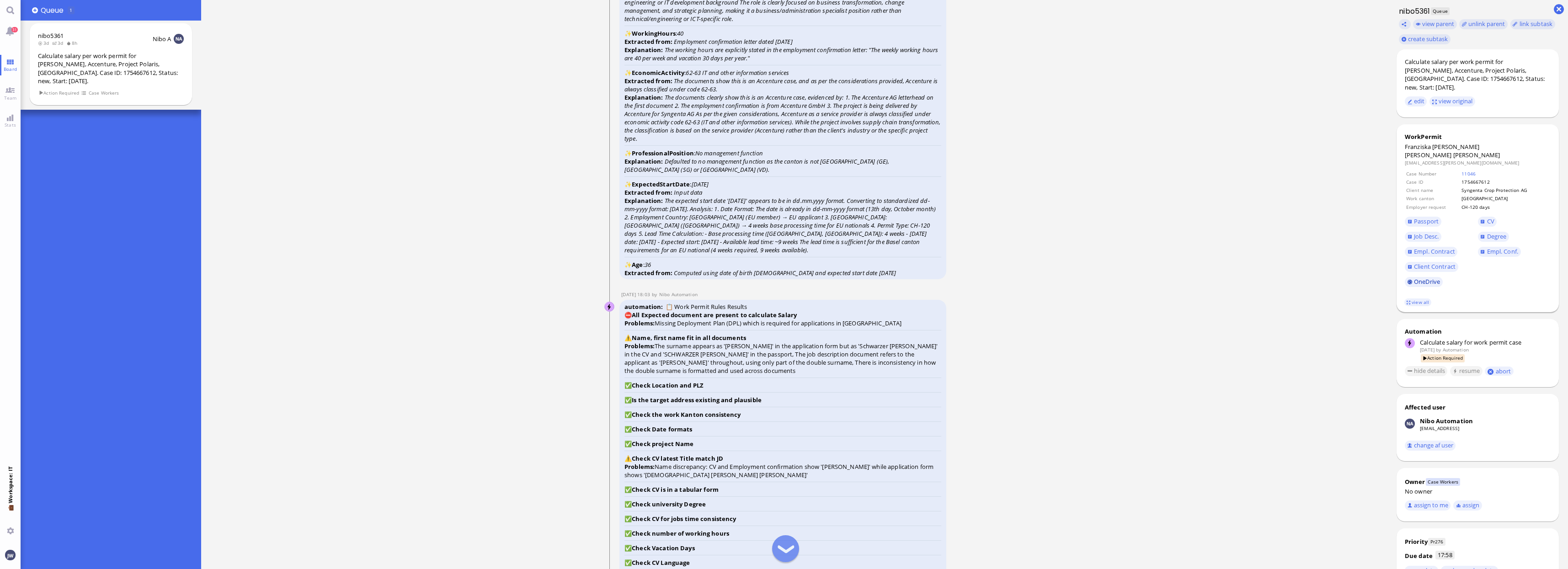
click at [1409, 277] on link "OneDrive" at bounding box center [1424, 282] width 38 height 10
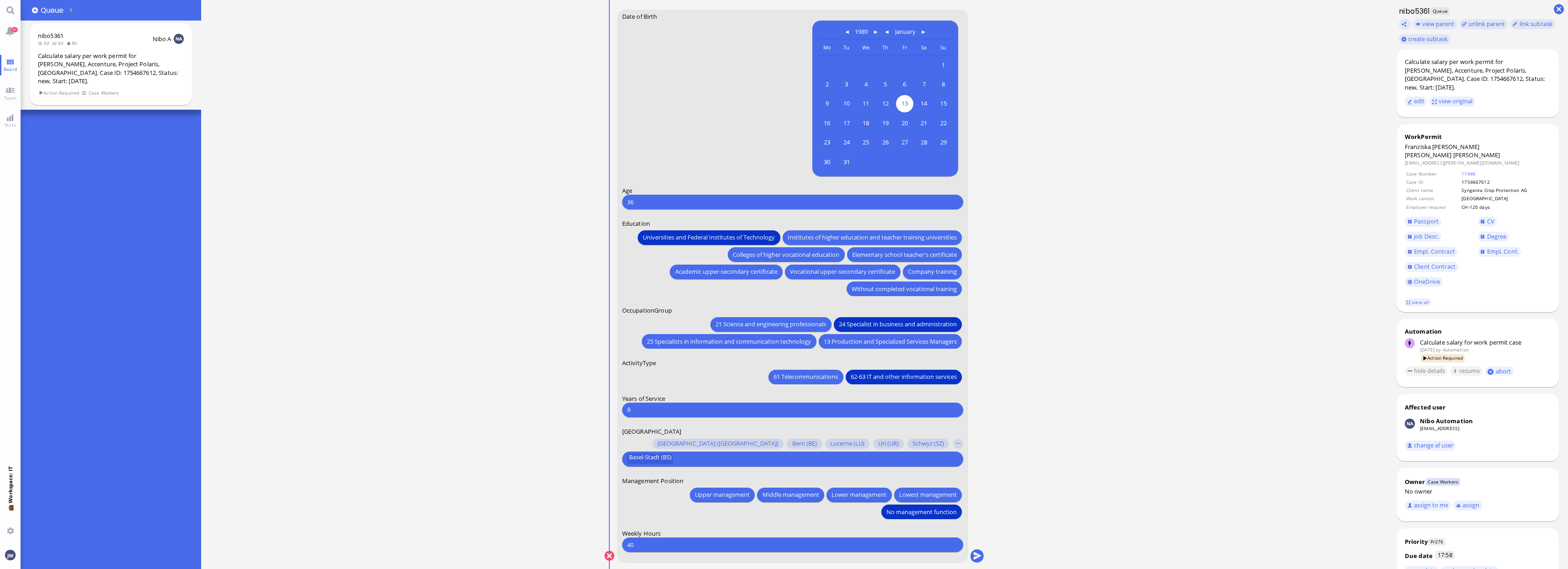
scroll to position [0, 0]
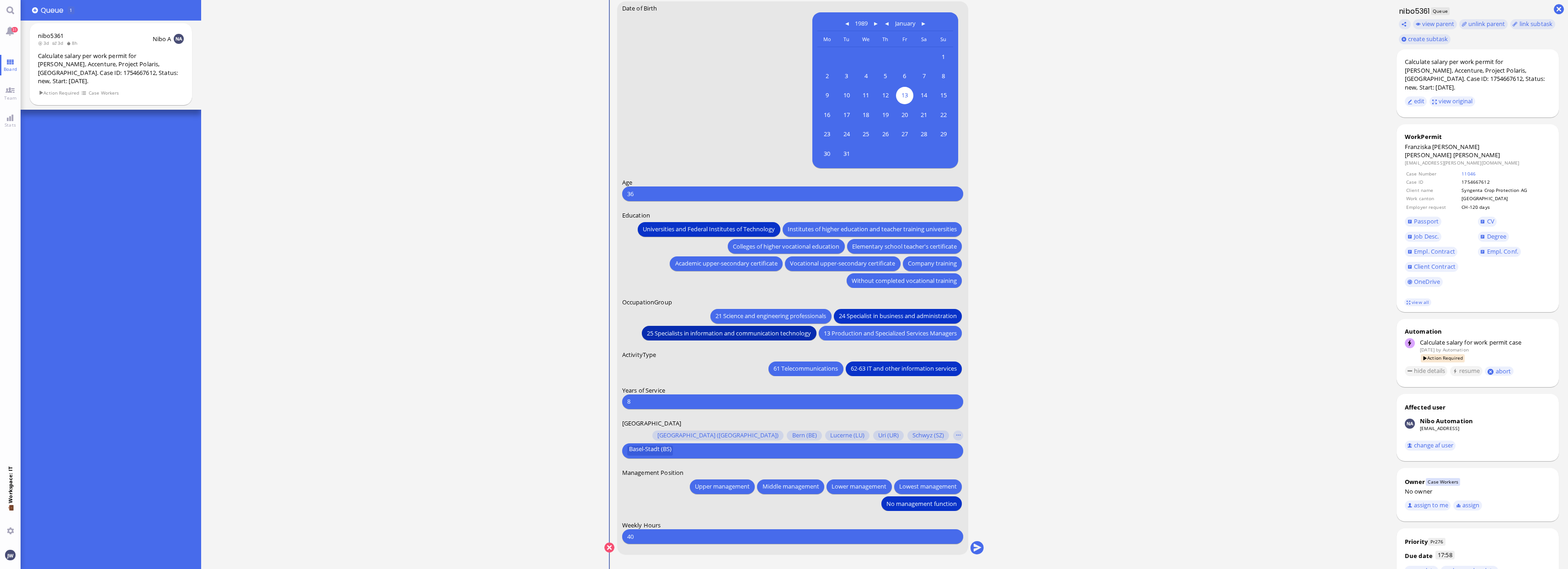
click at [657, 331] on span "25 Specialists in information and communication technology" at bounding box center [729, 333] width 165 height 9
click at [1515, 247] on span "Empl. Conf." at bounding box center [1502, 251] width 31 height 8
click at [979, 547] on button "submit" at bounding box center [977, 548] width 13 height 13
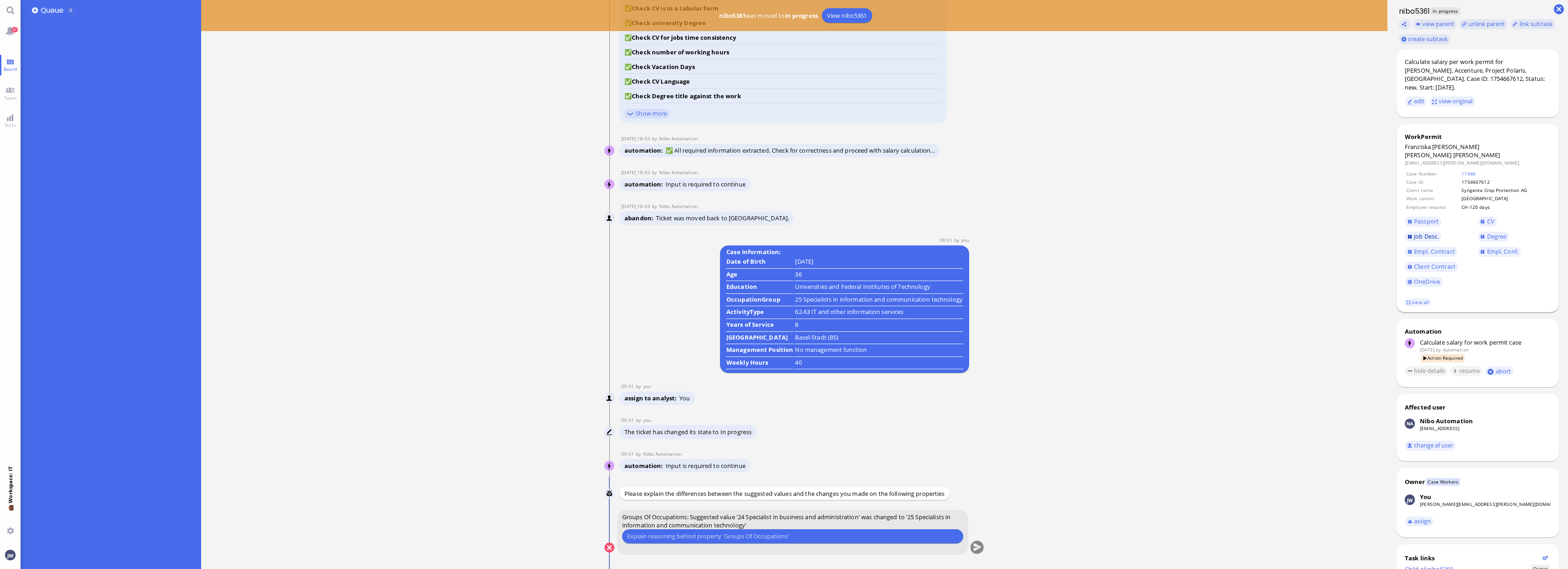
click at [1422, 232] on span "Job Desc." at bounding box center [1426, 236] width 24 height 8
click at [1429, 214] on span "Passport" at bounding box center [1441, 221] width 73 height 15
click at [1430, 217] on span "Passport" at bounding box center [1426, 221] width 24 height 8
click at [1486, 216] on link "CV" at bounding box center [1488, 221] width 19 height 10
click at [797, 536] on input "text" at bounding box center [793, 537] width 331 height 9
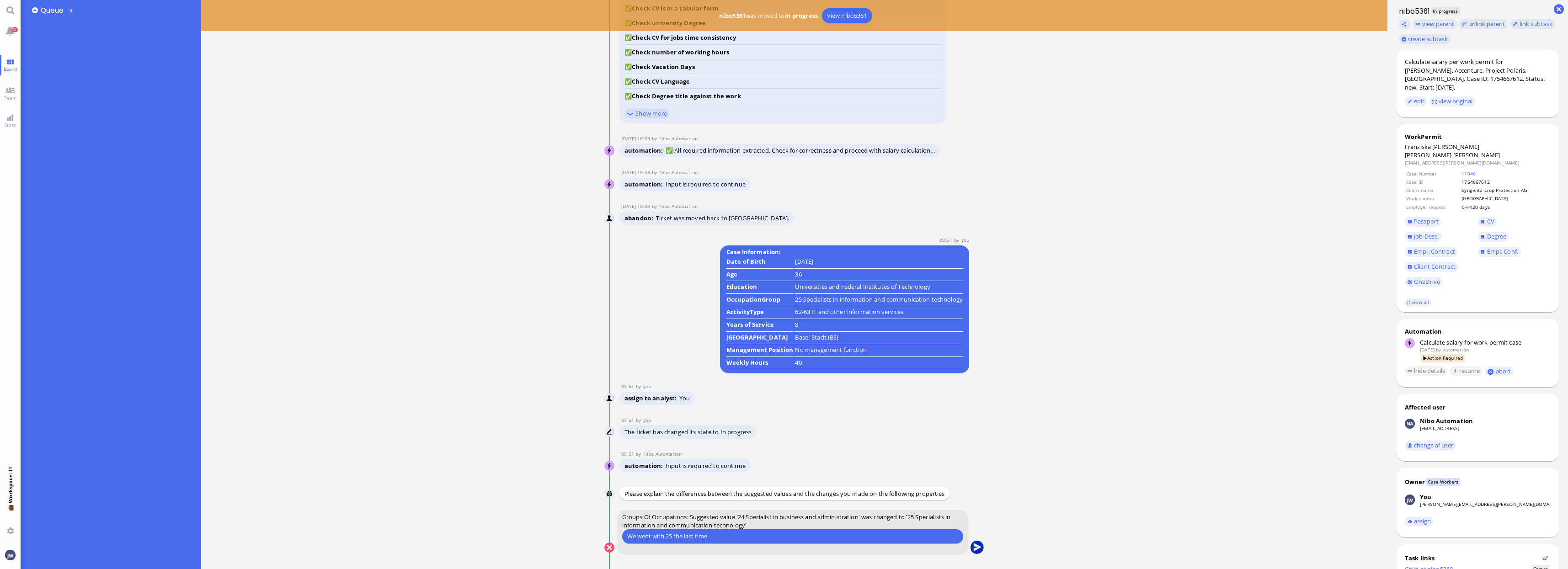
type input "We went with 25 the last time."
click at [979, 545] on button "submit" at bounding box center [977, 548] width 13 height 13
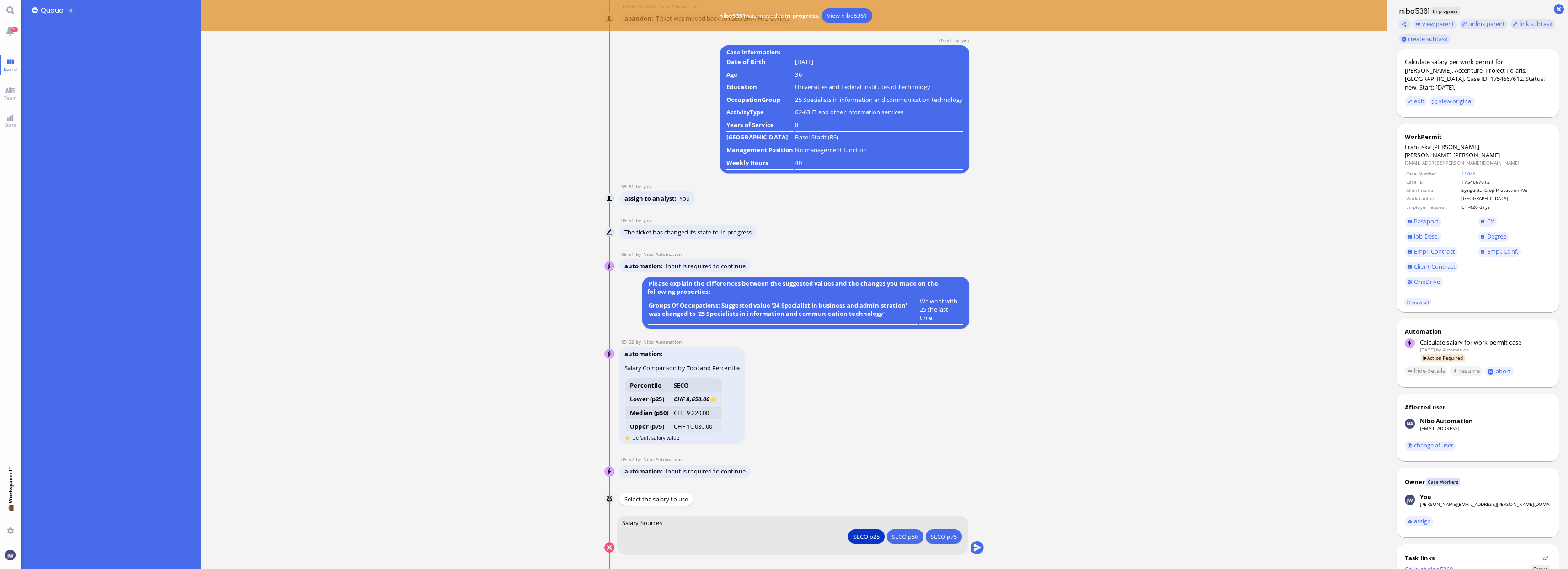
click at [979, 545] on button "submit" at bounding box center [977, 548] width 13 height 13
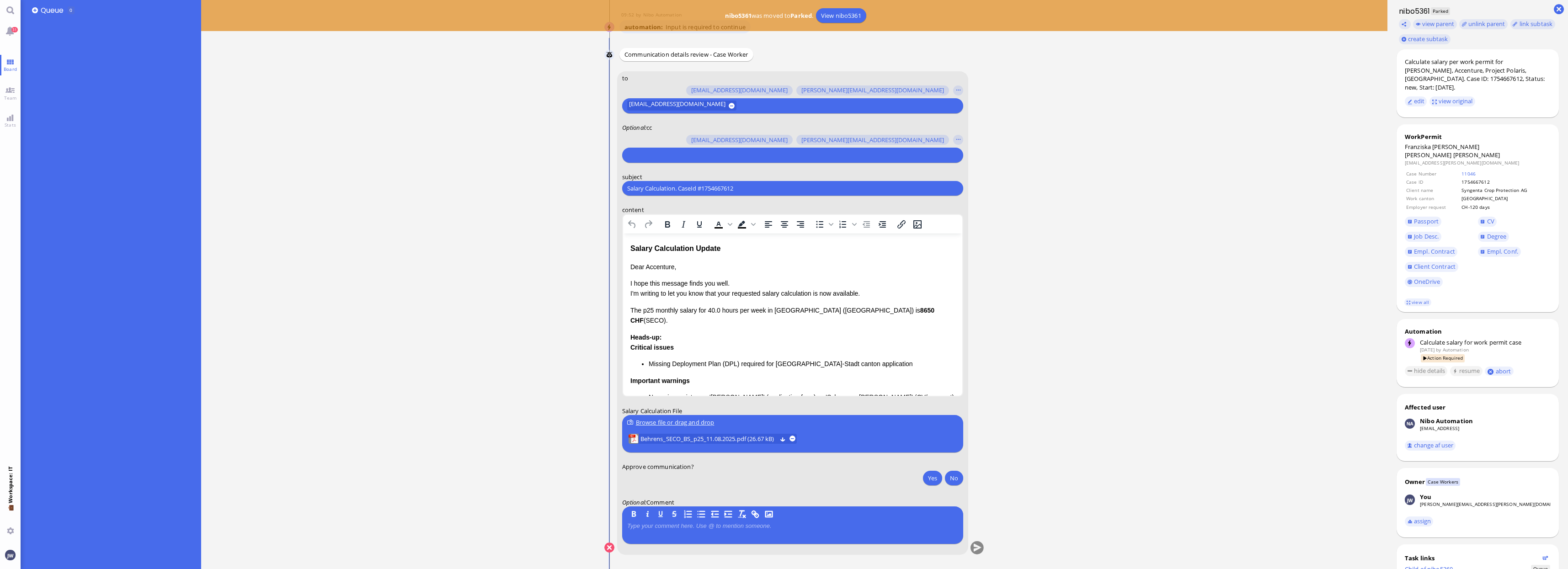
click at [649, 152] on input "text" at bounding box center [792, 155] width 329 height 9
type input "anus"
click at [646, 140] on span "[PERSON_NAME][EMAIL_ADDRESS][DOMAIN_NAME]" at bounding box center [716, 138] width 142 height 9
type input "den"
click at [646, 140] on span "[EMAIL_ADDRESS][DOMAIN_NAME]" at bounding box center [693, 138] width 97 height 9
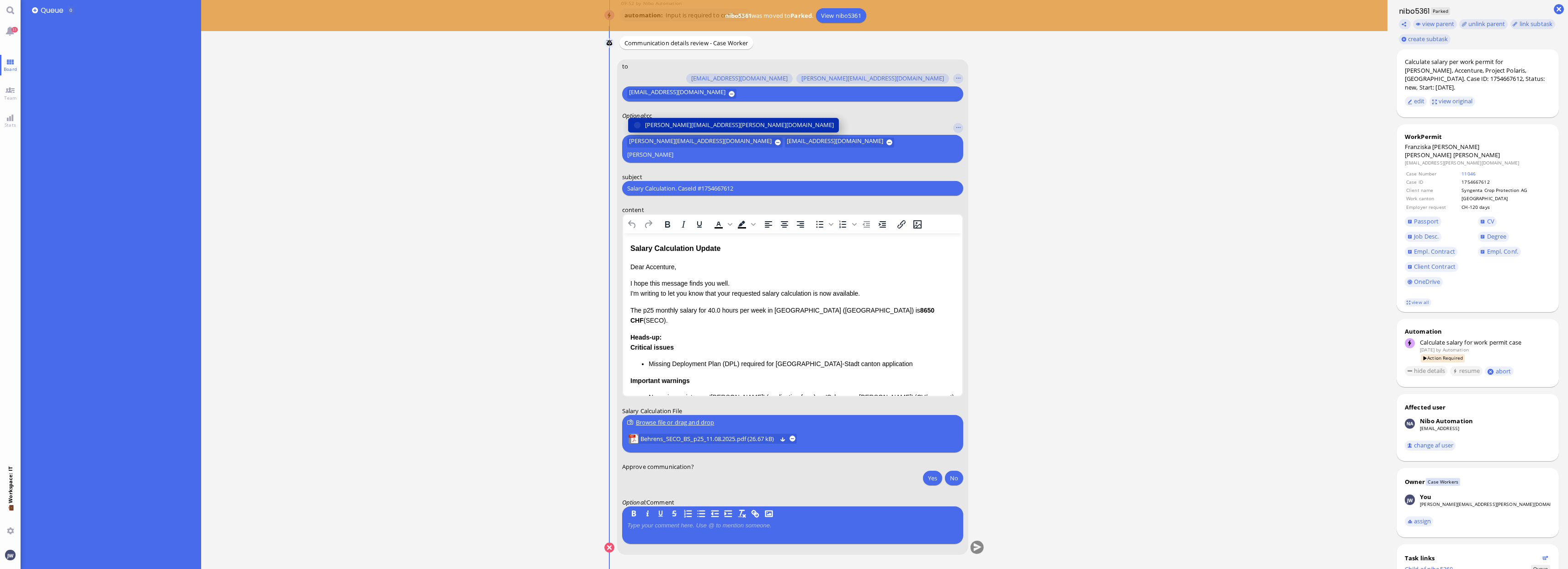
type input "[PERSON_NAME]"
click at [654, 130] on span "[PERSON_NAME][EMAIL_ADDRESS][PERSON_NAME][DOMAIN_NAME]" at bounding box center [740, 125] width 189 height 9
click at [666, 188] on input "Salary Calculation. CaseId #1754667612" at bounding box center [793, 188] width 331 height 9
paste input "PazPerTout new case: Franziska [PERSON_NAME] [PERSON_NAME] (1754667612 / 114465…"
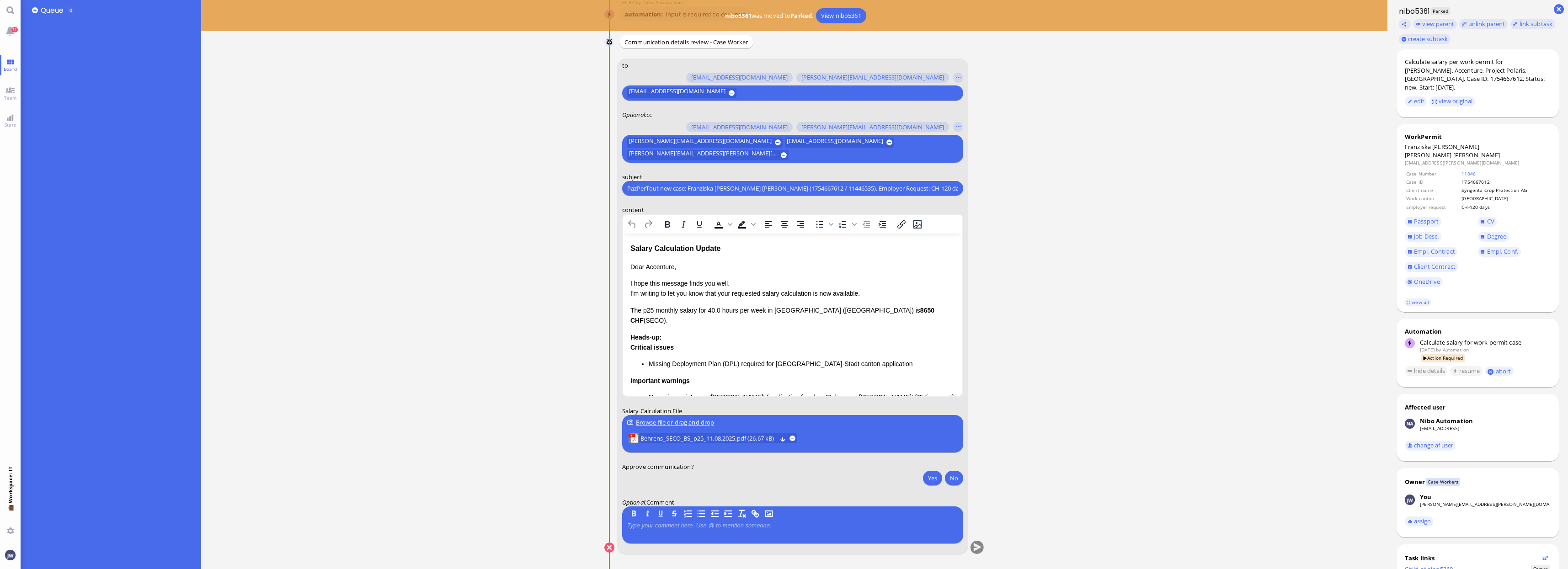
scroll to position [0, 94]
type input "PazPerTout new case: Franziska [PERSON_NAME] [PERSON_NAME] (1754667612 / 114465…"
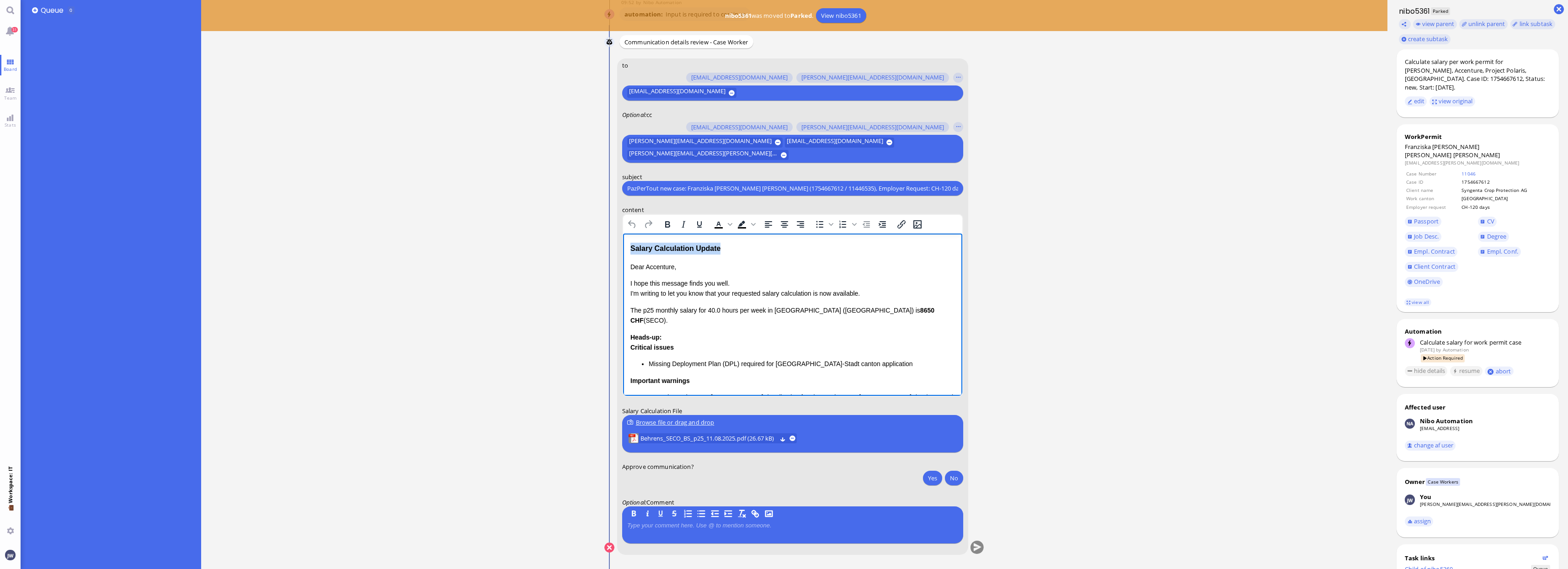
drag, startPoint x: 722, startPoint y: 248, endPoint x: 623, endPoint y: 250, distance: 99.0
click at [623, 250] on html "Salary Calculation Update Dear Accenture, I hope this message finds you well. I…" at bounding box center [792, 375] width 339 height 282
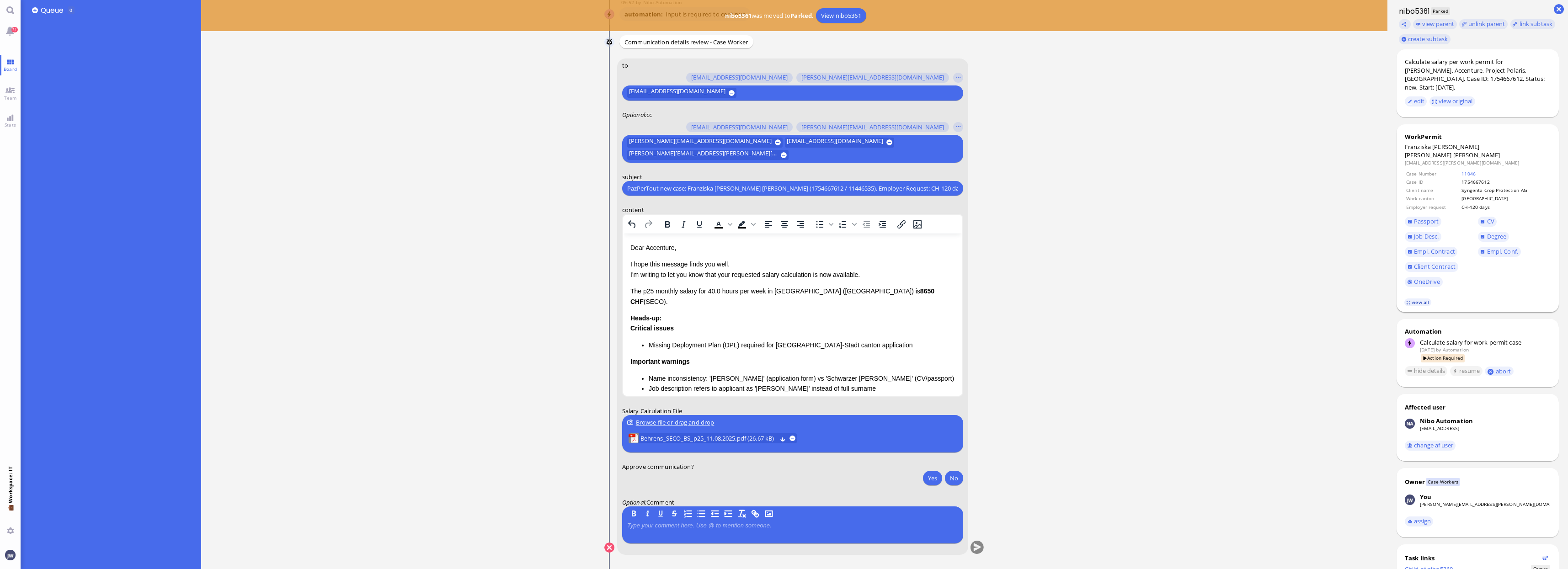
click at [1418, 298] on link "view all" at bounding box center [1418, 302] width 27 height 8
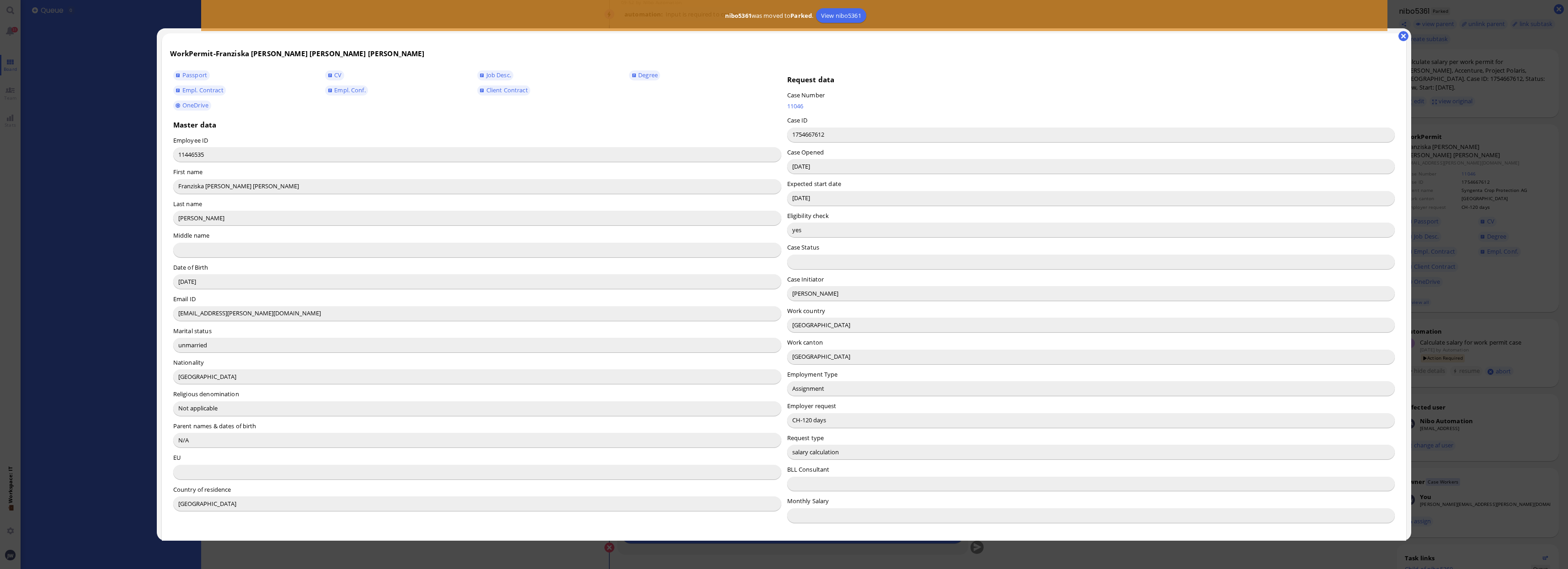
click at [805, 294] on input "[PERSON_NAME]" at bounding box center [1091, 294] width 608 height 15
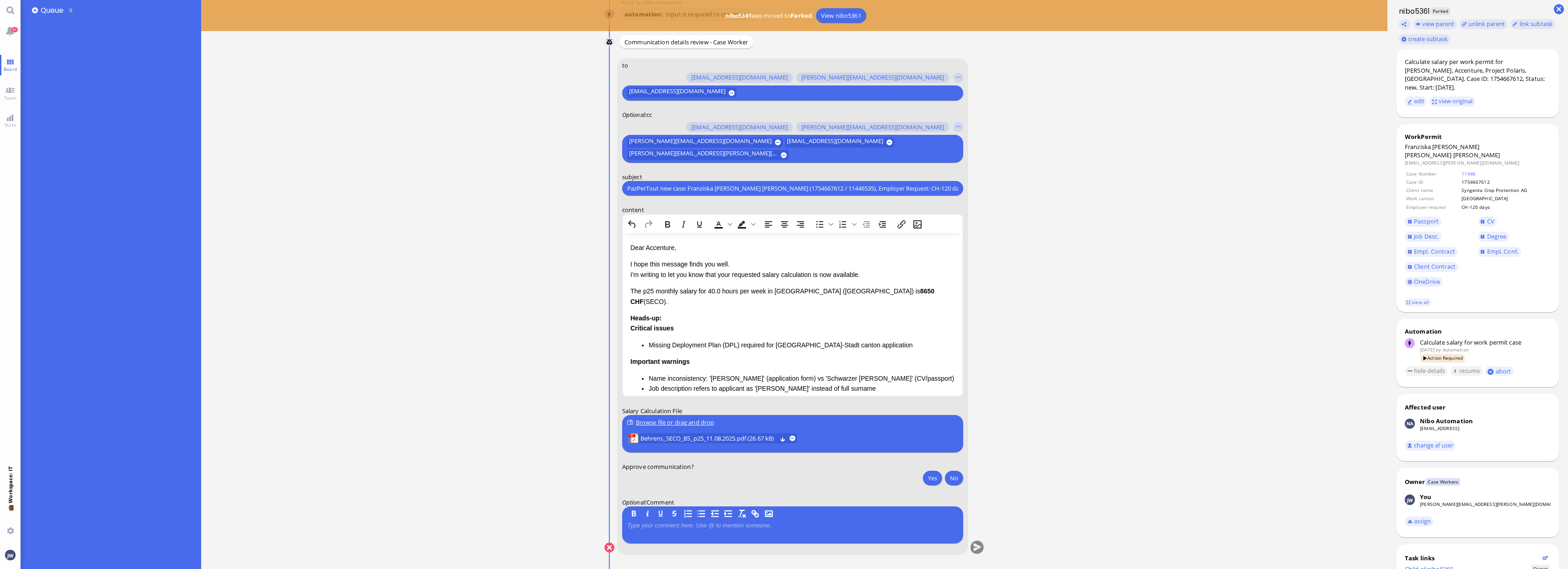
click at [661, 245] on p "Dear Accenture," at bounding box center [792, 247] width 324 height 10
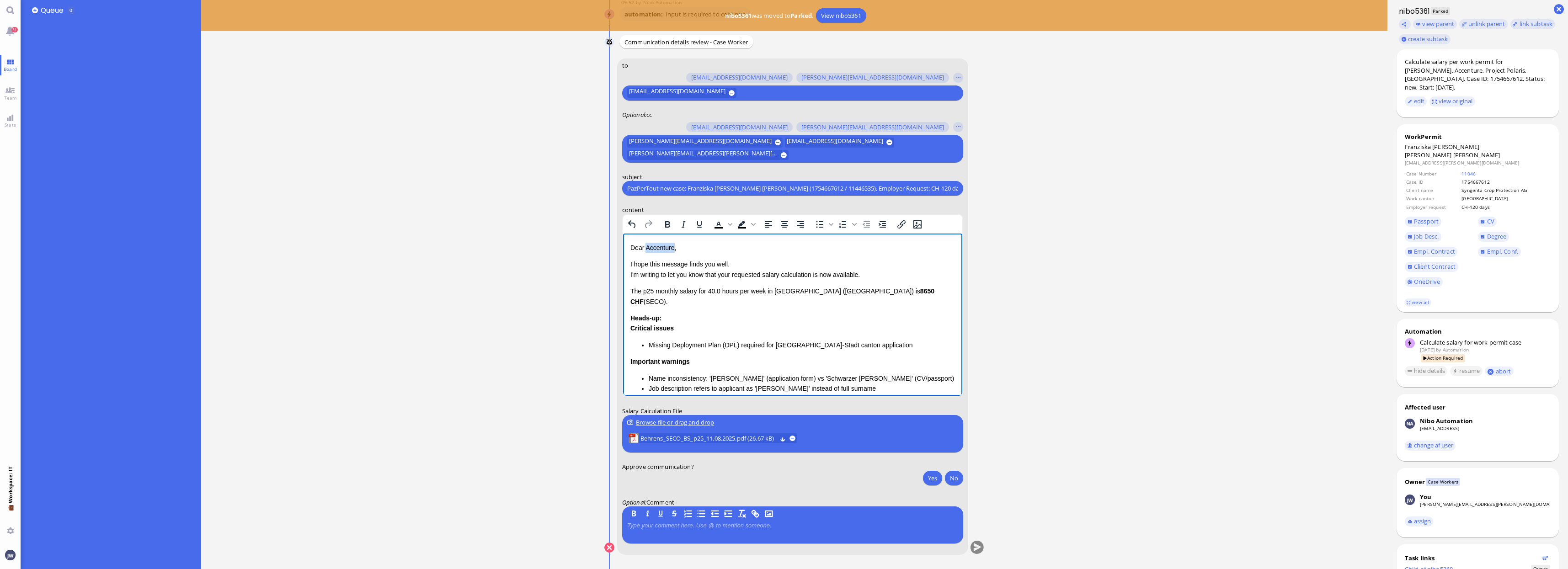
click at [661, 246] on p "Dear Accenture," at bounding box center [792, 247] width 324 height 10
click at [723, 274] on p "I hope this message finds you well. I'm writing to let you know that your reque…" at bounding box center [792, 269] width 324 height 20
click at [812, 274] on p "I hope this message finds you well. I'm writing to let you know that the reques…" at bounding box center [792, 269] width 324 height 20
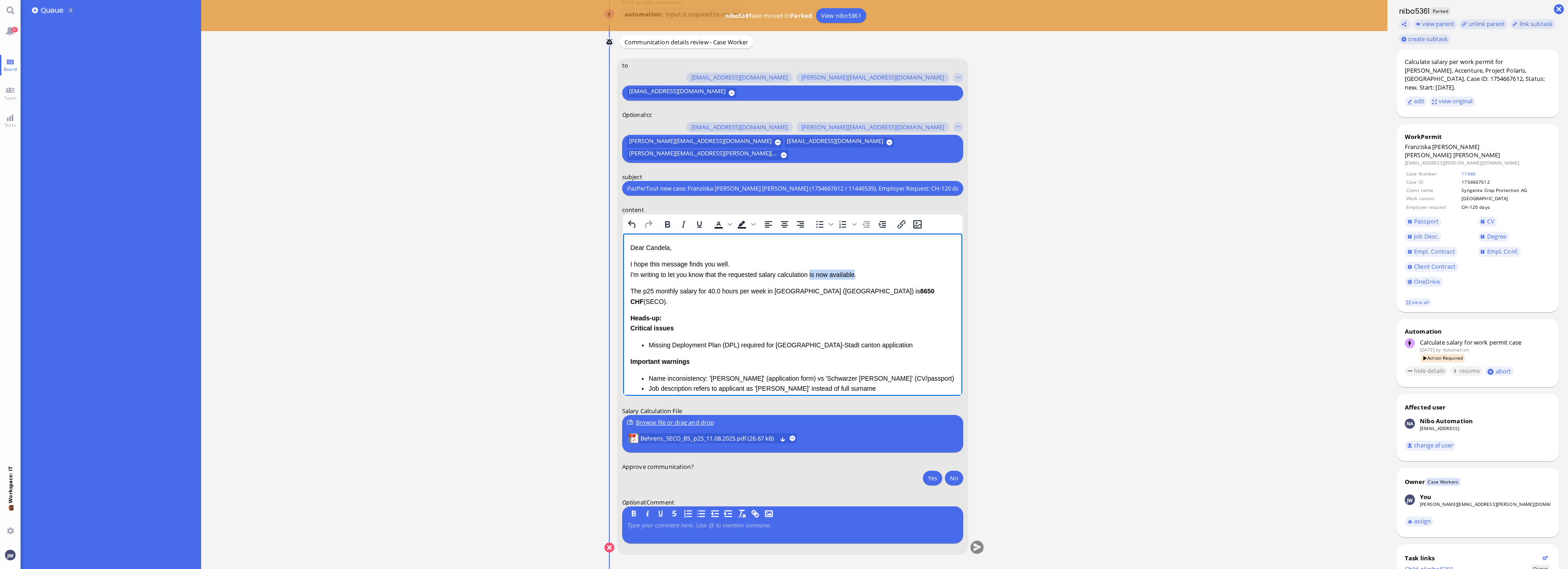
click at [842, 270] on p "I hope this message finds you well. I'm writing to let you know that the reques…" at bounding box center [792, 269] width 324 height 20
click at [1423, 298] on link "view all" at bounding box center [1418, 302] width 27 height 8
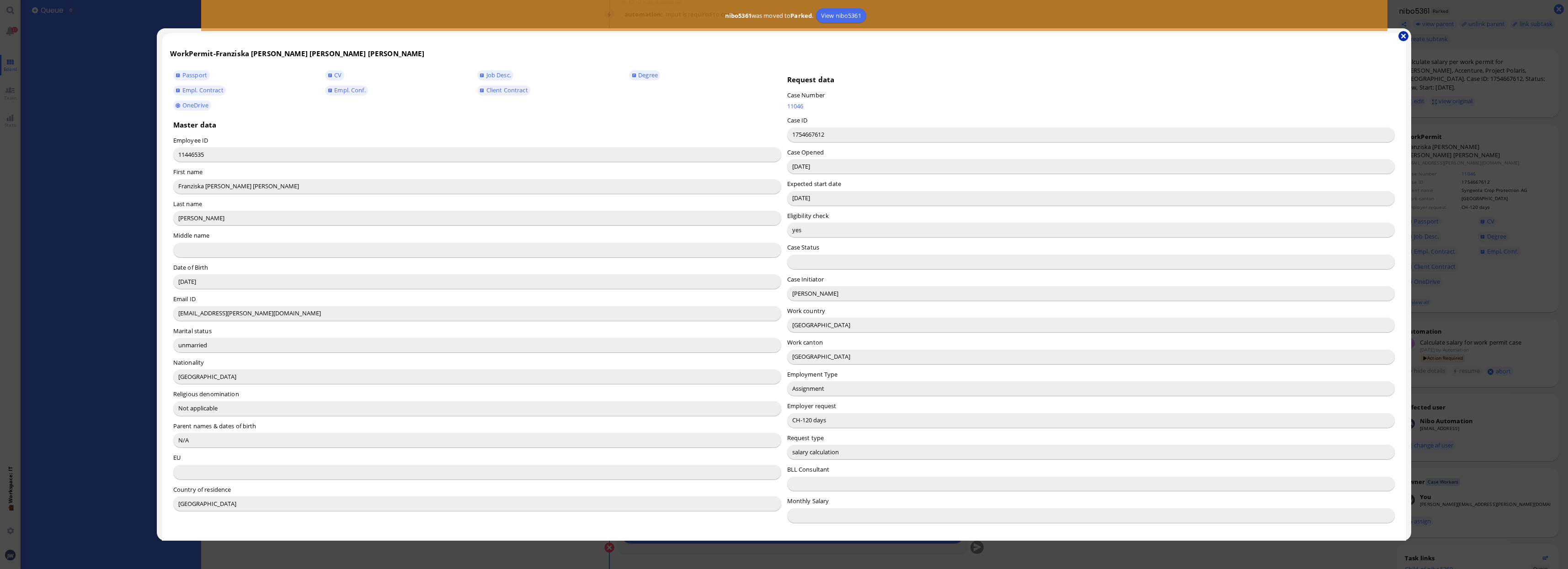
click at [1409, 35] on button "button" at bounding box center [1403, 35] width 10 height 10
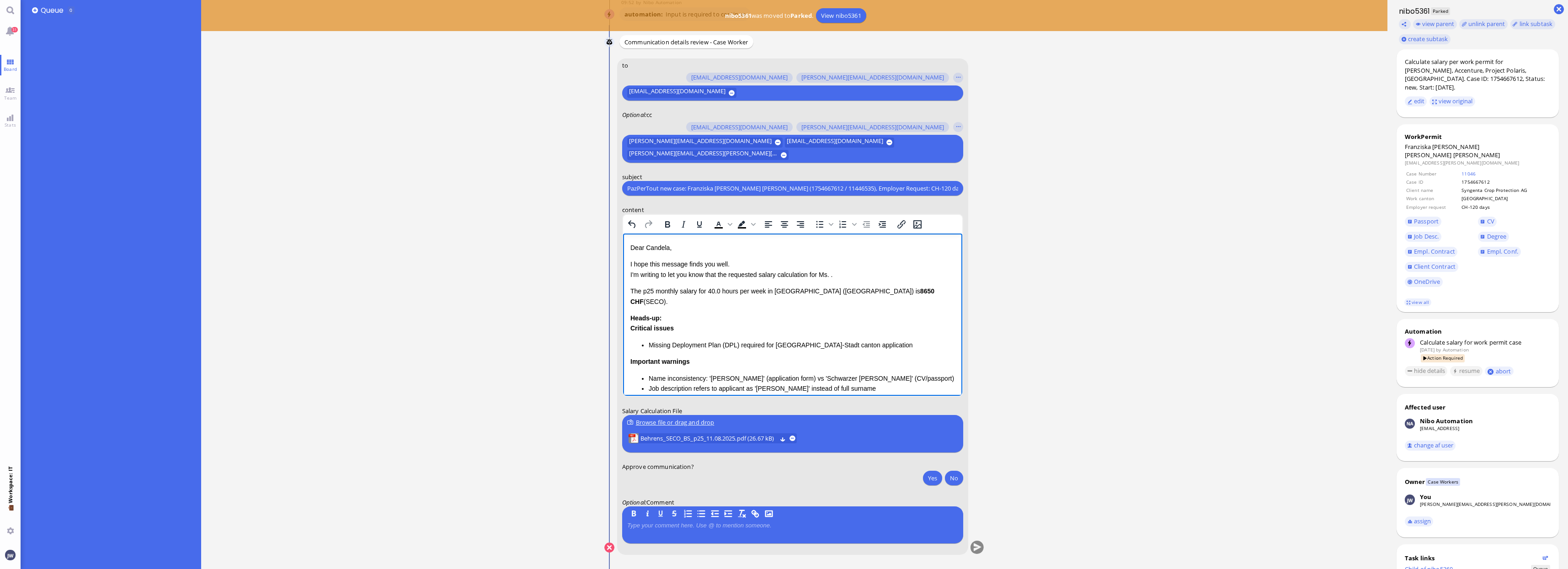
click at [830, 273] on p "I hope this message finds you well. I'm writing to let you know that the reques…" at bounding box center [792, 269] width 324 height 20
click at [638, 302] on p "The p25 monthly salary for 40.0 hours per week in [GEOGRAPHIC_DATA] ([GEOGRAPHI…" at bounding box center [792, 307] width 324 height 20
click at [638, 301] on p "The p25 monthly salary for 40.0 hours per week in [GEOGRAPHIC_DATA] ([GEOGRAPHI…" at bounding box center [792, 307] width 324 height 20
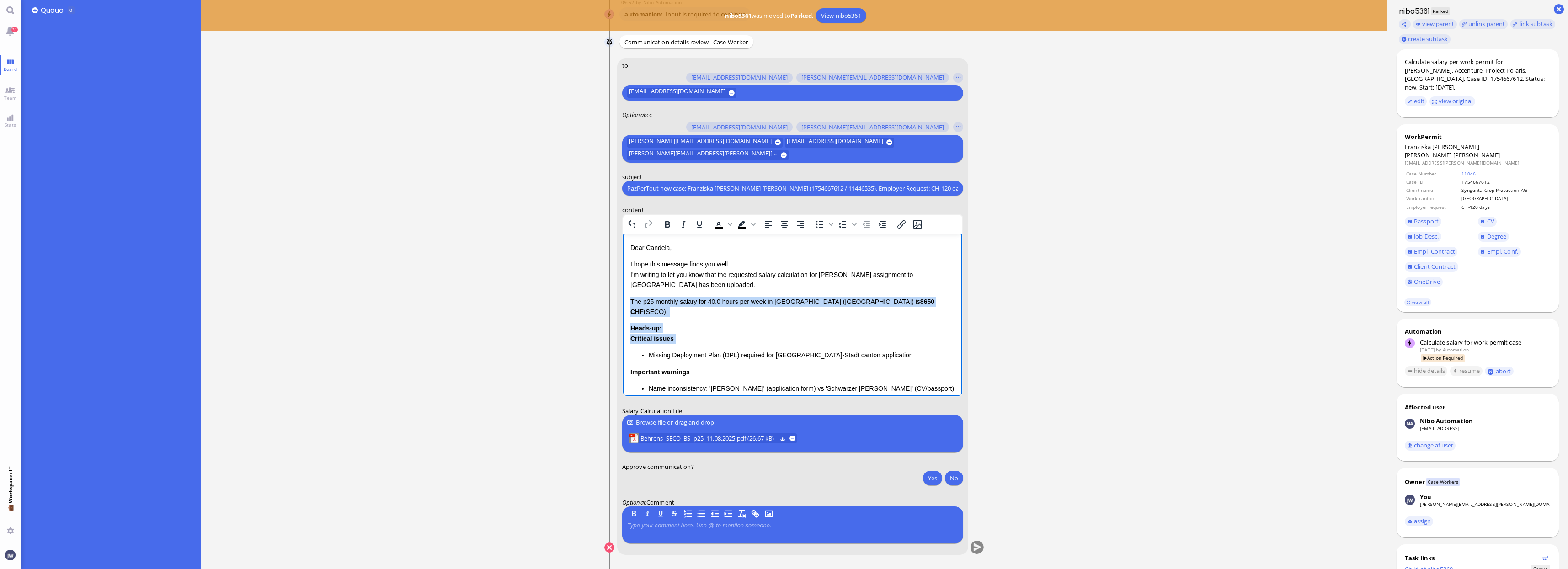
click at [671, 334] on div "Critical issues Missing Deployment Plan (DPL) required for [GEOGRAPHIC_DATA]-St…" at bounding box center [792, 347] width 324 height 27
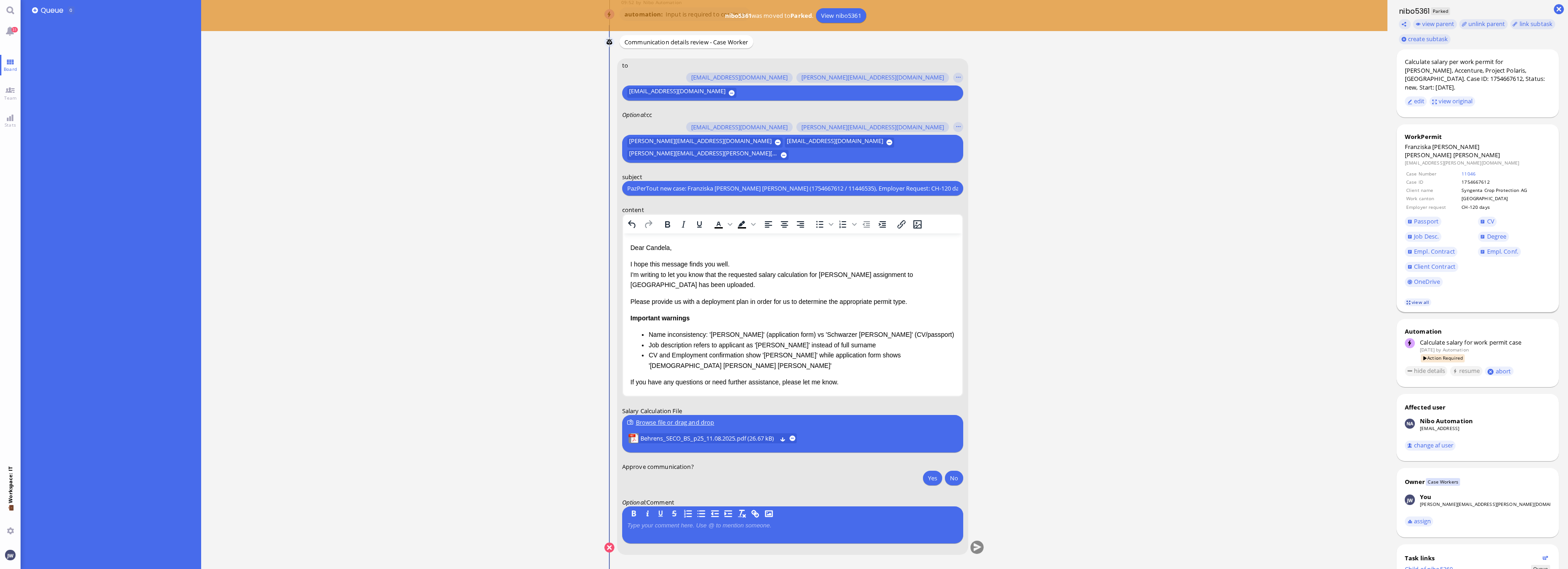
click at [1421, 298] on link "view all" at bounding box center [1418, 302] width 27 height 8
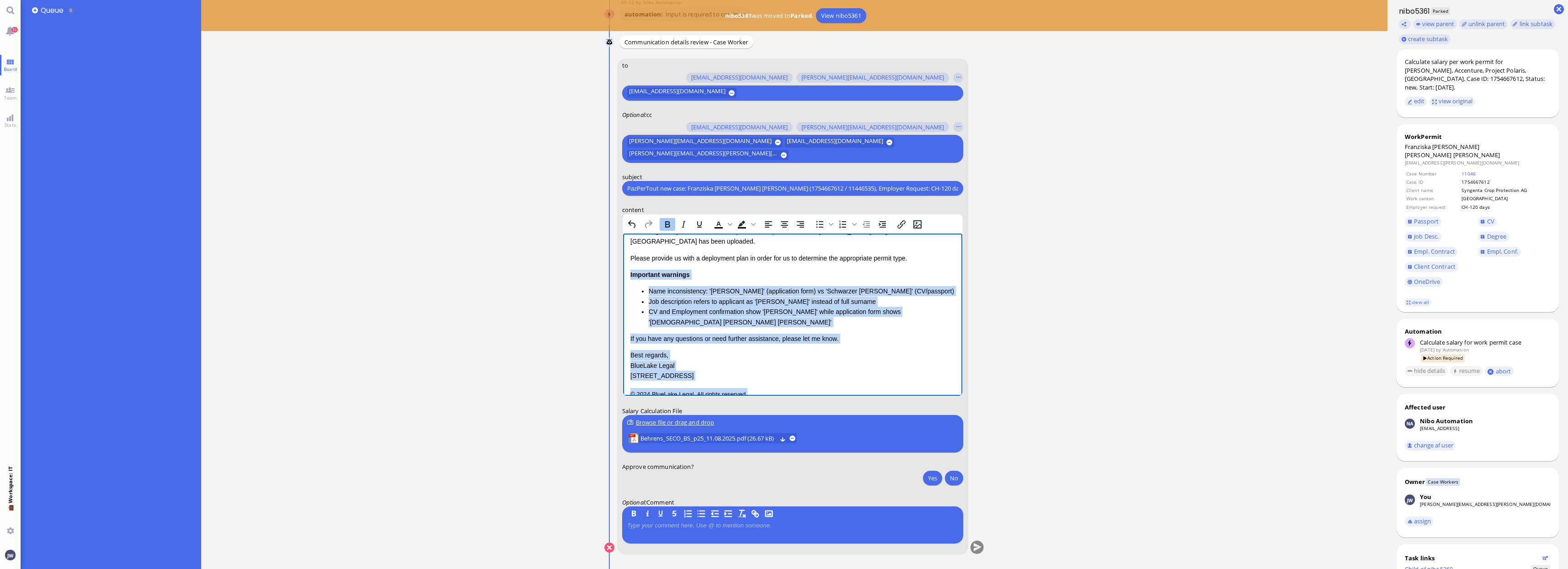
scroll to position [57, 0]
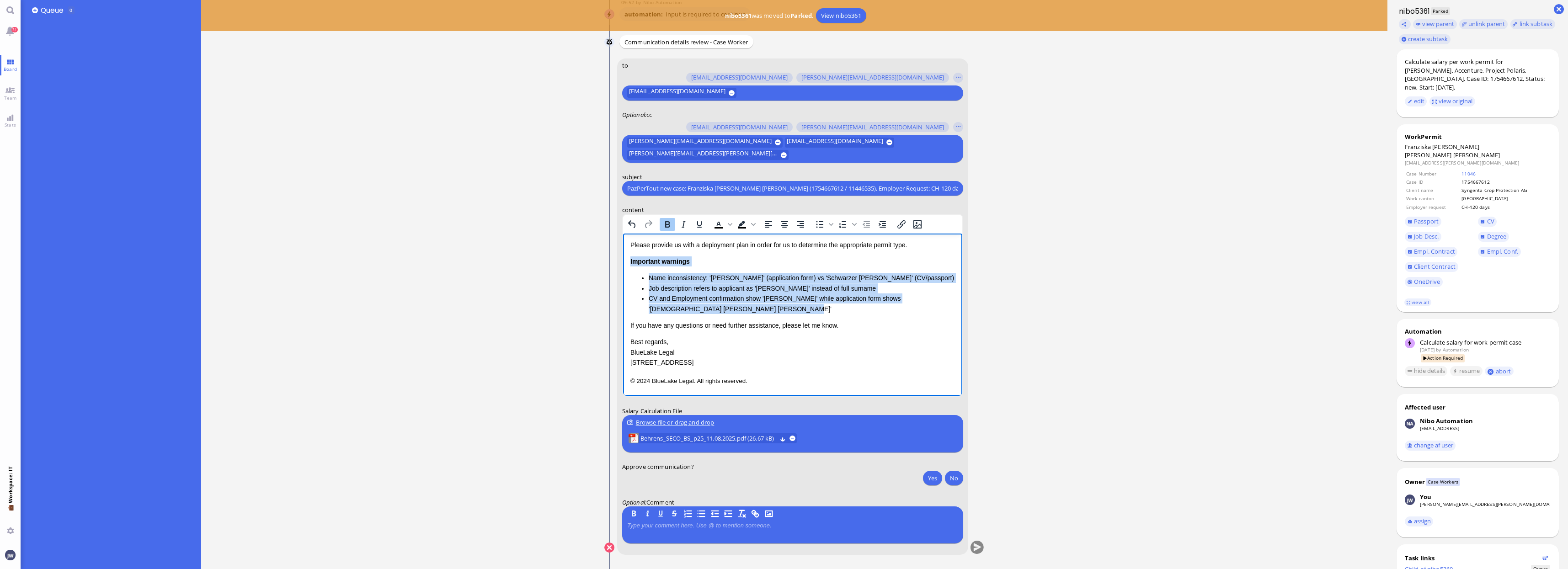
drag, startPoint x: 631, startPoint y: 319, endPoint x: 745, endPoint y: 306, distance: 114.7
click at [745, 306] on div "Important warnings Name inconsistency: '[PERSON_NAME]' (application form) vs 'S…" at bounding box center [792, 285] width 324 height 57
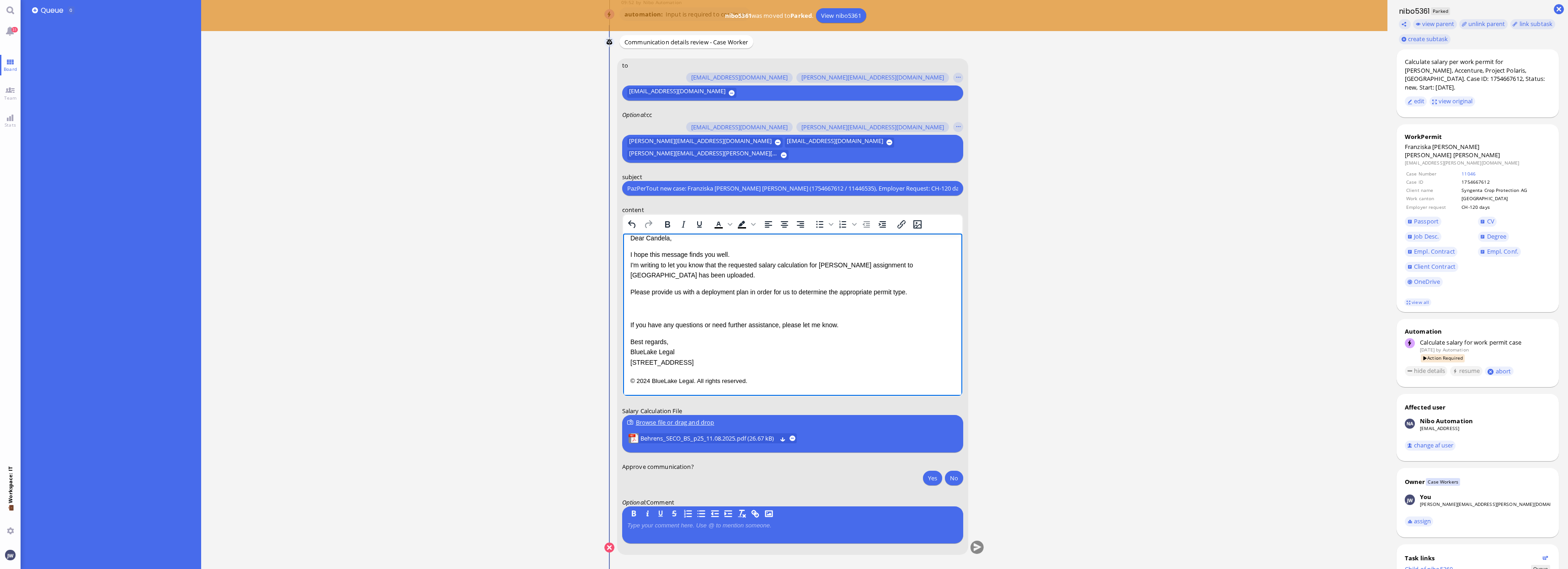
scroll to position [0, 0]
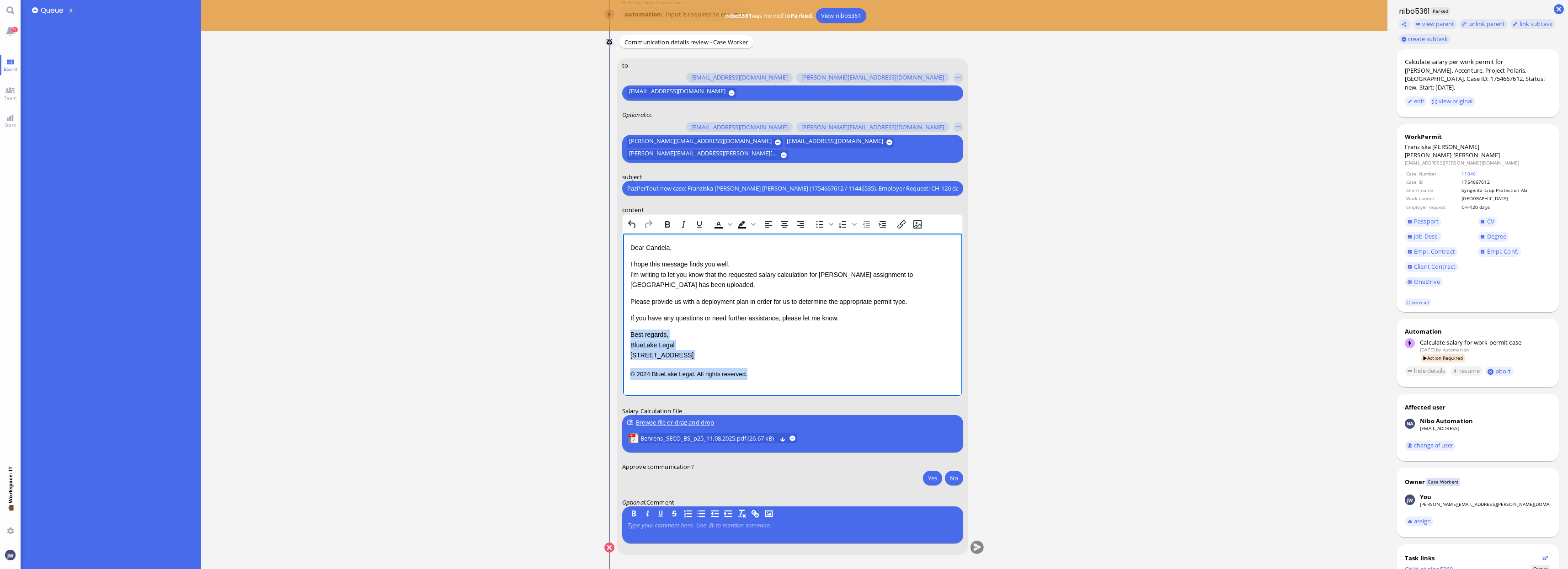
drag, startPoint x: 631, startPoint y: 335, endPoint x: 784, endPoint y: 388, distance: 161.9
click at [784, 388] on html "Dear [PERSON_NAME], I hope this message finds you well. I'm writing to let you …" at bounding box center [792, 311] width 339 height 155
click at [912, 303] on p "Please provide us with a deployment plan in order for us to determine the appro…" at bounding box center [792, 301] width 324 height 10
click at [935, 484] on button "Yes" at bounding box center [933, 478] width 19 height 15
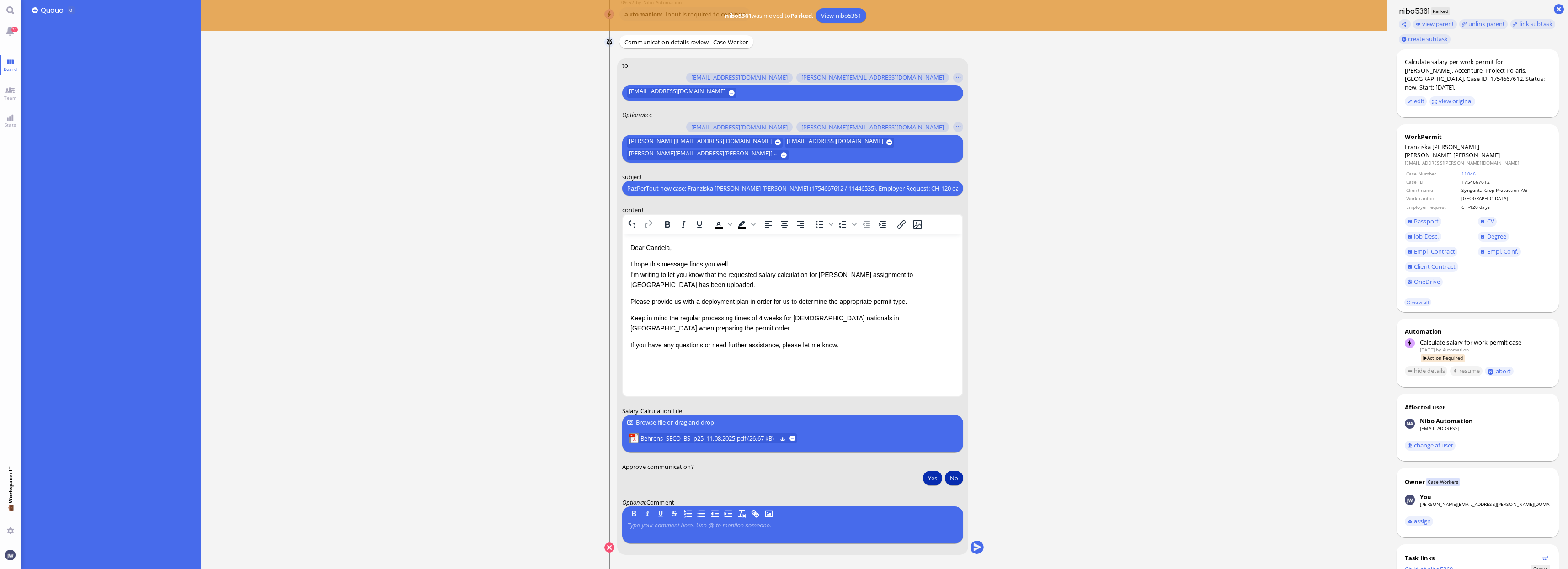
click at [960, 478] on button "No" at bounding box center [954, 478] width 18 height 15
click at [940, 485] on div "Yes No" at bounding box center [941, 478] width 43 height 17
click at [937, 480] on button "Yes" at bounding box center [933, 478] width 19 height 15
click at [977, 545] on button "submit" at bounding box center [977, 548] width 13 height 13
click at [938, 476] on button "Yes" at bounding box center [933, 478] width 19 height 15
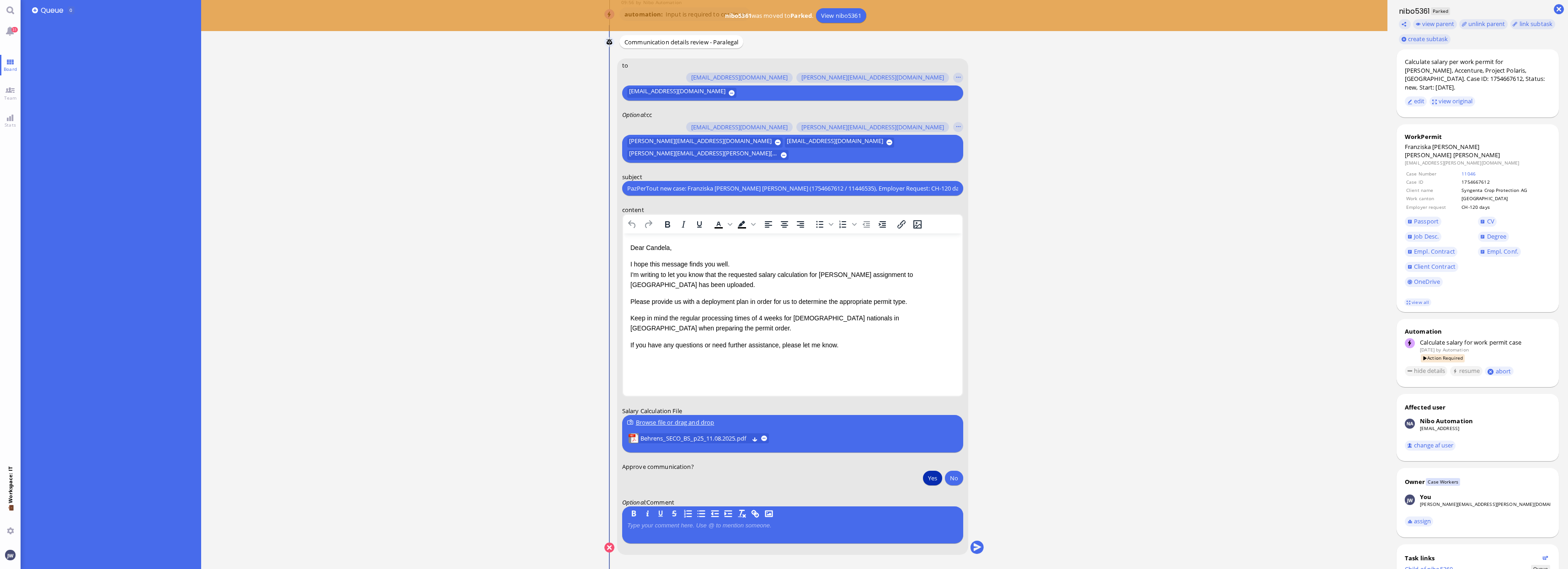
click at [675, 301] on p "Please provide us with a deployment plan in order for us to determine the appro…" at bounding box center [792, 301] width 324 height 10
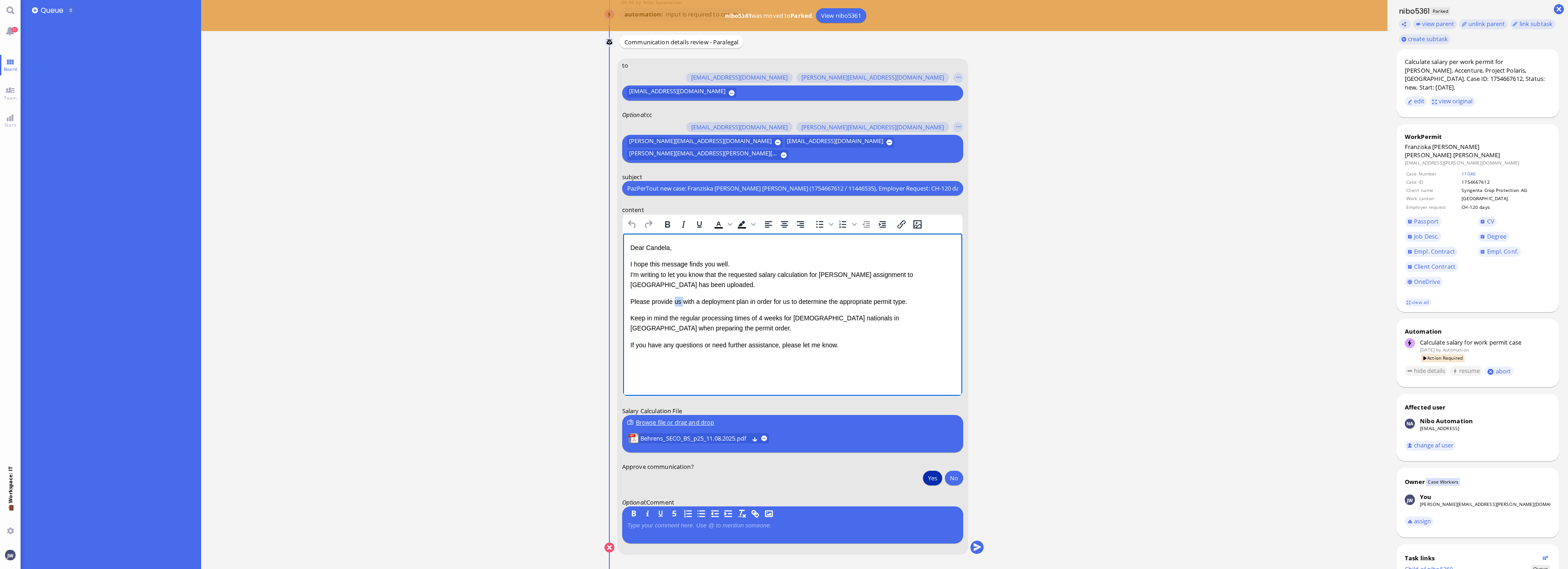
click at [675, 301] on p "Please provide us with a deployment plan in order for us to determine the appro…" at bounding box center [792, 301] width 324 height 10
click at [686, 298] on p "Please provide us with a deployment plan in order for us to determine the appro…" at bounding box center [792, 301] width 324 height 10
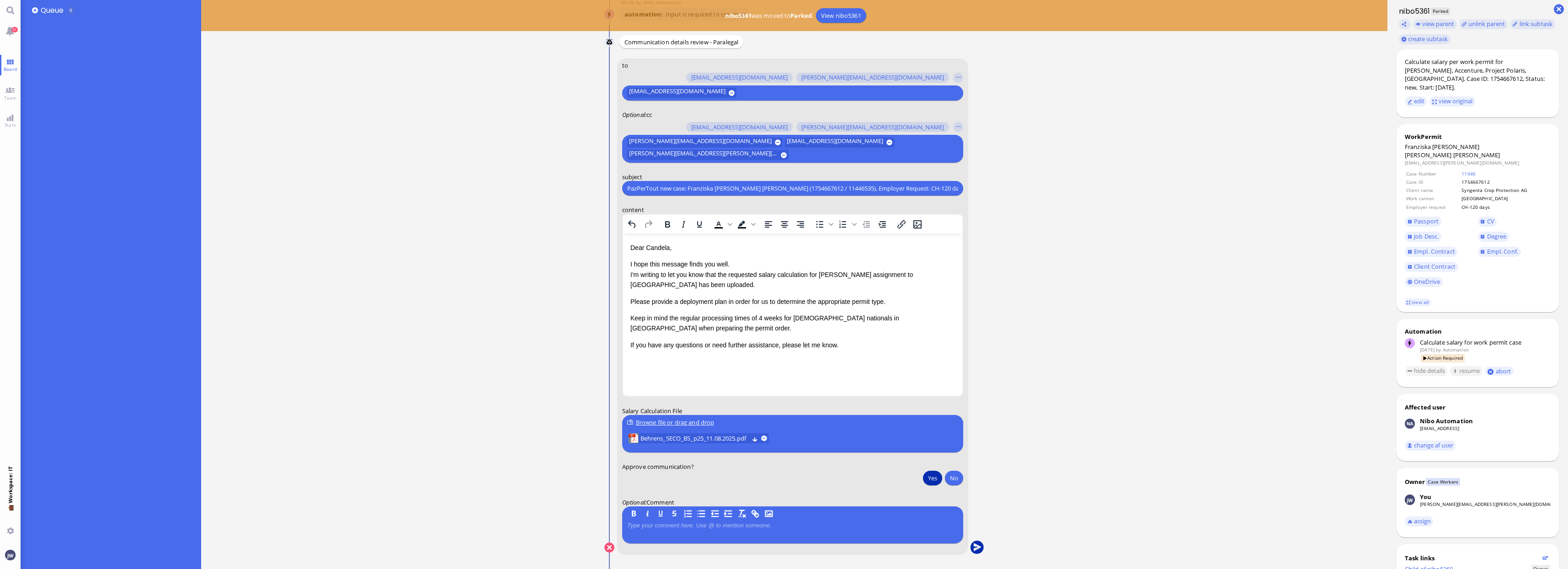
click at [981, 549] on button "submit" at bounding box center [977, 548] width 13 height 13
